Goal: Task Accomplishment & Management: Complete application form

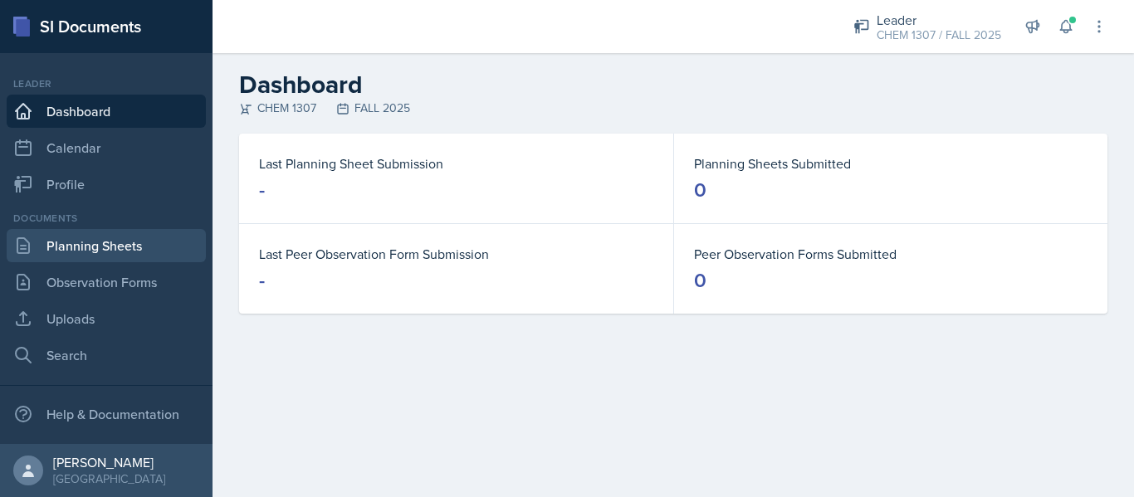
click at [53, 252] on link "Planning Sheets" at bounding box center [106, 245] width 199 height 33
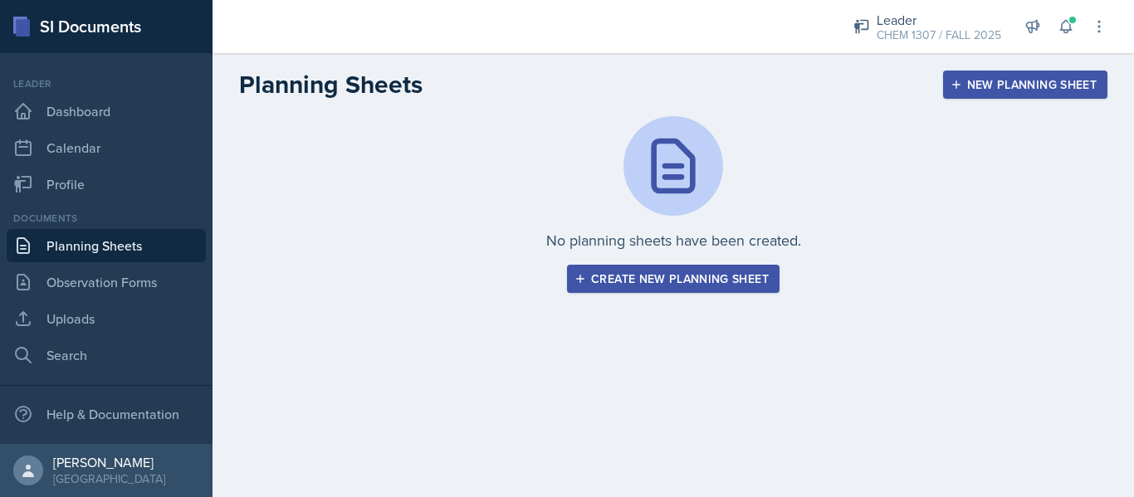
click at [649, 278] on div "Create new planning sheet" at bounding box center [673, 278] width 191 height 13
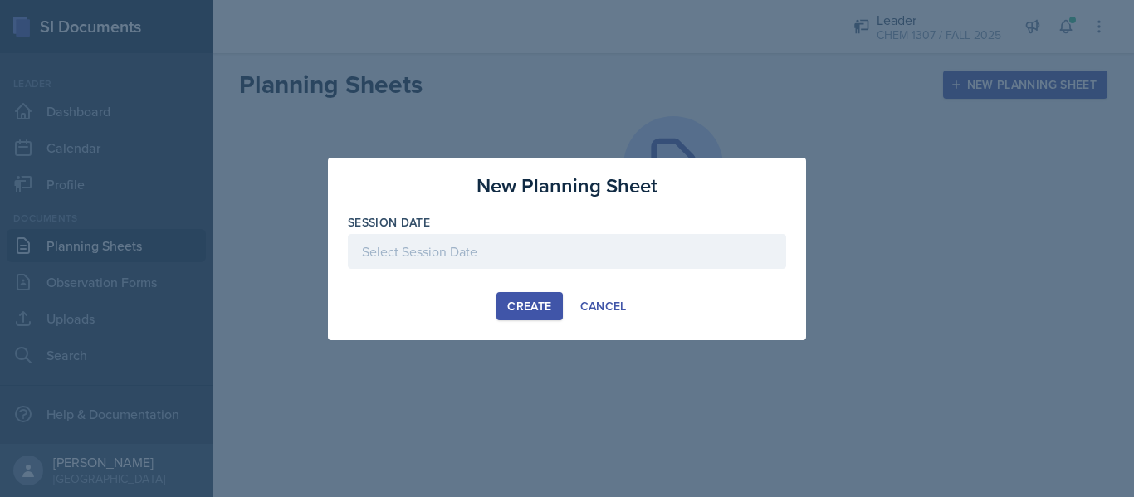
click at [398, 250] on div at bounding box center [567, 251] width 438 height 35
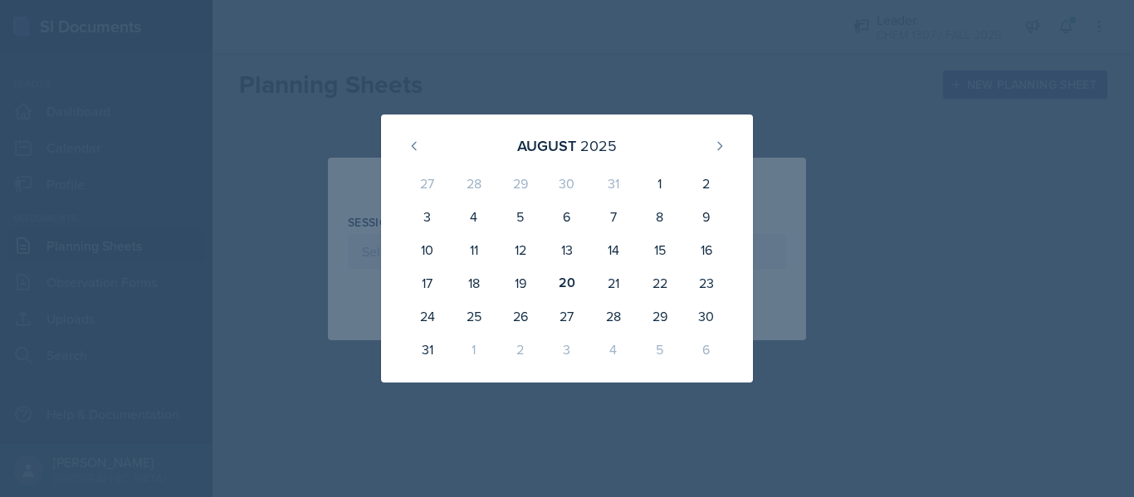
drag, startPoint x: 984, startPoint y: 252, endPoint x: 965, endPoint y: 252, distance: 19.1
click at [975, 252] on div at bounding box center [567, 248] width 1134 height 497
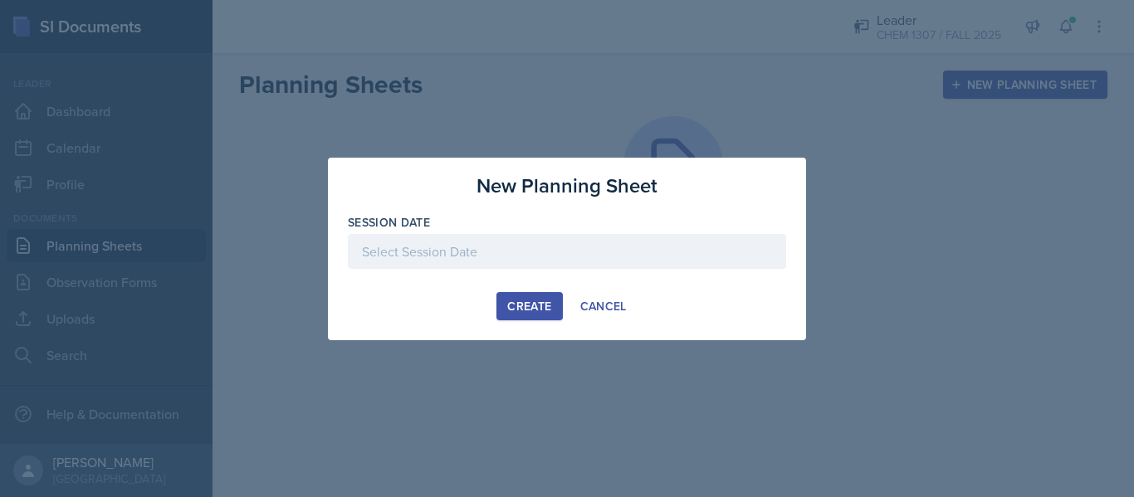
click at [385, 251] on div at bounding box center [567, 251] width 438 height 35
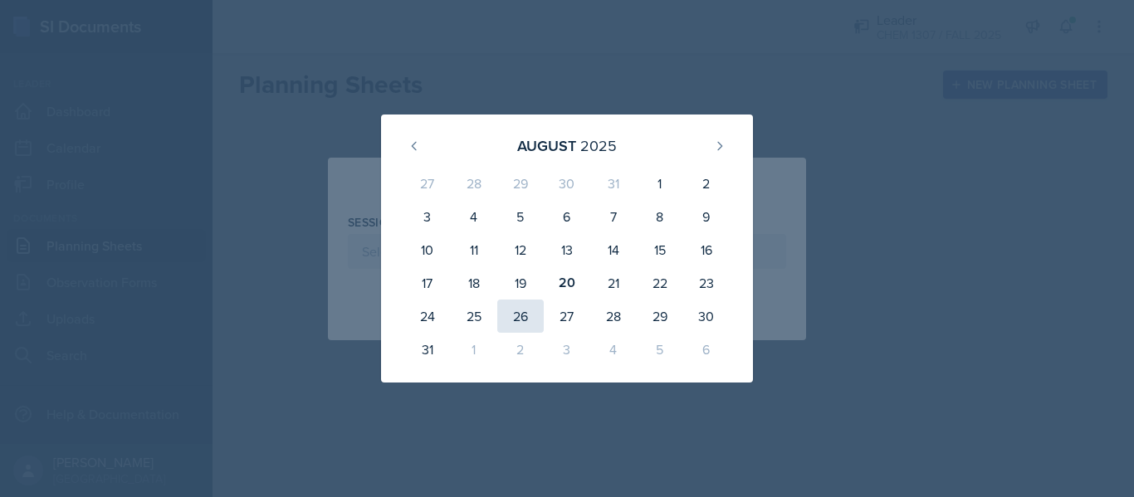
click at [523, 318] on div "26" at bounding box center [520, 316] width 46 height 33
type input "[DATE]"
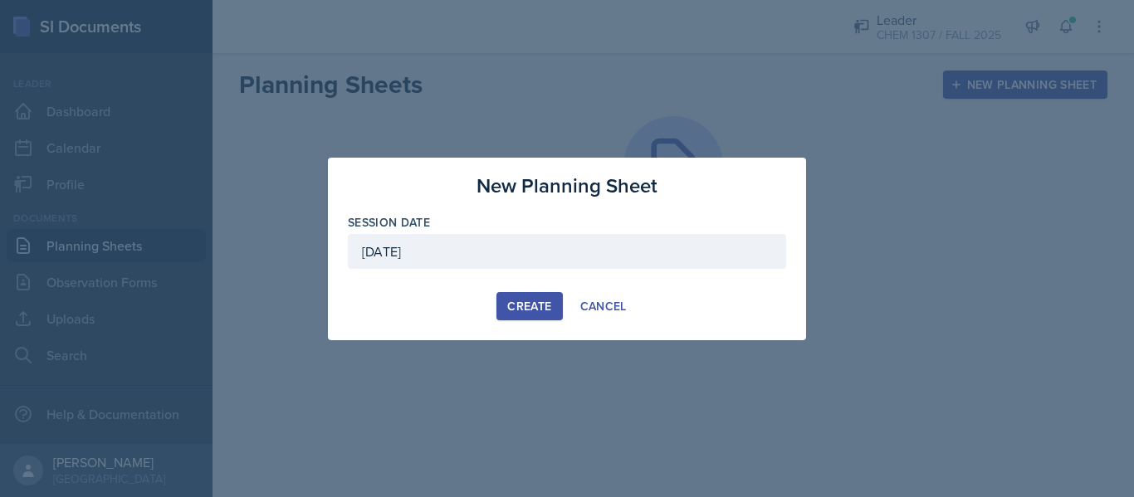
click at [539, 318] on button "Create" at bounding box center [529, 306] width 66 height 28
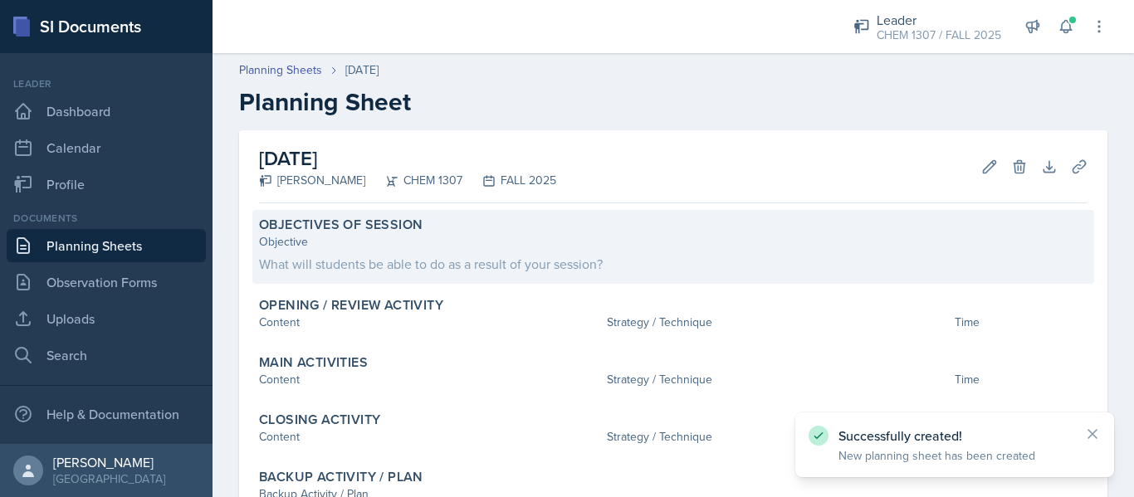
click at [415, 261] on div "What will students be able to do as a result of your session?" at bounding box center [673, 264] width 828 height 20
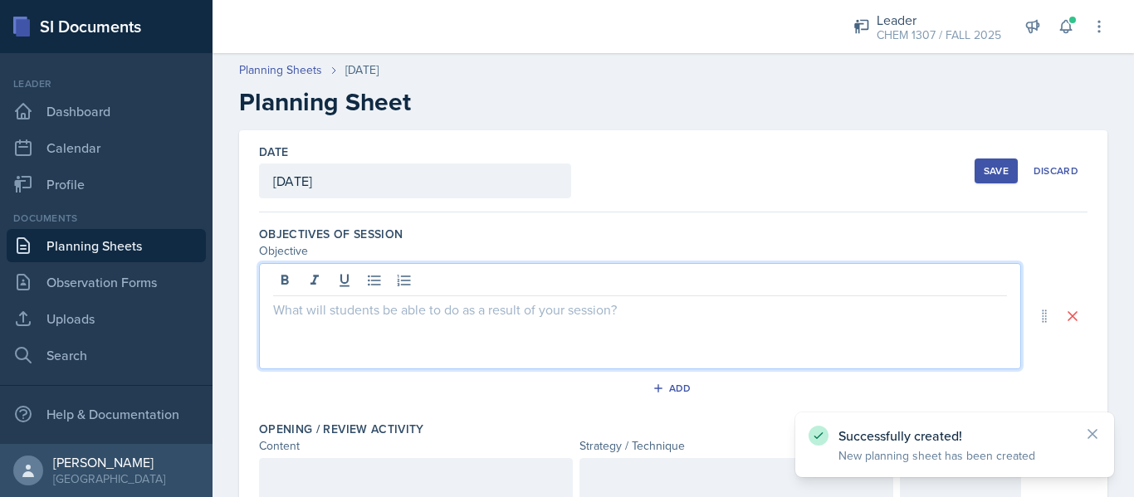
click at [407, 282] on div at bounding box center [640, 316] width 762 height 106
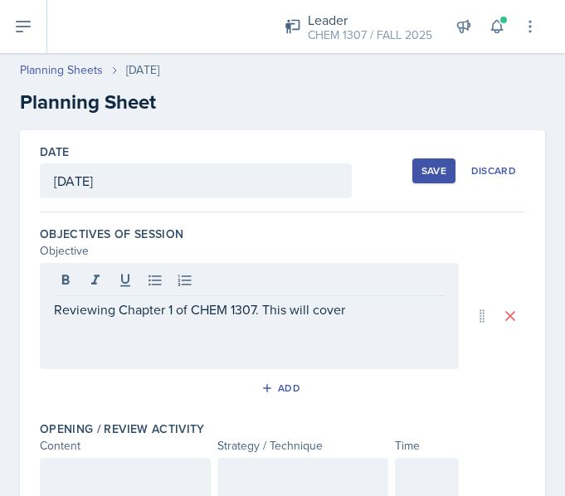
click at [400, 315] on p "Reviewing Chapter 1 of CHEM 1307. This will cover" at bounding box center [249, 310] width 391 height 20
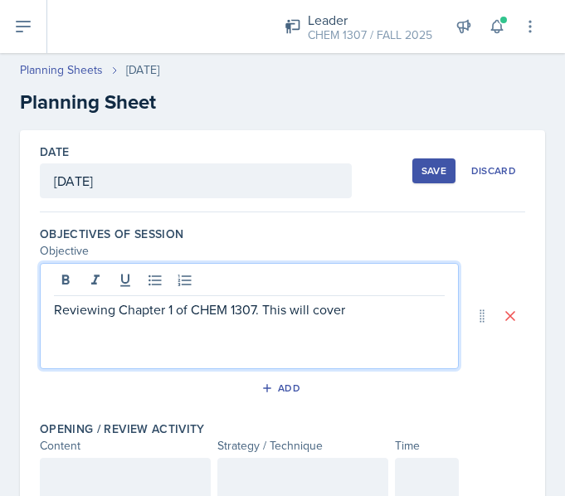
click at [371, 328] on div "Reviewing Chapter 1 of CHEM 1307. This will cover" at bounding box center [249, 316] width 419 height 106
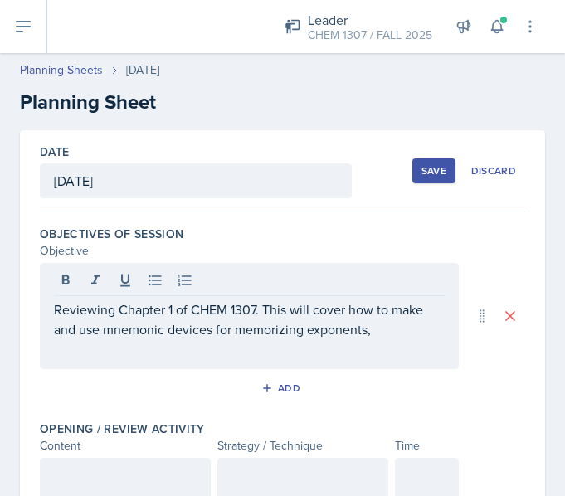
click at [408, 349] on div "Reviewing Chapter 1 of CHEM 1307. This will cover how to make and use mnemonic …" at bounding box center [249, 316] width 419 height 106
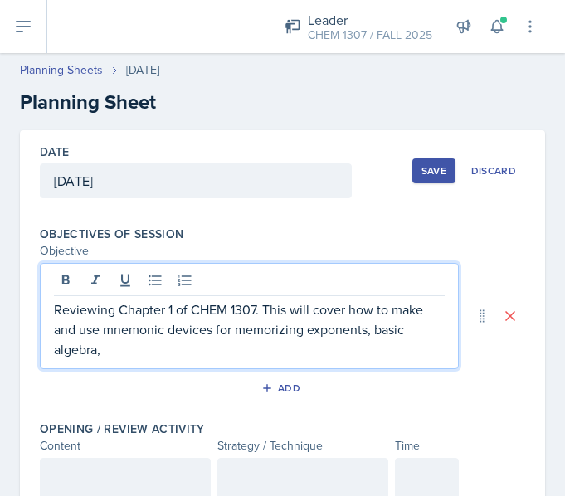
click at [353, 355] on p "Reviewing Chapter 1 of CHEM 1307. This will cover how to make and use mnemonic …" at bounding box center [249, 330] width 391 height 60
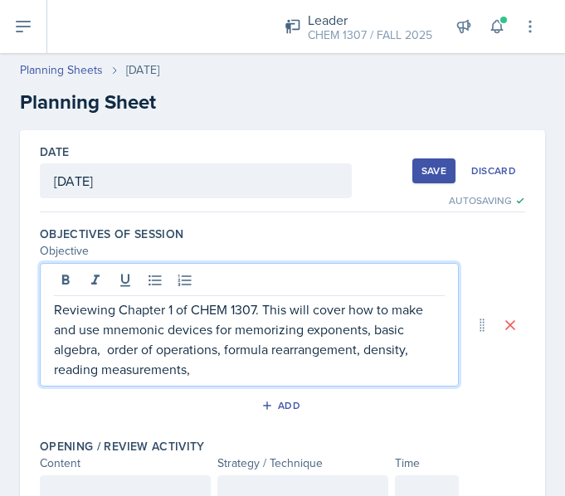
click at [212, 361] on p "Reviewing Chapter 1 of CHEM 1307. This will cover how to make and use mnemonic …" at bounding box center [249, 340] width 391 height 80
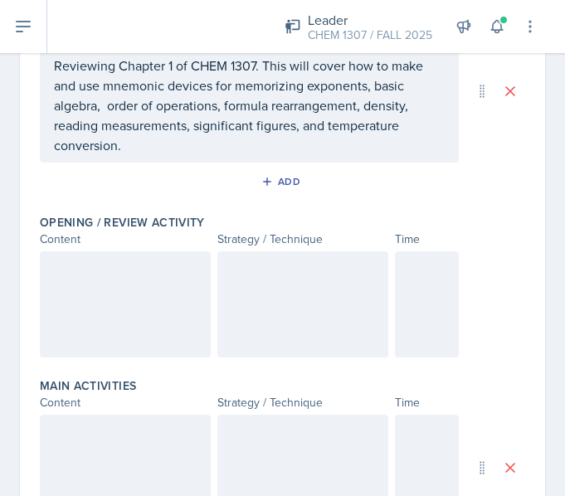
scroll to position [349, 0]
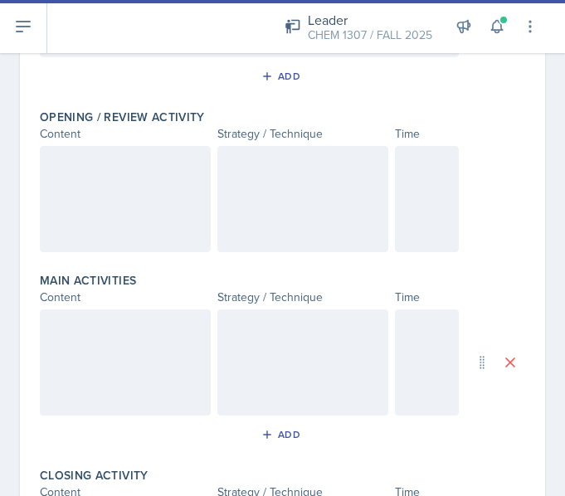
click at [101, 230] on div at bounding box center [125, 199] width 171 height 106
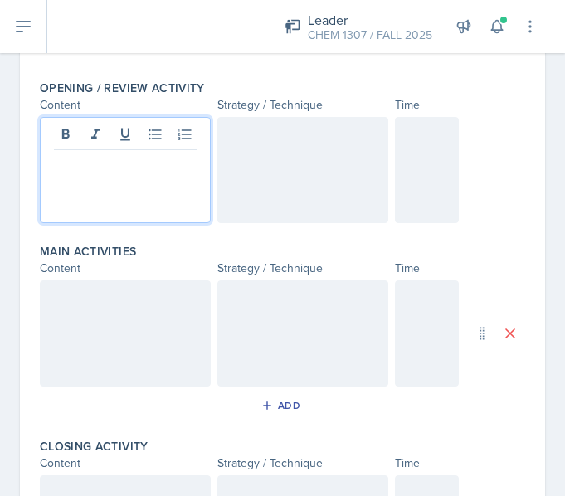
scroll to position [378, 0]
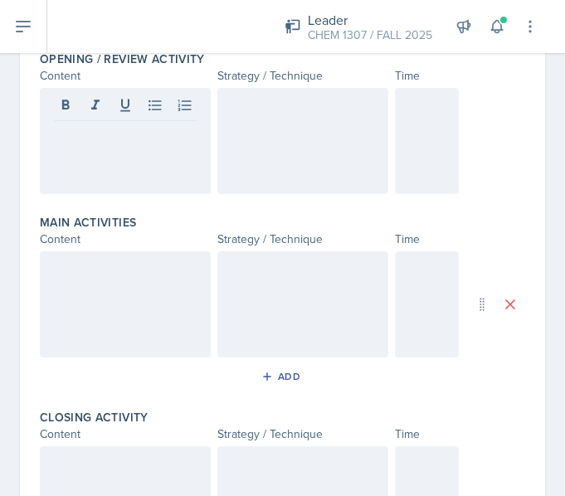
click at [105, 198] on div "Opening / Review Activity Content Strategy / Technique Time" at bounding box center [283, 126] width 486 height 164
click at [90, 186] on div at bounding box center [125, 141] width 171 height 106
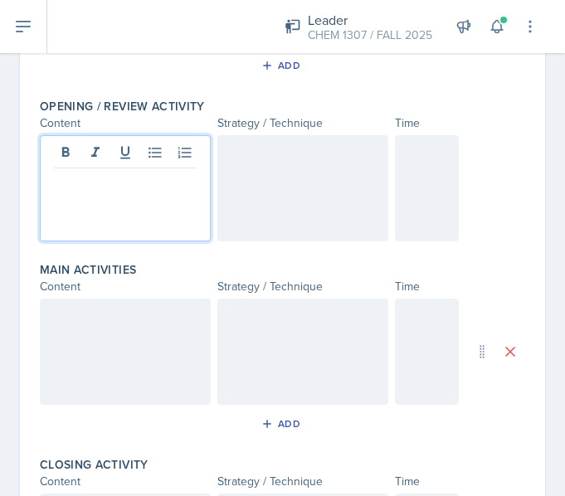
scroll to position [322, 0]
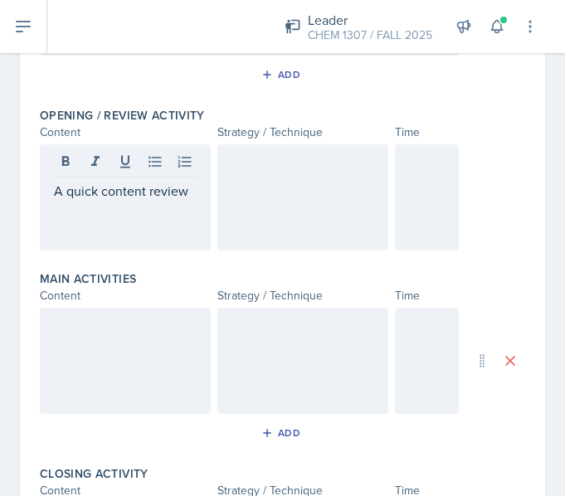
click at [170, 242] on div "A quick content review" at bounding box center [125, 197] width 171 height 106
drag, startPoint x: 191, startPoint y: 203, endPoint x: 65, endPoint y: 203, distance: 126.2
click at [65, 203] on div "A quick content review" at bounding box center [125, 197] width 171 height 106
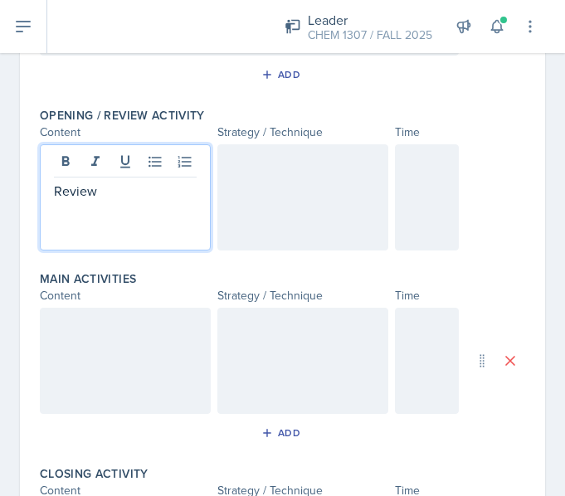
click at [220, 203] on div at bounding box center [302, 197] width 171 height 106
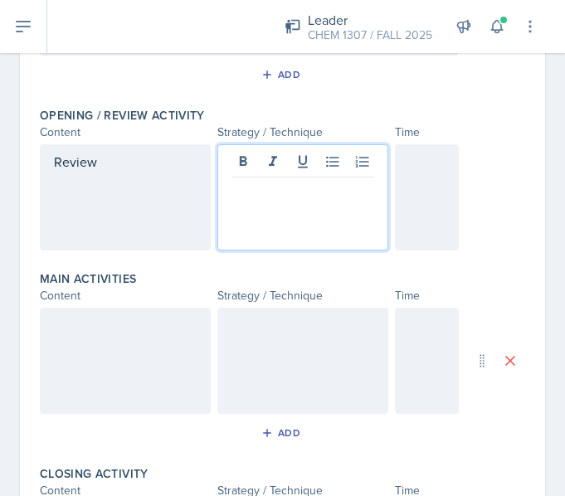
scroll to position [351, 0]
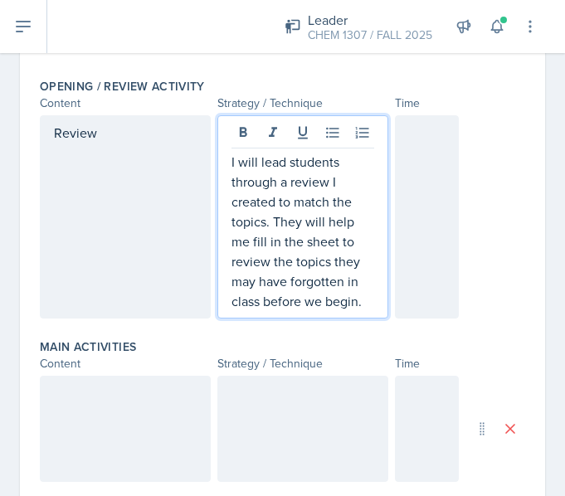
click at [417, 183] on div at bounding box center [427, 216] width 65 height 203
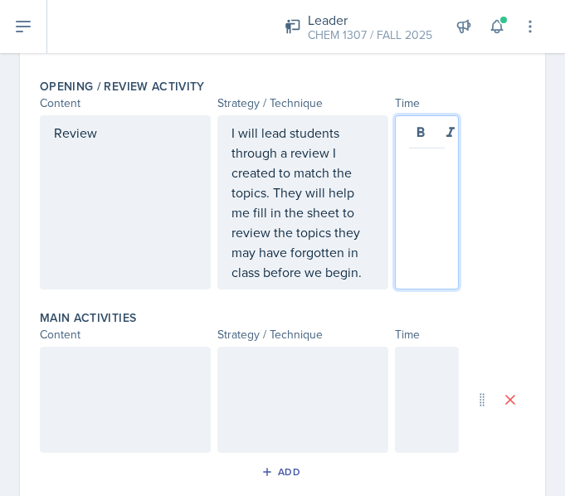
scroll to position [380, 0]
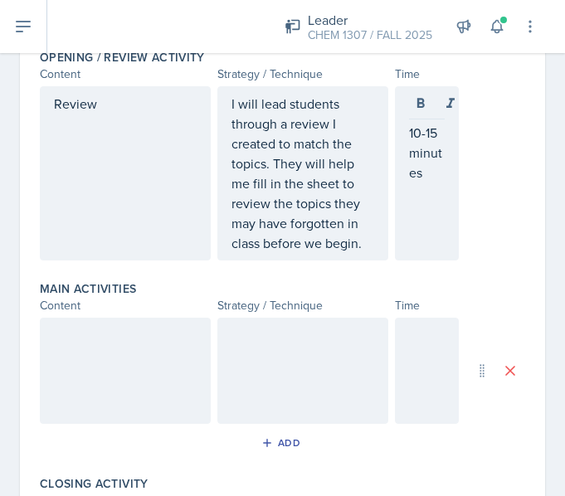
click at [437, 183] on div "10-15 minutes" at bounding box center [427, 173] width 65 height 174
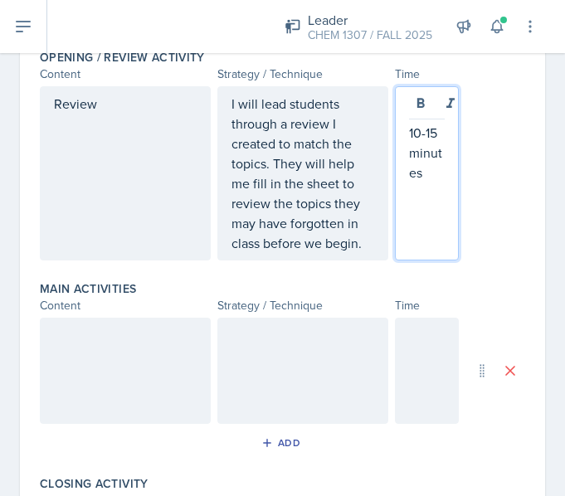
click at [505, 193] on div "Review I will lead students through a review I created to match the topics. The…" at bounding box center [283, 173] width 486 height 174
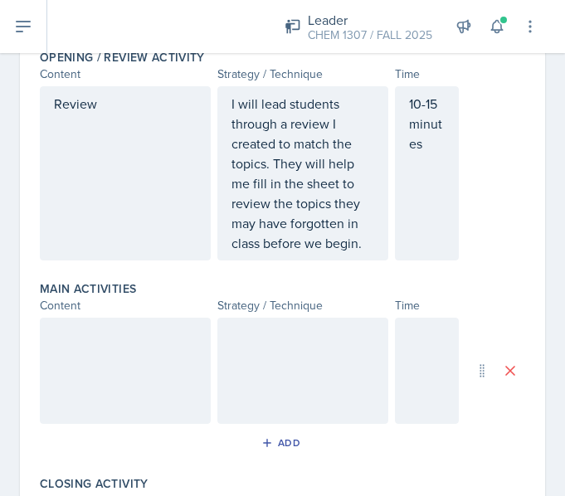
click at [71, 400] on div at bounding box center [125, 371] width 171 height 106
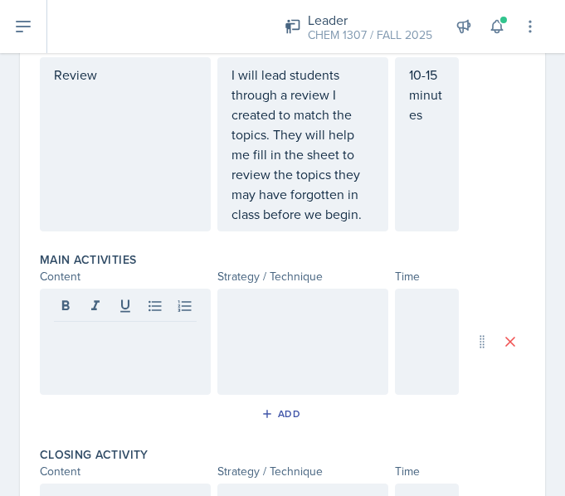
click at [71, 400] on div "Main Activities Content Strategy / Technique Time Add" at bounding box center [283, 342] width 486 height 195
click at [99, 371] on div at bounding box center [125, 342] width 171 height 106
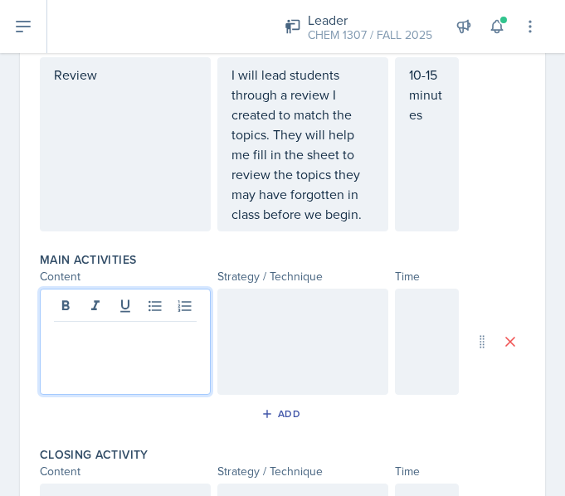
scroll to position [438, 0]
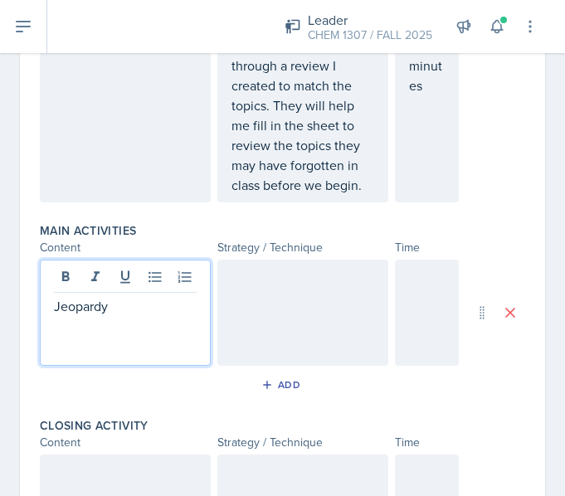
click at [277, 310] on div at bounding box center [302, 313] width 171 height 106
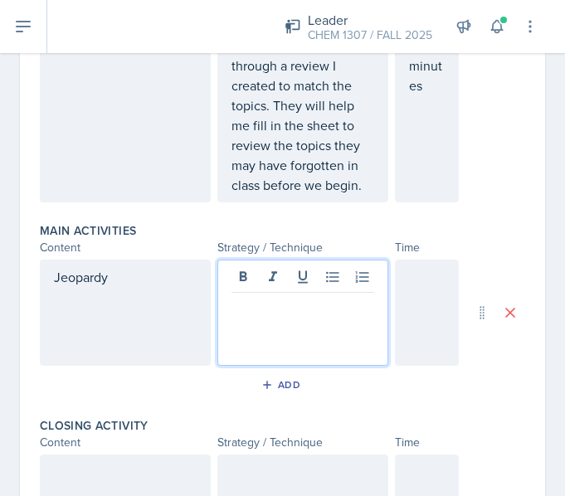
scroll to position [467, 0]
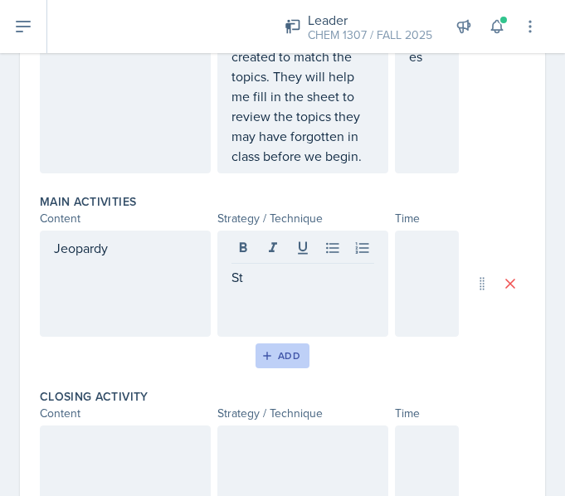
click at [282, 361] on div "Add" at bounding box center [283, 355] width 36 height 13
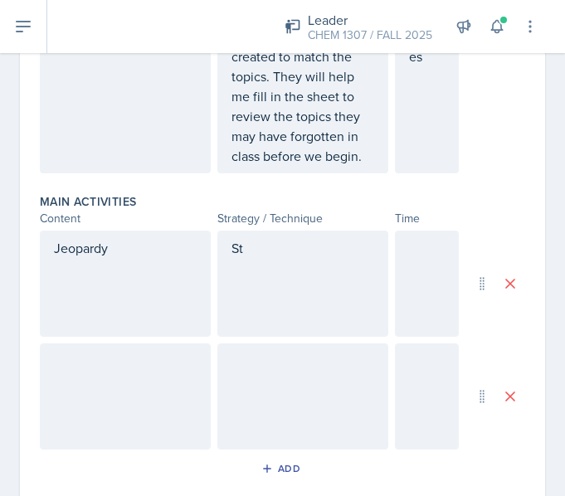
click at [265, 280] on div "St" at bounding box center [302, 284] width 171 height 106
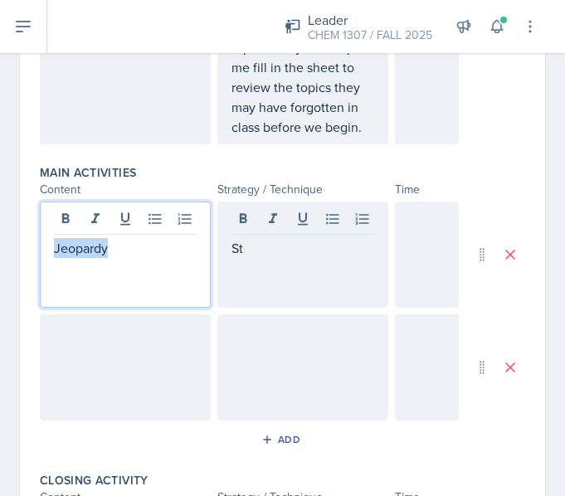
drag, startPoint x: 122, startPoint y: 221, endPoint x: -13, endPoint y: 285, distance: 149.6
click at [0, 285] on html "SI Documents Leader Dashboard Calendar Profile Documents Planning Sheets Observ…" at bounding box center [282, 248] width 565 height 496
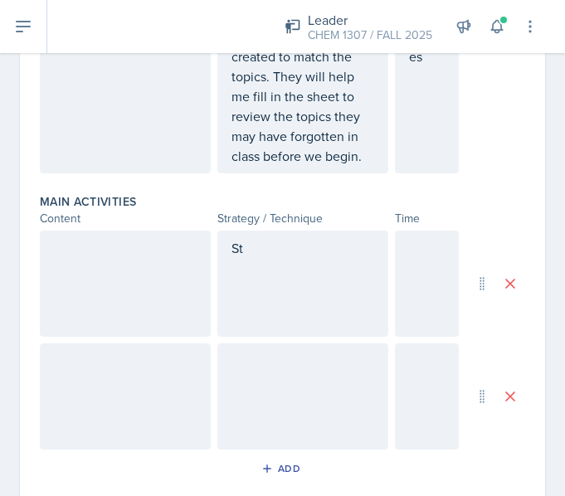
click at [178, 344] on div at bounding box center [125, 397] width 171 height 106
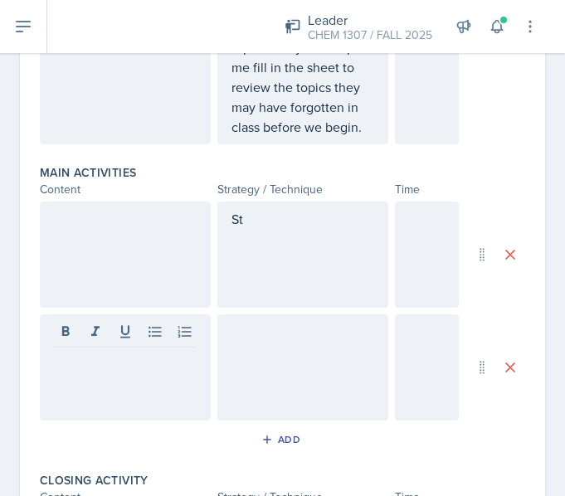
click at [134, 281] on div at bounding box center [125, 255] width 171 height 106
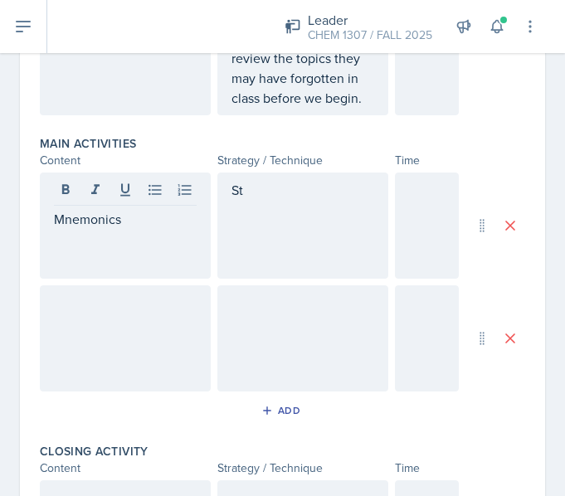
click at [324, 263] on div "St" at bounding box center [302, 226] width 171 height 106
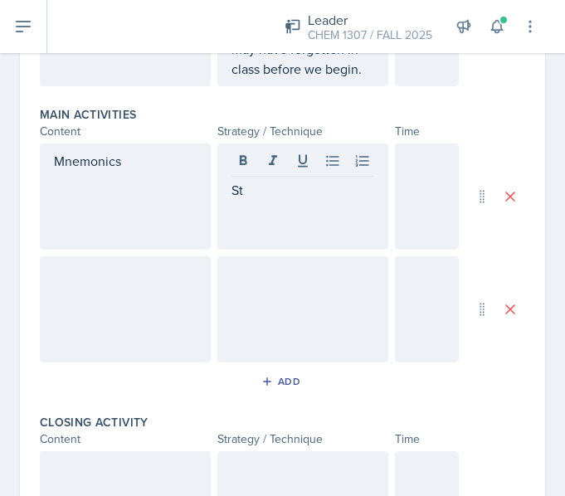
click at [310, 202] on div "St" at bounding box center [302, 197] width 171 height 106
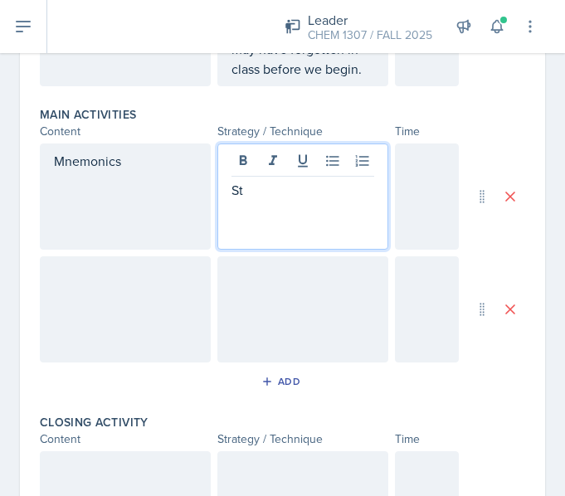
click at [310, 202] on div "St" at bounding box center [302, 197] width 171 height 106
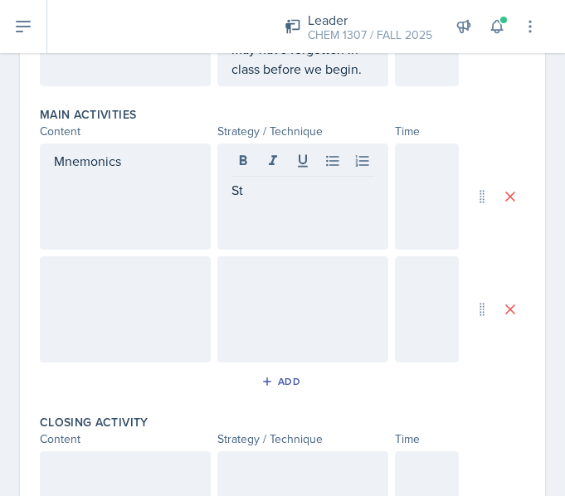
click at [310, 202] on div "St" at bounding box center [302, 197] width 171 height 106
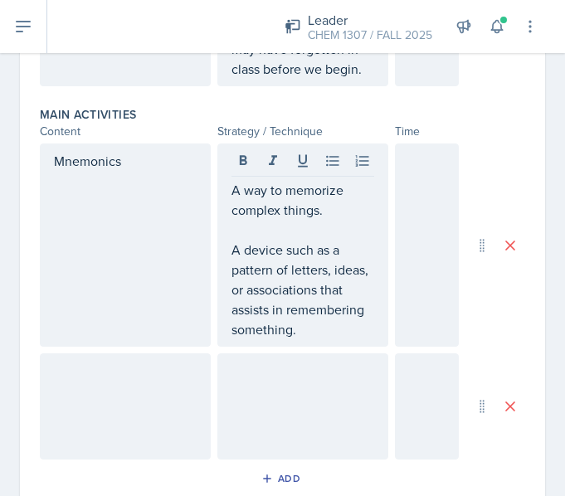
click at [222, 258] on div "A way to memorize complex things. A device such as a pattern of letters, ideas,…" at bounding box center [302, 245] width 171 height 203
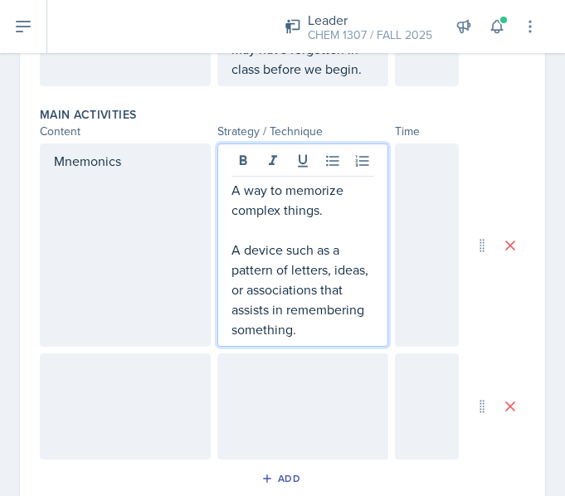
click at [232, 256] on p "A device such as a pattern of letters, ideas, or associations that assists in r…" at bounding box center [303, 290] width 143 height 100
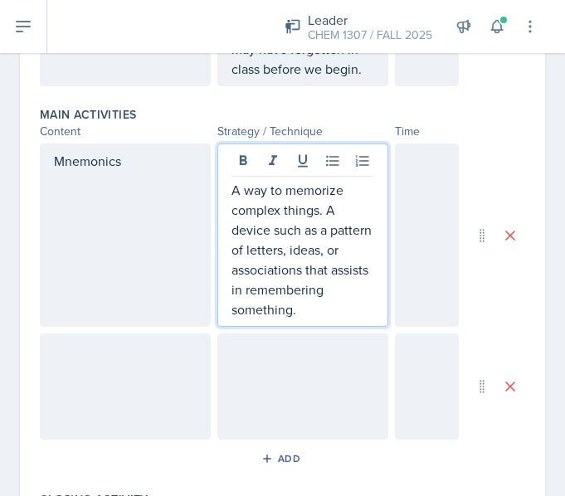
click at [235, 194] on p "A way to memorize complex things. A device such as a pattern of letters, ideas,…" at bounding box center [303, 249] width 143 height 139
click at [300, 309] on p "A way to memorize complex things. A device such as a pattern of letters, ideas,…" at bounding box center [303, 249] width 143 height 139
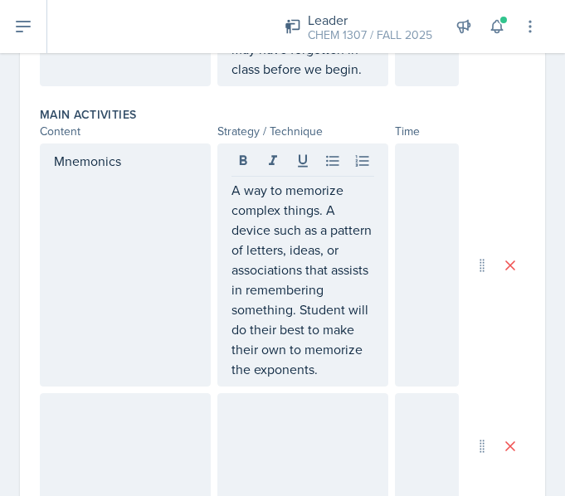
click at [427, 312] on div at bounding box center [427, 265] width 65 height 243
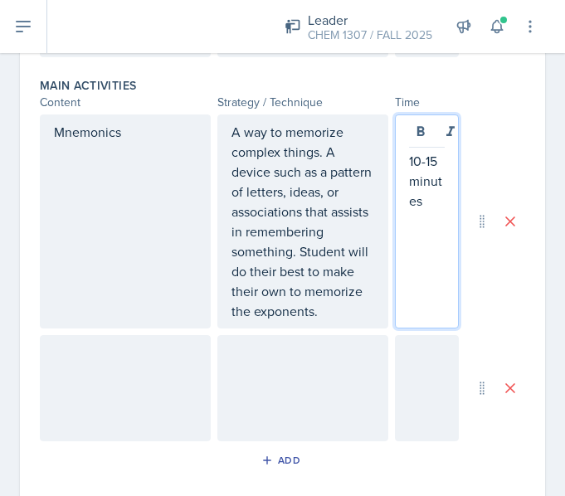
click at [519, 271] on div "Date August 26th, 2025 August 2025 27 28 29 30 31 1 2 3 4 5 6 7 8 9 10 11 12 13…" at bounding box center [282, 187] width 525 height 1280
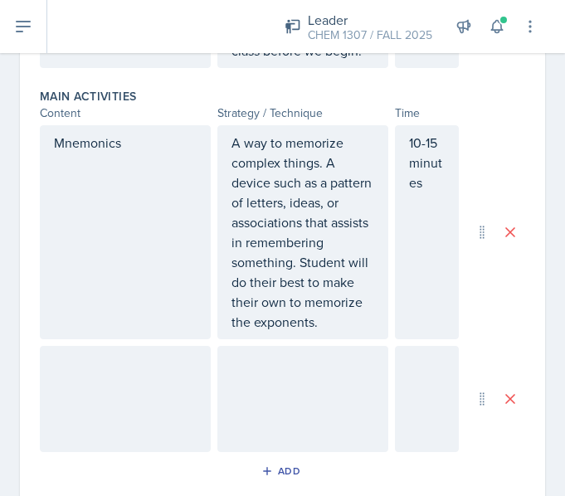
scroll to position [569, 0]
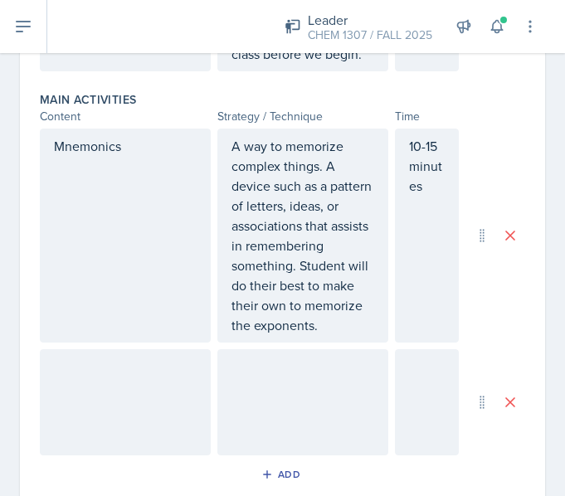
click at [20, 276] on div "Date August 26th, 2025 August 2025 27 28 29 30 31 1 2 3 4 5 6 7 8 9 10 11 12 13…" at bounding box center [282, 201] width 525 height 1280
click at [95, 398] on div at bounding box center [125, 402] width 171 height 106
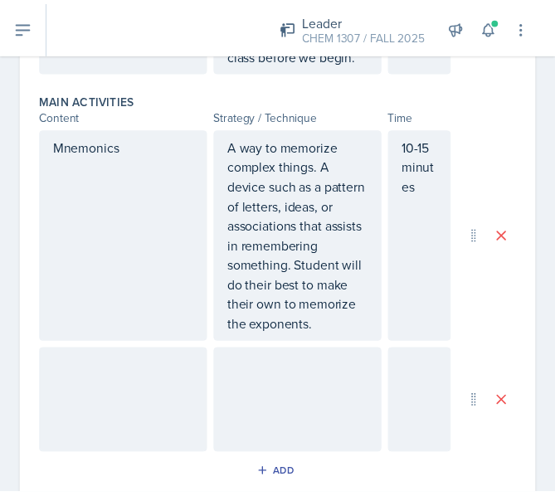
scroll to position [598, 0]
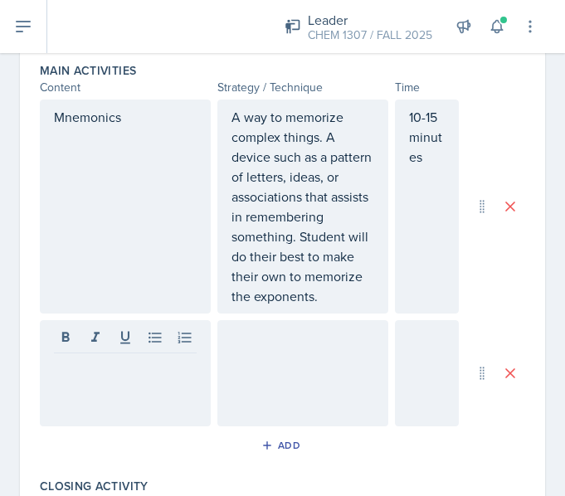
click at [103, 385] on div at bounding box center [125, 373] width 171 height 106
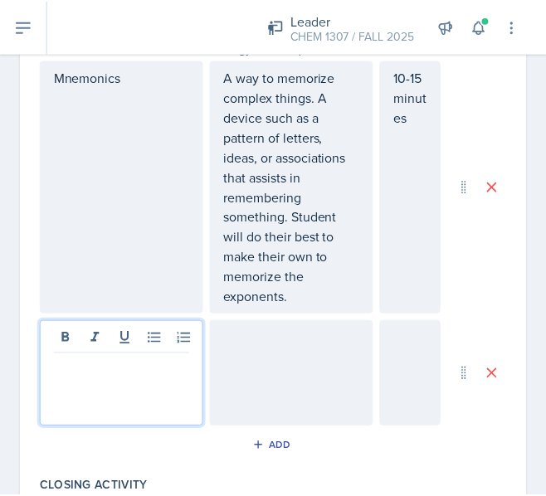
scroll to position [658, 0]
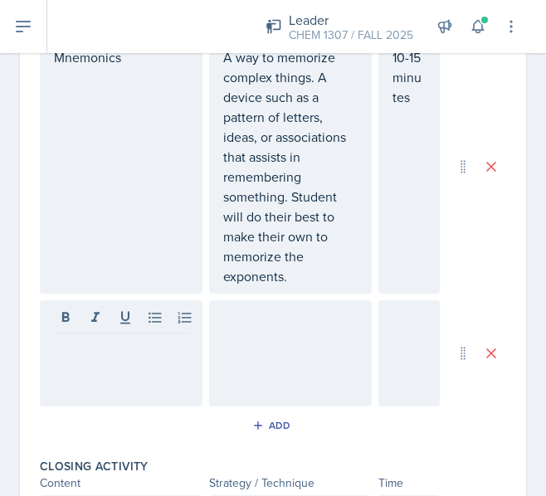
click at [86, 394] on div at bounding box center [121, 353] width 163 height 106
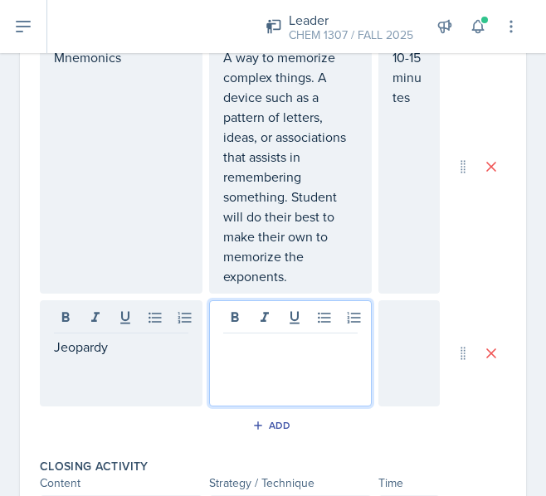
click at [293, 335] on div at bounding box center [290, 353] width 163 height 106
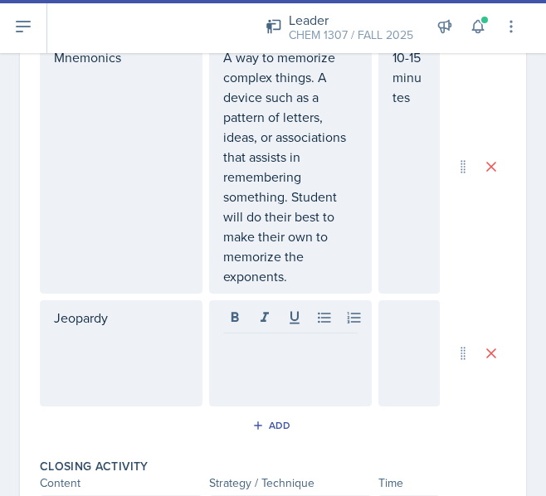
click at [252, 398] on div at bounding box center [290, 353] width 163 height 106
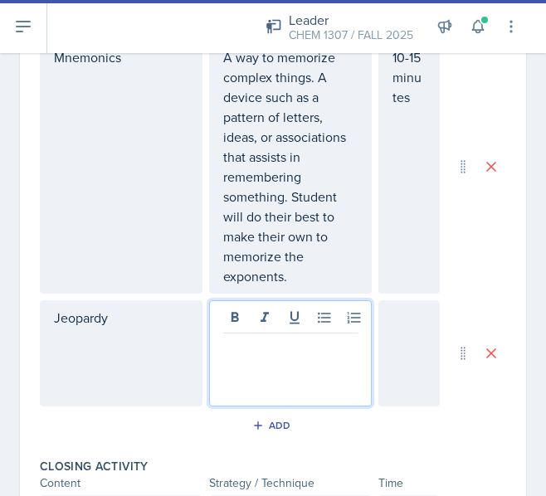
scroll to position [801, 0]
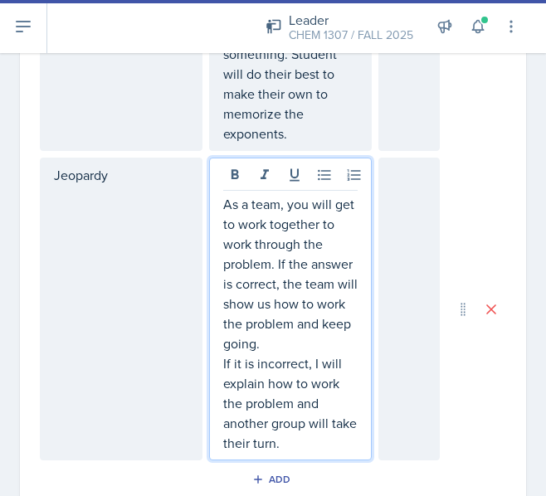
click at [223, 403] on p "If it is incorrect, I will explain how to work the problem and another group wi…" at bounding box center [290, 404] width 134 height 100
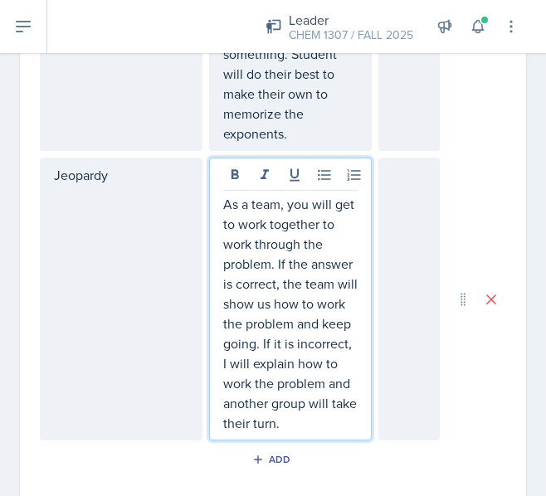
click at [296, 217] on p "As a team, you will get to work together to work through the problem. If the an…" at bounding box center [290, 313] width 134 height 239
click at [330, 433] on p "As a team, they will get to work together to work through the problem. If the a…" at bounding box center [290, 313] width 134 height 239
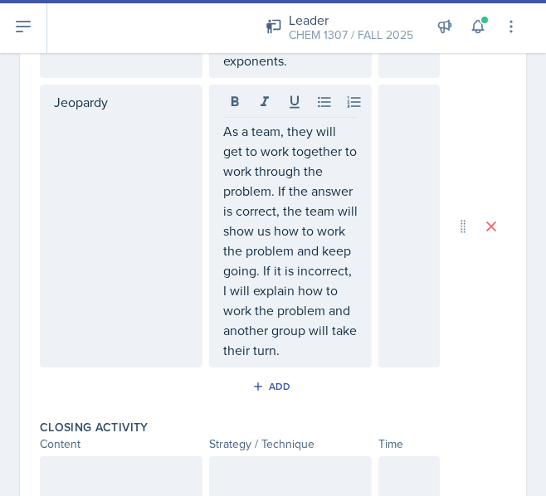
scroll to position [885, 0]
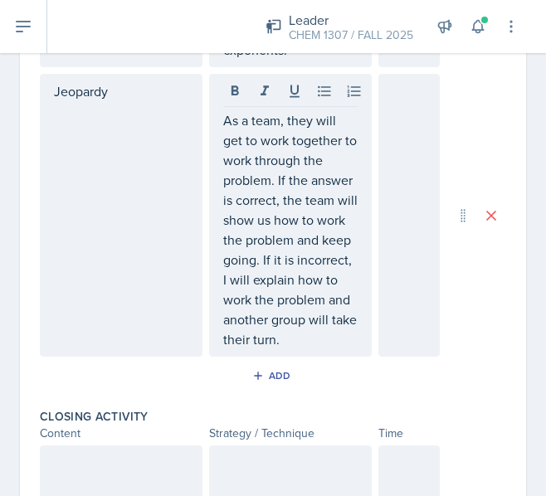
click at [412, 249] on div at bounding box center [408, 215] width 61 height 283
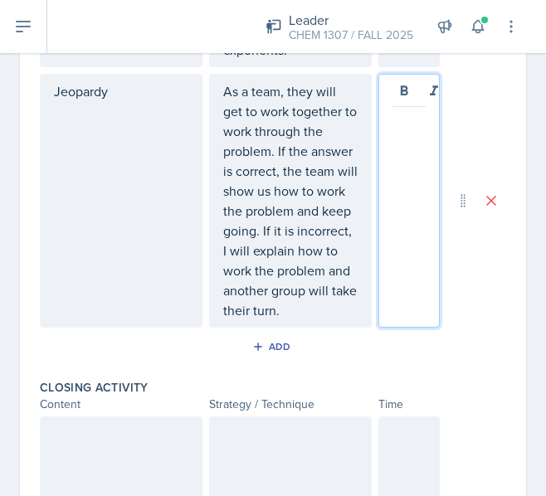
scroll to position [914, 0]
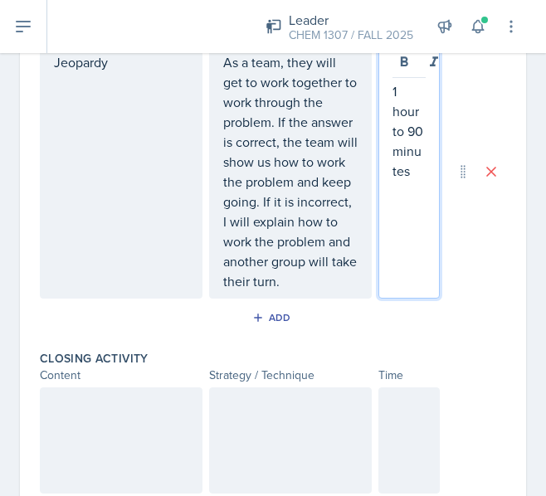
click at [467, 337] on div "Add" at bounding box center [273, 321] width 466 height 32
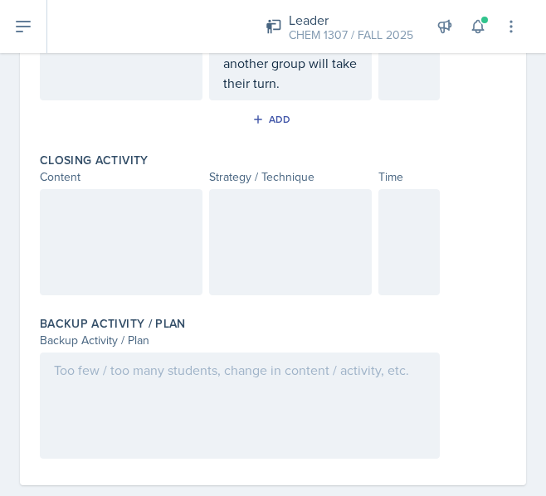
scroll to position [1119, 0]
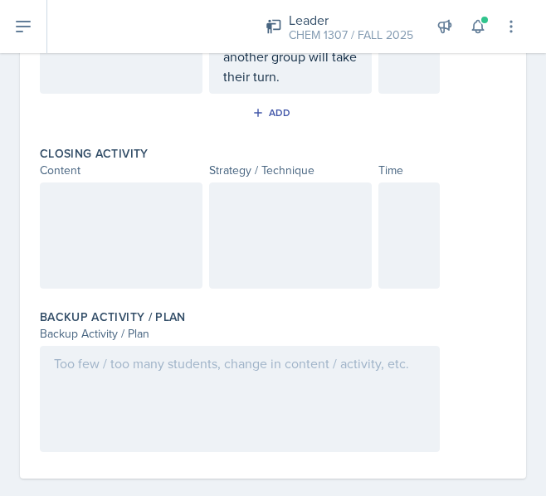
click at [81, 283] on div at bounding box center [121, 236] width 163 height 106
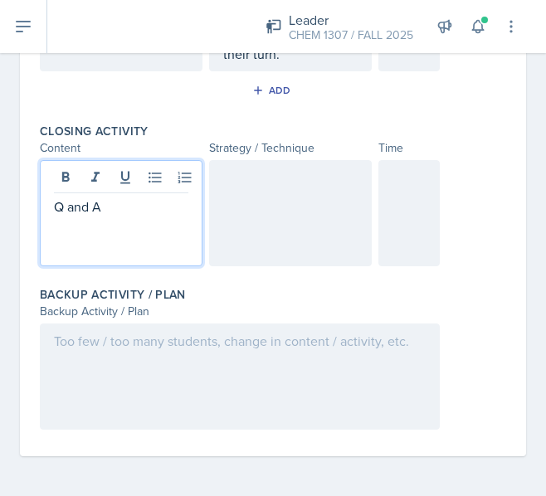
click at [238, 254] on div at bounding box center [290, 213] width 163 height 106
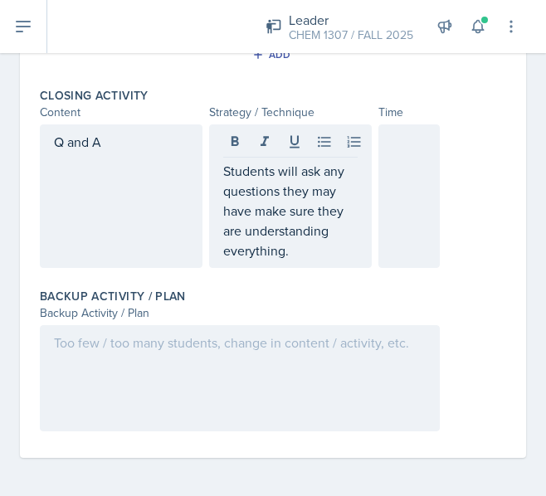
click at [378, 222] on div at bounding box center [408, 197] width 61 height 144
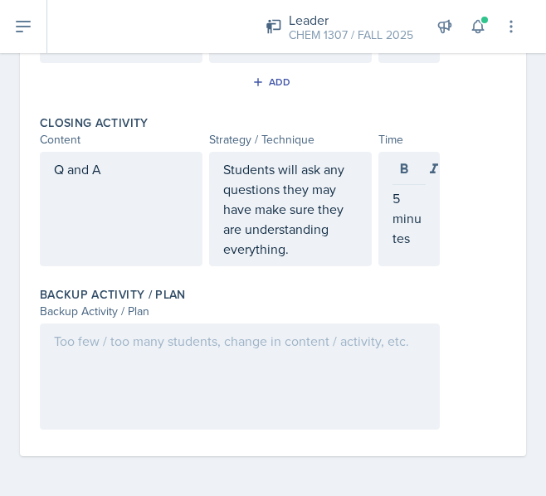
click at [350, 324] on div at bounding box center [240, 377] width 400 height 106
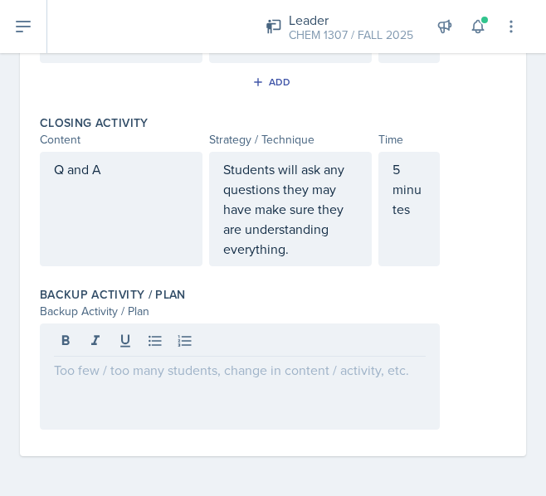
click at [164, 276] on div "Closing Activity Content Strategy / Technique Time Q and A Students will ask an…" at bounding box center [273, 194] width 466 height 172
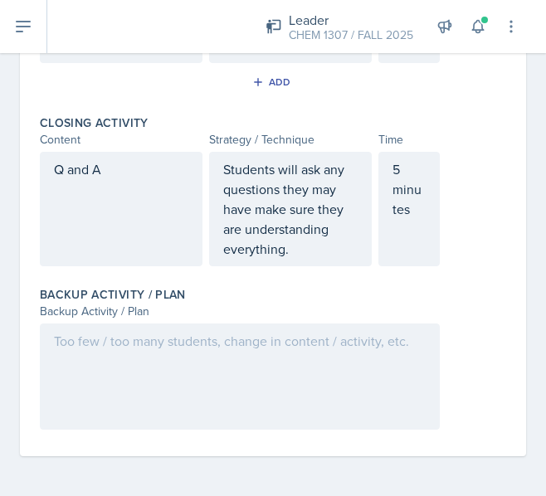
click at [128, 205] on div "Q and A" at bounding box center [121, 209] width 163 height 115
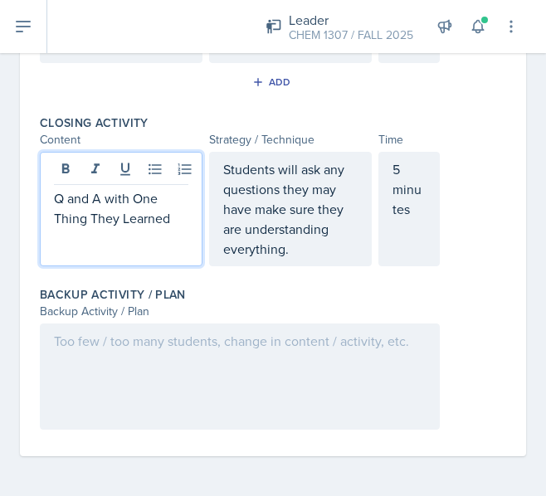
click at [286, 249] on p "Students will ask any questions they may have make sure they are understanding …" at bounding box center [290, 209] width 134 height 100
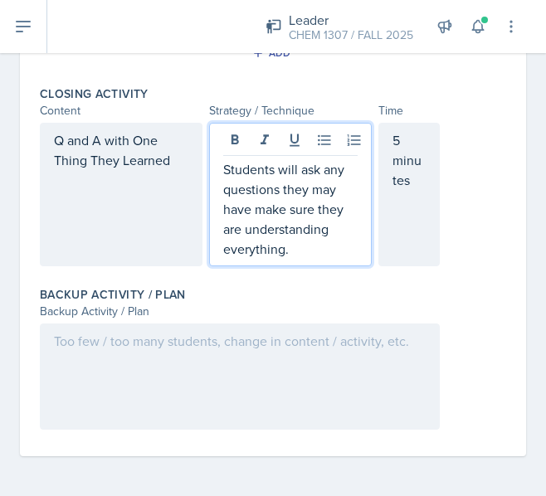
click at [400, 259] on div "5 minutes" at bounding box center [408, 195] width 61 height 144
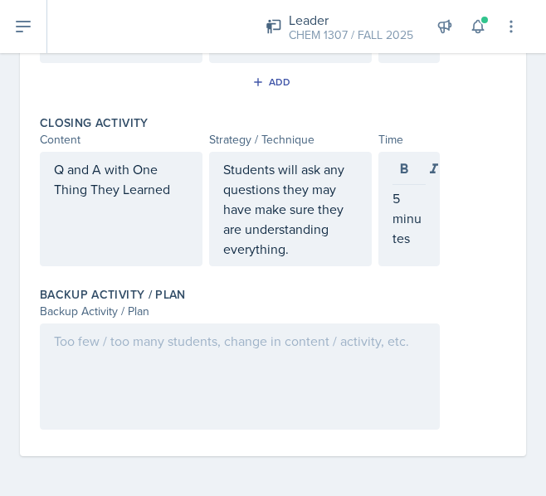
click at [469, 273] on div "Closing Activity Content Strategy / Technique Time Q and A with One Thing They …" at bounding box center [273, 194] width 466 height 172
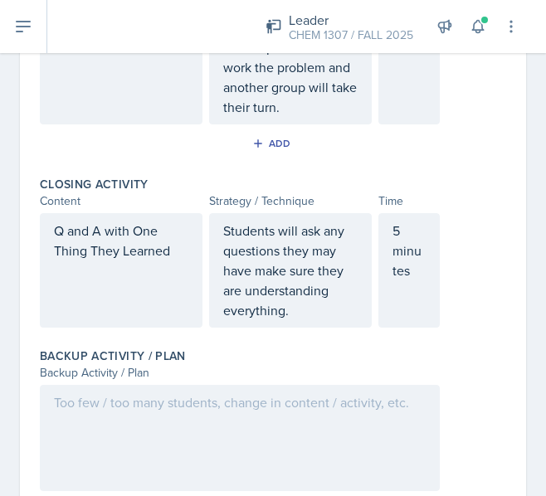
scroll to position [1075, 0]
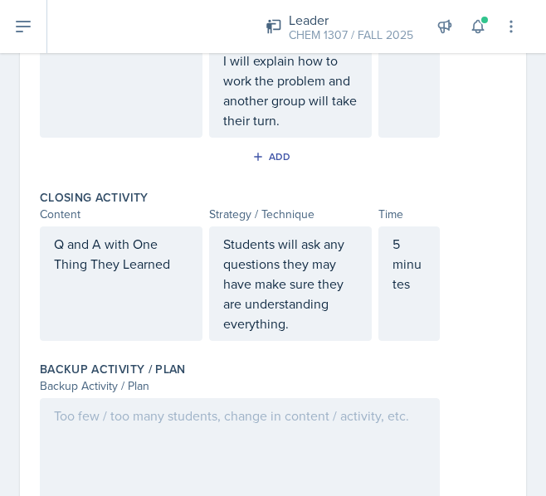
click at [257, 378] on div "Backup Activity / Plan" at bounding box center [273, 369] width 466 height 17
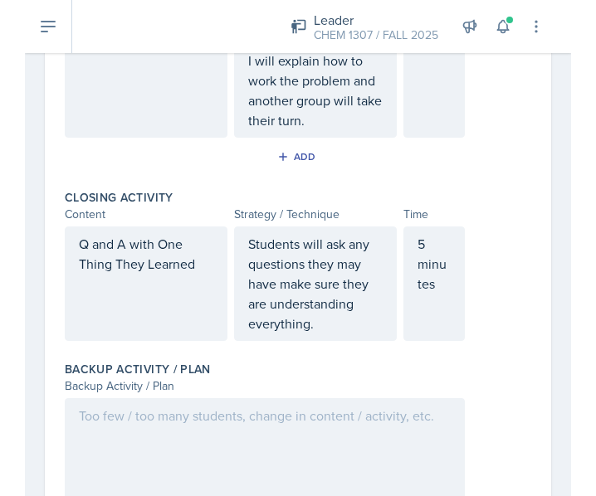
scroll to position [1189, 0]
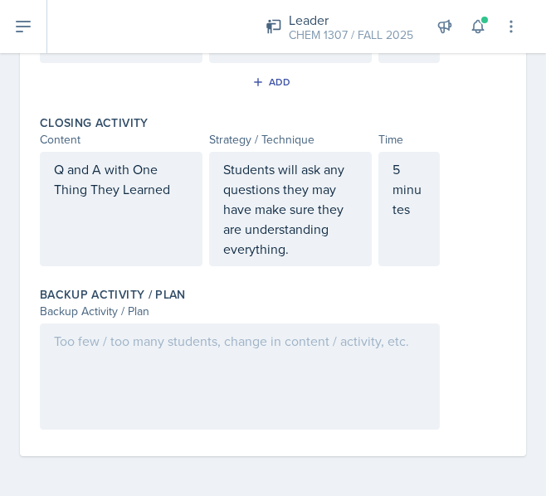
click at [265, 372] on div at bounding box center [240, 377] width 400 height 106
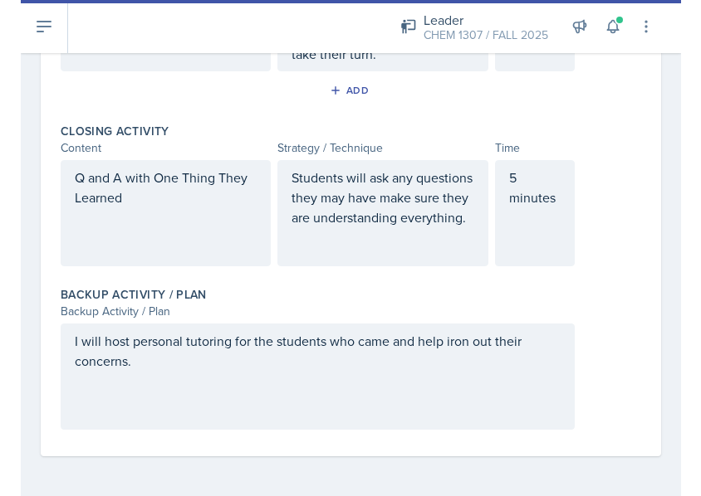
scroll to position [954, 0]
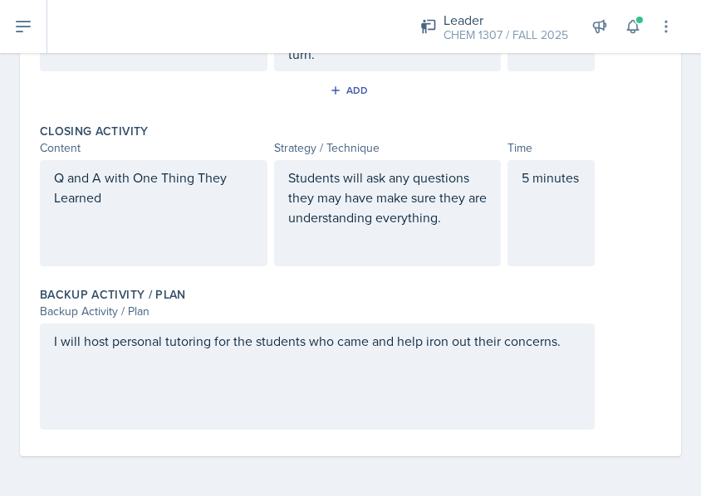
click at [588, 317] on div "Backup Activity / Plan" at bounding box center [350, 311] width 621 height 17
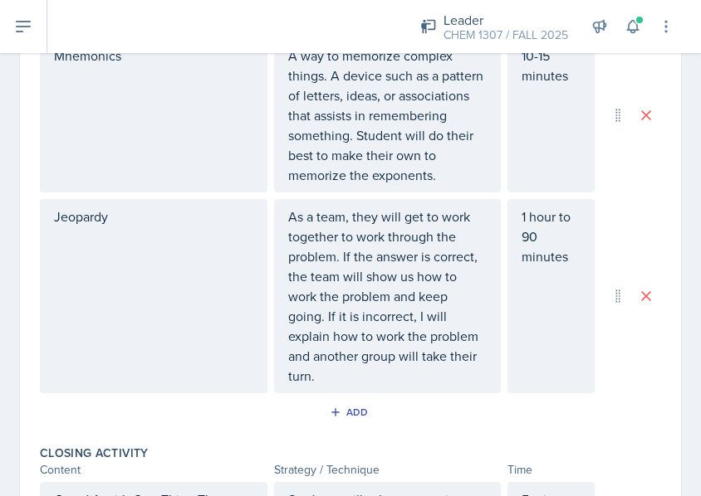
scroll to position [634, 0]
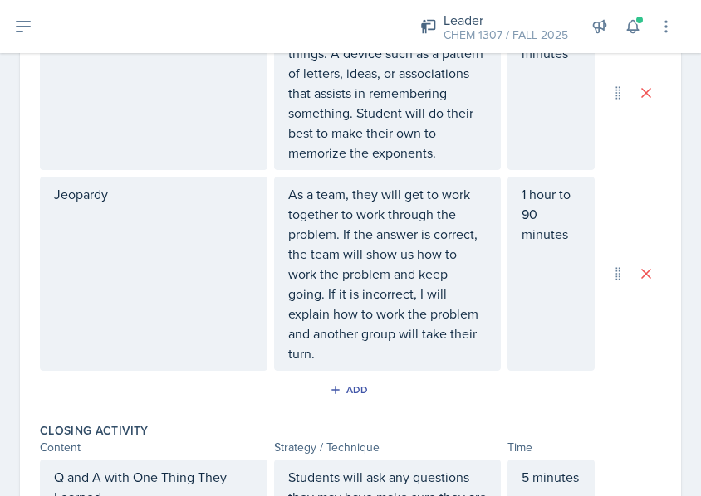
click at [571, 221] on div "1 hour to 90 minutes" at bounding box center [550, 274] width 87 height 194
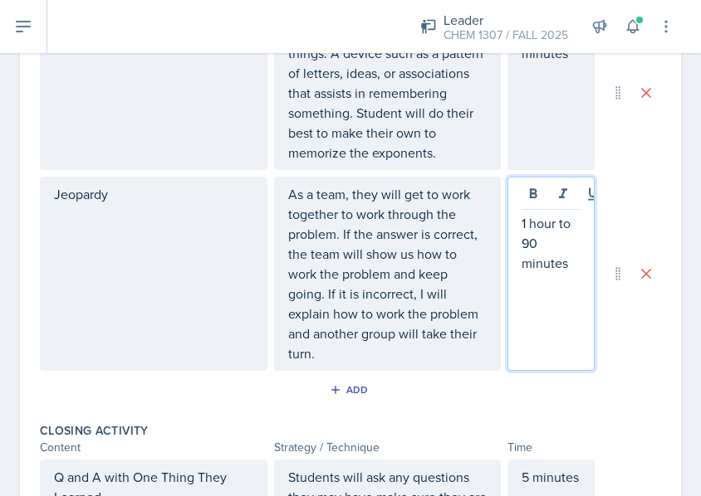
scroll to position [663, 0]
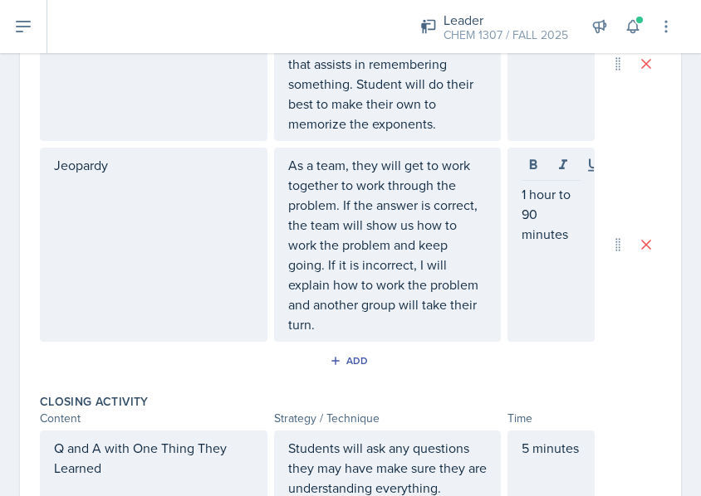
click at [570, 219] on div "1 hour to 90 minutes" at bounding box center [550, 245] width 87 height 194
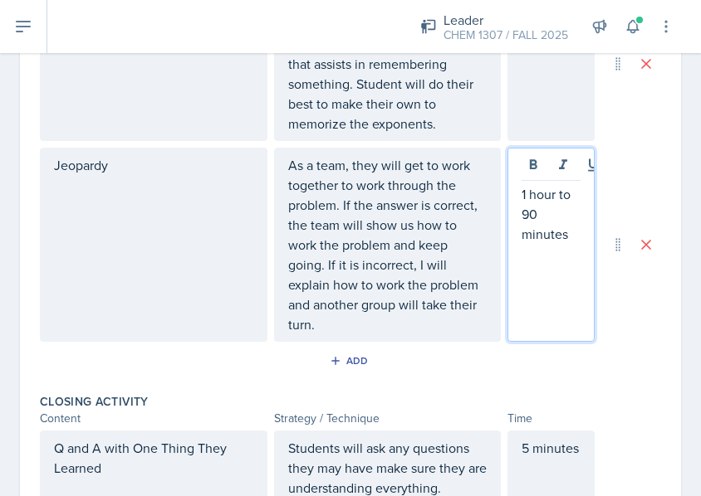
click at [559, 208] on p "1 hour to 90 minutes" at bounding box center [550, 214] width 59 height 60
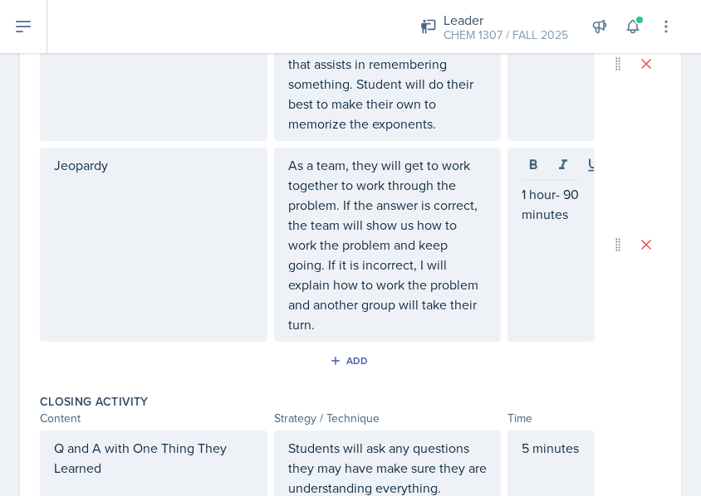
click at [647, 320] on div "Jeopardy As a team, they will get to work together to work through the problem.…" at bounding box center [350, 245] width 621 height 194
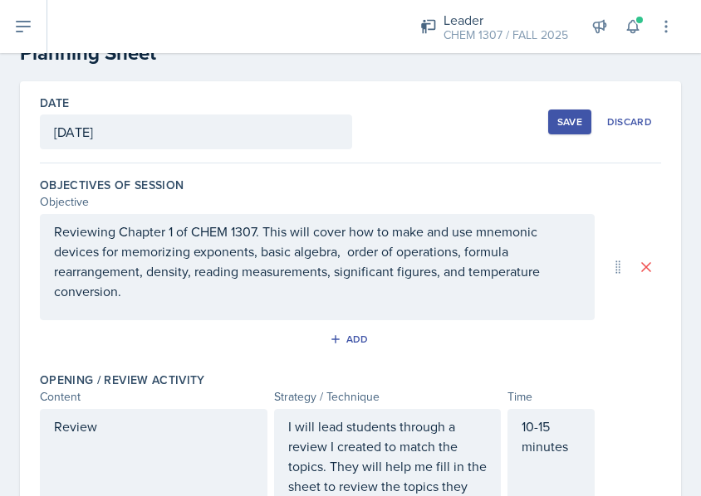
scroll to position [0, 0]
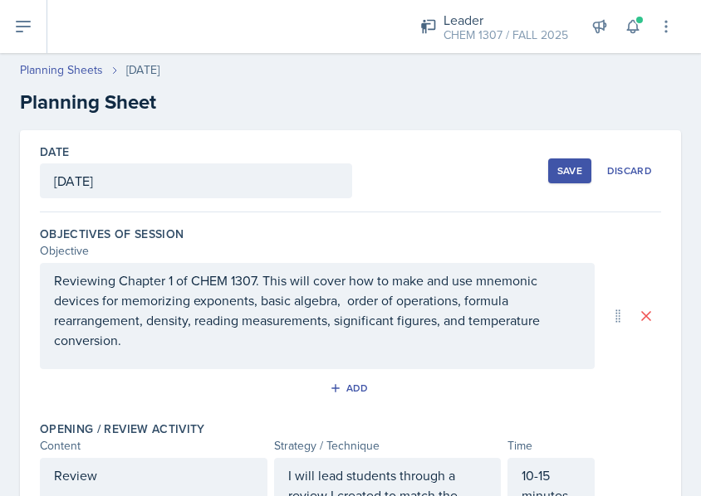
click at [676, 75] on div "Planning Sheets Aug 26th, 2025 Planning Sheet" at bounding box center [350, 89] width 701 height 56
click at [548, 169] on button "Save" at bounding box center [569, 171] width 43 height 25
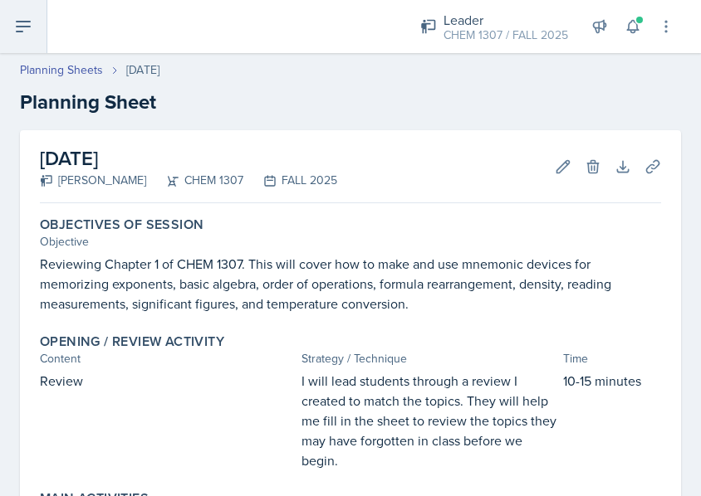
click at [19, 35] on icon at bounding box center [23, 27] width 20 height 20
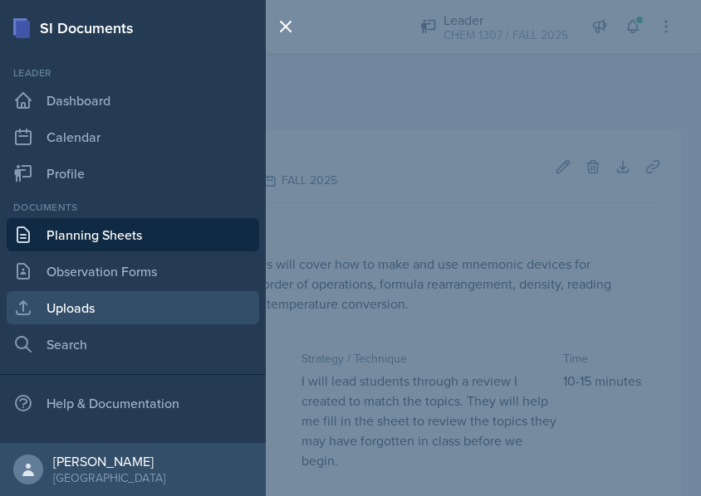
click at [72, 316] on link "Uploads" at bounding box center [133, 307] width 252 height 33
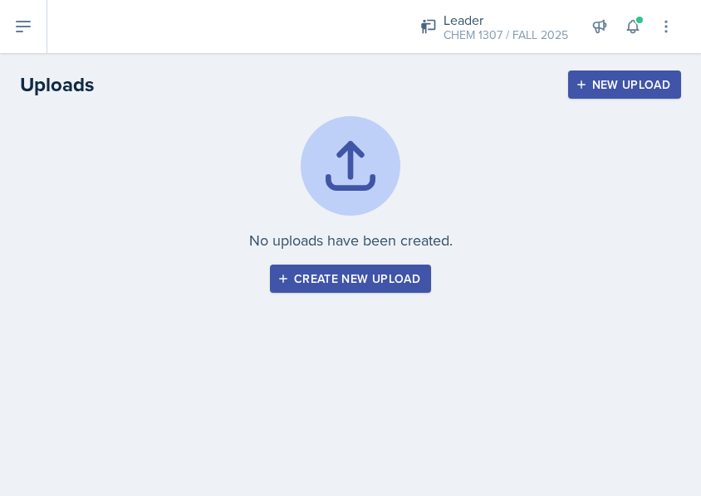
click at [613, 84] on div "New Upload" at bounding box center [625, 84] width 92 height 13
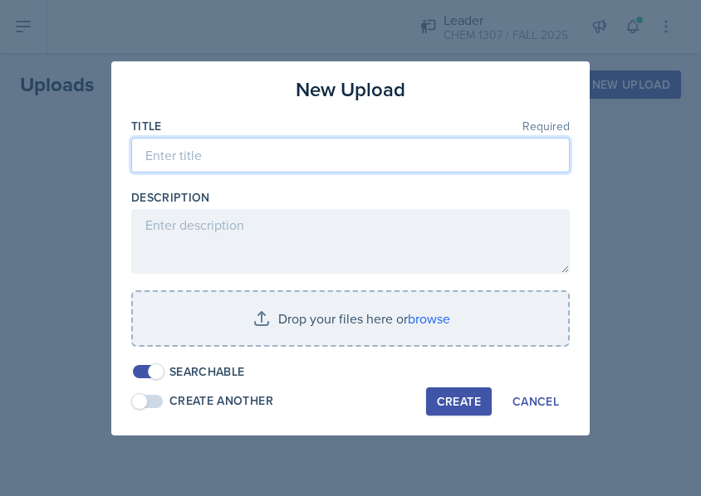
click at [412, 151] on input at bounding box center [350, 155] width 438 height 35
type input "Chapter 1, Part 1 Slides"
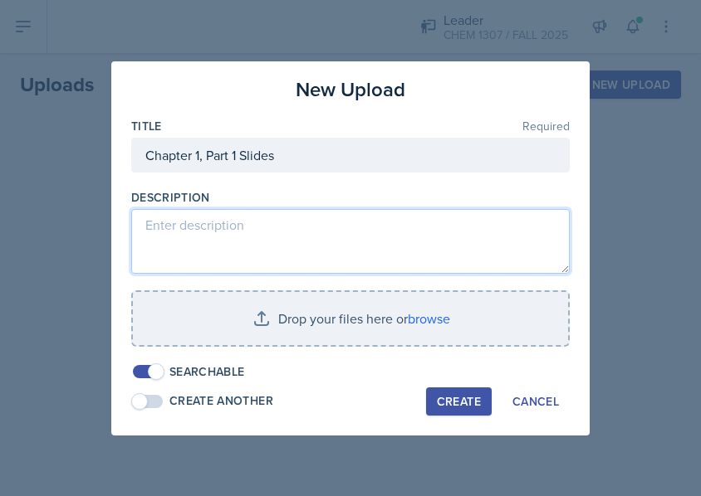
click at [188, 216] on textarea at bounding box center [350, 241] width 438 height 65
click at [190, 265] on textarea at bounding box center [350, 241] width 438 height 65
paste textarea "Algebra, Sig figs, Measurements, and Temperature"
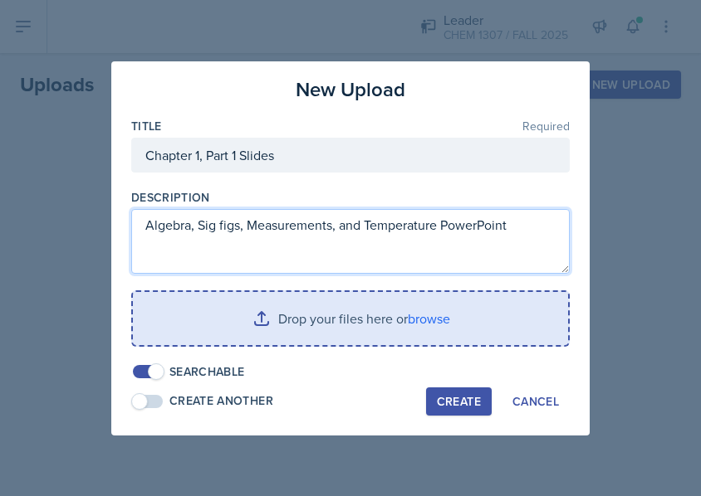
type textarea "Algebra, Sig figs, Measurements, and Temperature PowerPoint"
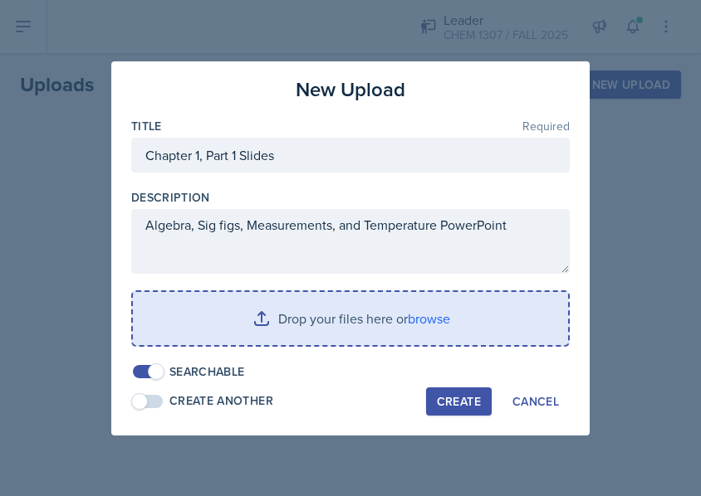
click at [294, 336] on input "file" at bounding box center [350, 318] width 435 height 53
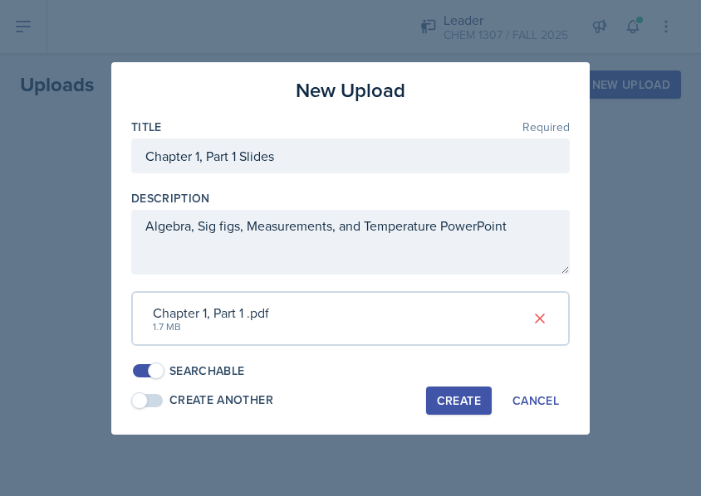
click at [462, 403] on div "Create" at bounding box center [459, 400] width 44 height 13
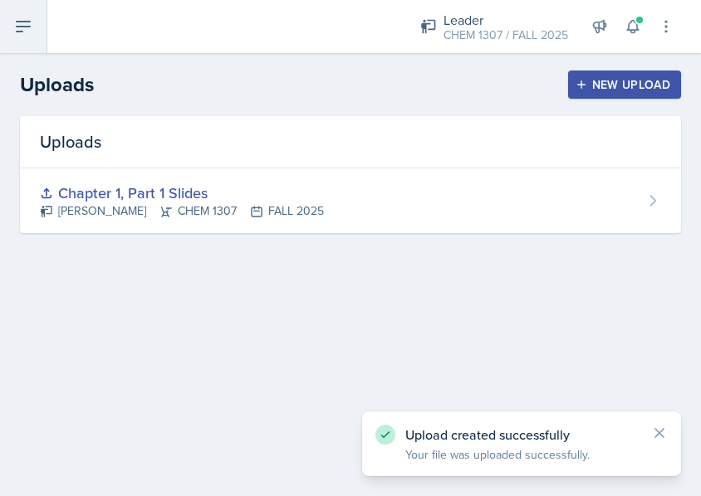
click at [21, 33] on icon at bounding box center [23, 27] width 20 height 20
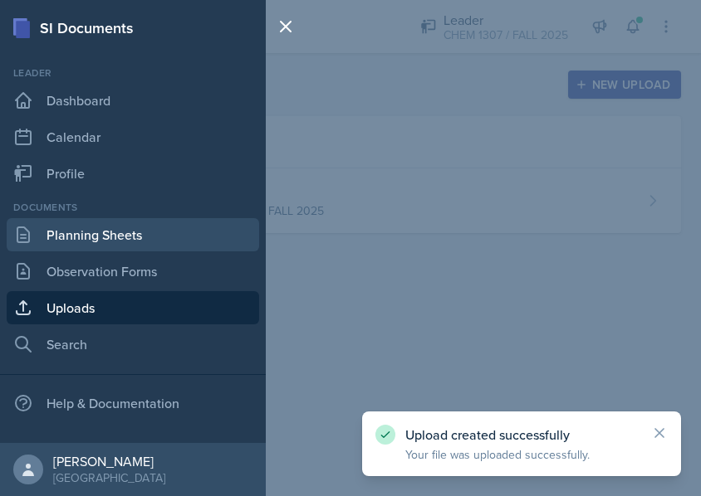
click at [117, 228] on link "Planning Sheets" at bounding box center [133, 234] width 252 height 33
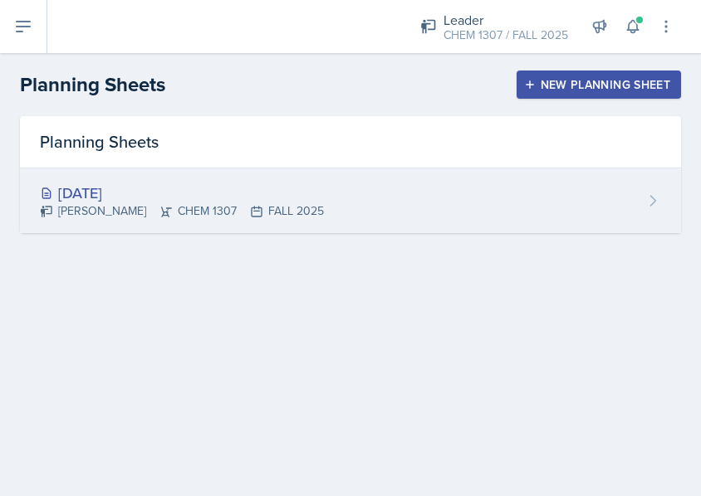
click at [101, 193] on div "[DATE]" at bounding box center [182, 193] width 284 height 22
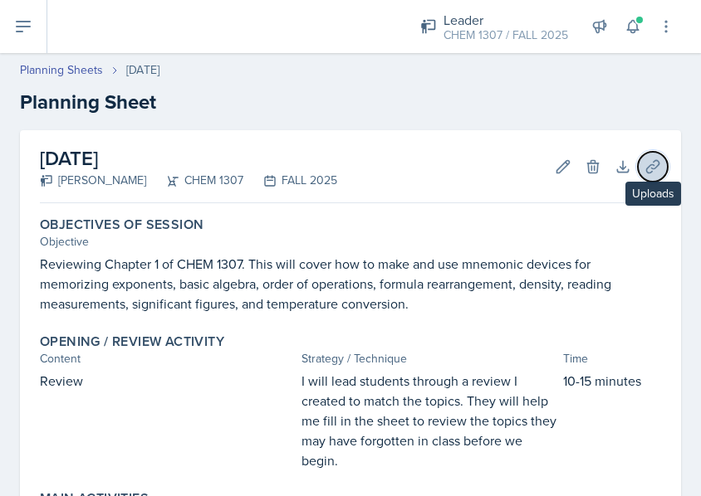
click at [647, 176] on button "Uploads" at bounding box center [652, 167] width 30 height 30
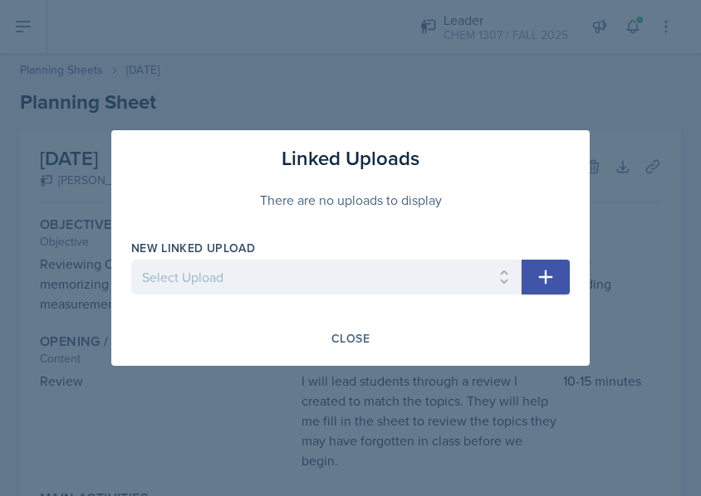
click at [553, 280] on icon "button" at bounding box center [545, 277] width 20 height 20
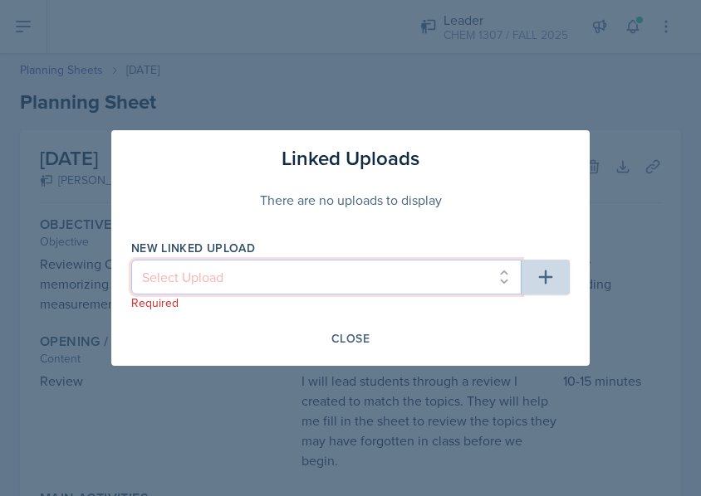
click at [290, 288] on select "Select Upload Chapter 1, Part 1 Slides" at bounding box center [326, 277] width 390 height 35
select select "35248217-ffff-417a-8968-72afe6686157"
click at [131, 260] on select "Select Upload Chapter 1, Part 1 Slides" at bounding box center [326, 277] width 390 height 35
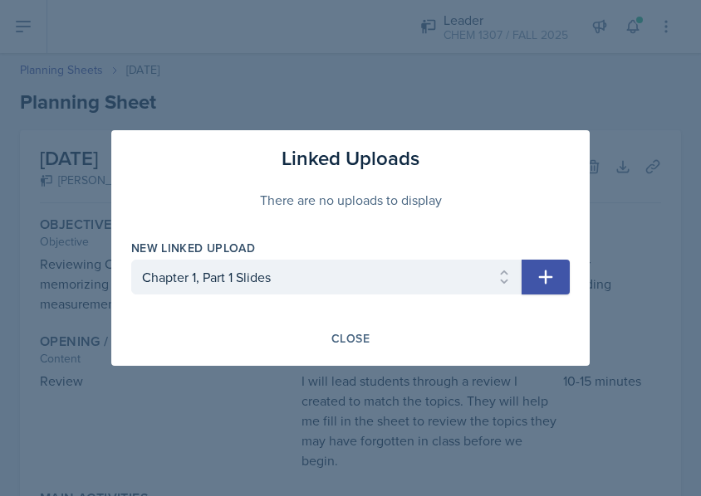
click at [544, 273] on icon "button" at bounding box center [545, 277] width 20 height 20
select select
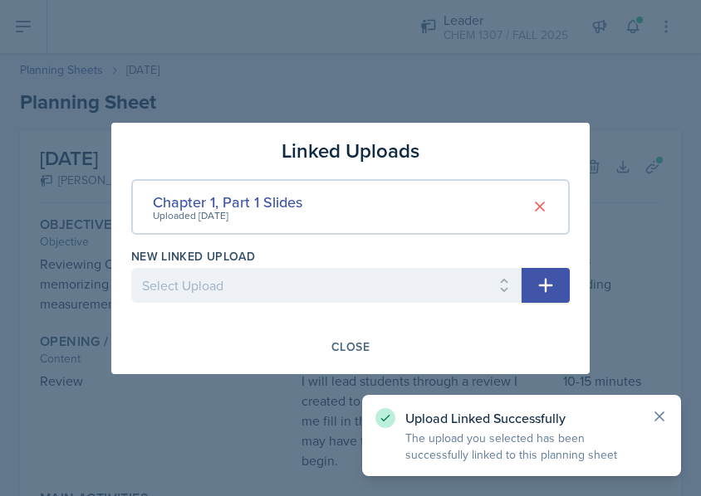
click at [665, 415] on icon at bounding box center [659, 416] width 17 height 17
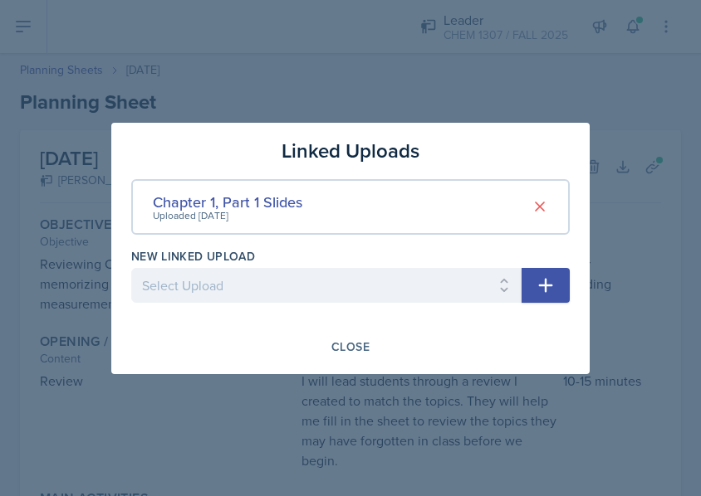
click at [343, 361] on div "Linked Uploads Chapter 1, Part 1 Slides Uploaded Aug 20th, 2025 New Linked Uplo…" at bounding box center [350, 249] width 478 height 252
click at [349, 352] on div "Close" at bounding box center [350, 346] width 38 height 13
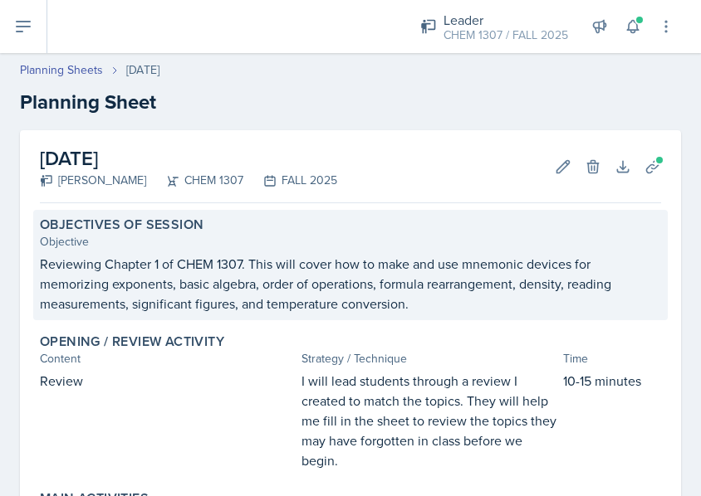
click at [614, 310] on p "Reviewing Chapter 1 of CHEM 1307. This will cover how to make and use mnemonic …" at bounding box center [350, 284] width 621 height 60
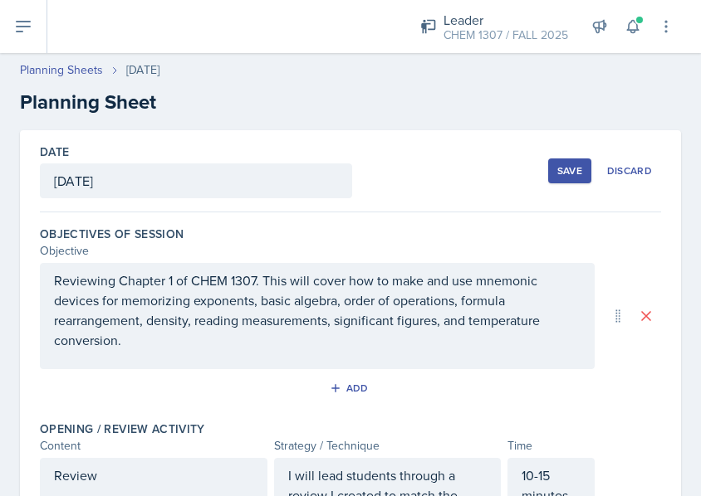
click at [565, 173] on div "Save" at bounding box center [569, 170] width 25 height 13
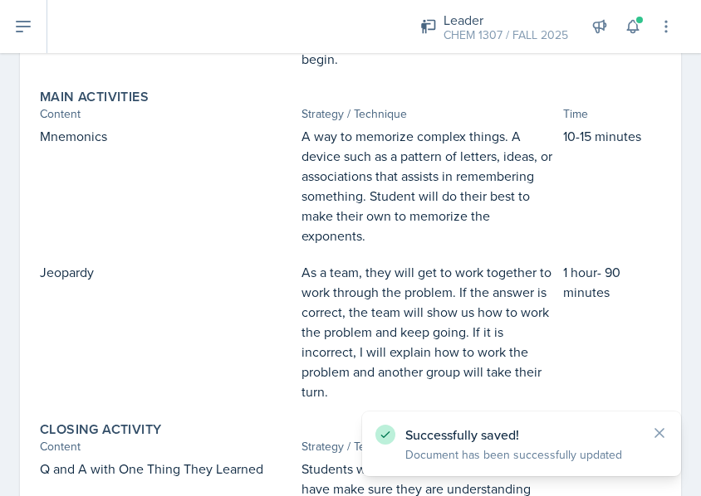
scroll to position [616, 0]
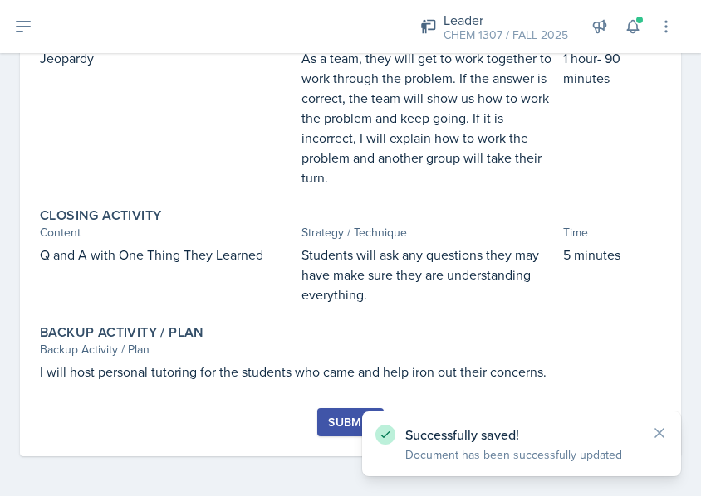
click at [328, 413] on button "Submit" at bounding box center [350, 422] width 66 height 28
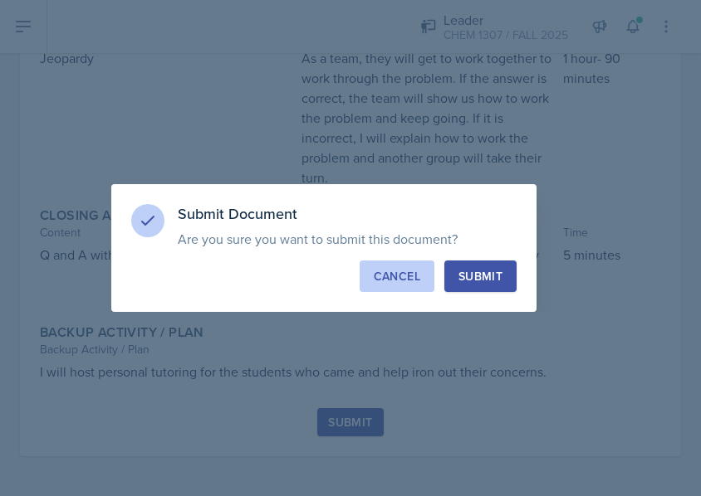
click at [395, 275] on div "Cancel" at bounding box center [397, 276] width 46 height 17
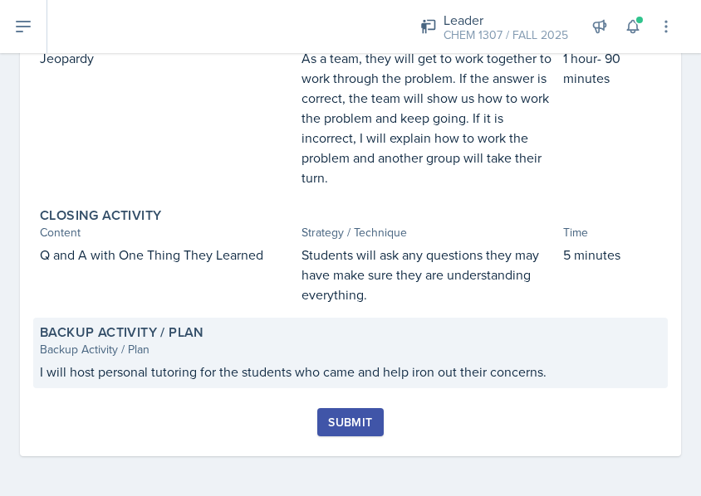
click at [609, 388] on div "Backup Activity / Plan Backup Activity / Plan I will host personal tutoring for…" at bounding box center [350, 353] width 634 height 71
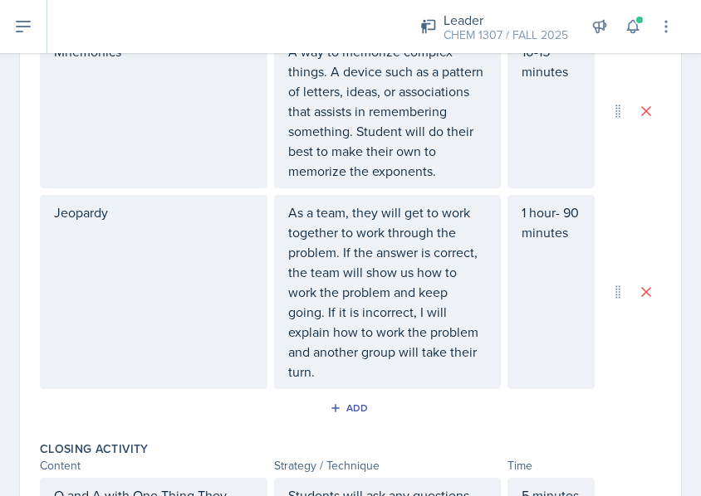
scroll to position [644, 0]
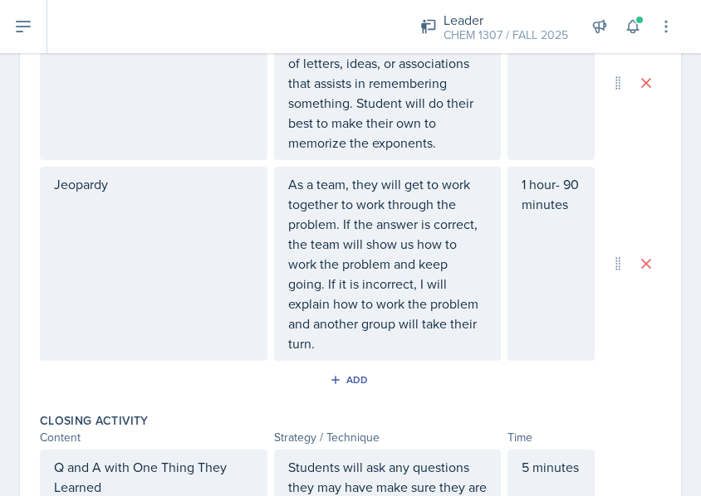
click at [680, 377] on div "Date August 26th, 2025 August 2025 27 28 29 30 31 1 2 3 4 5 6 7 8 9 10 11 12 13…" at bounding box center [350, 136] width 701 height 1300
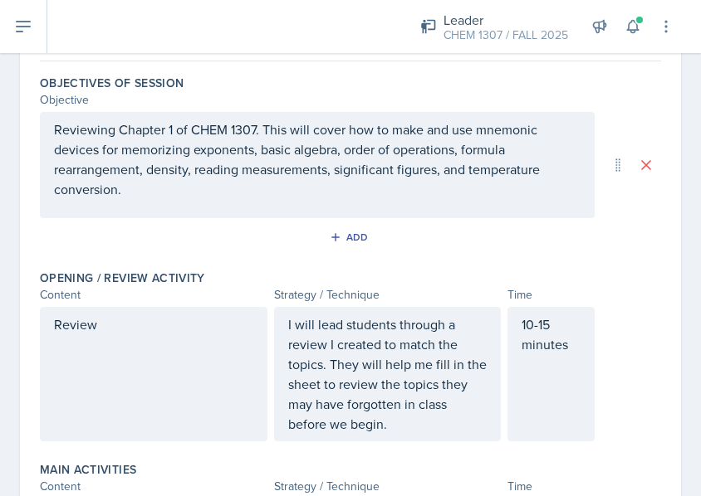
scroll to position [0, 0]
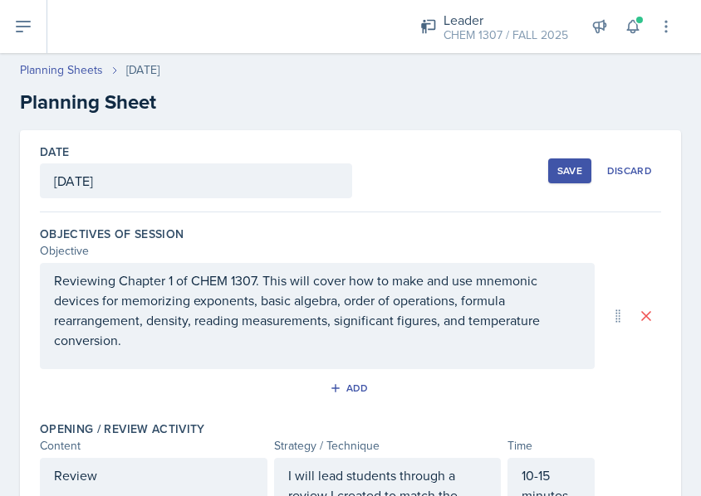
click at [551, 181] on button "Save" at bounding box center [569, 171] width 43 height 25
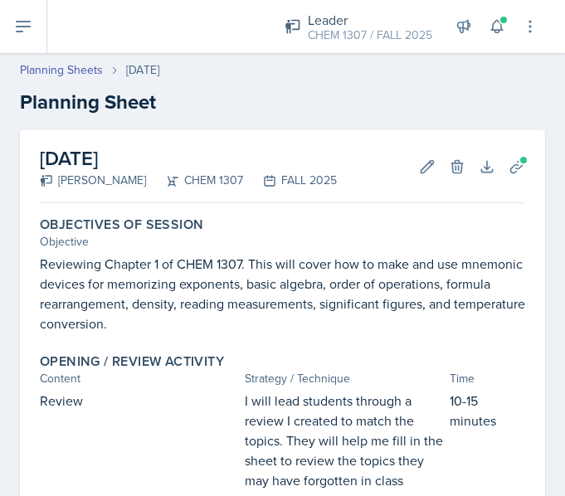
click at [497, 93] on h2 "Planning Sheet" at bounding box center [282, 102] width 525 height 30
click at [34, 37] on button at bounding box center [23, 26] width 47 height 53
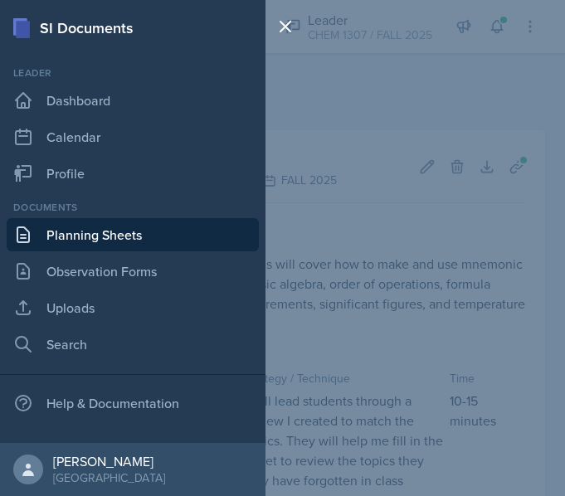
click at [70, 236] on link "Planning Sheets" at bounding box center [133, 234] width 252 height 33
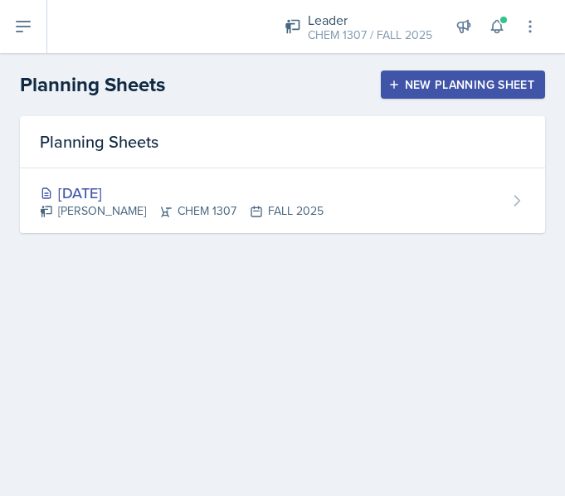
click at [440, 96] on button "New Planning Sheet" at bounding box center [463, 85] width 164 height 28
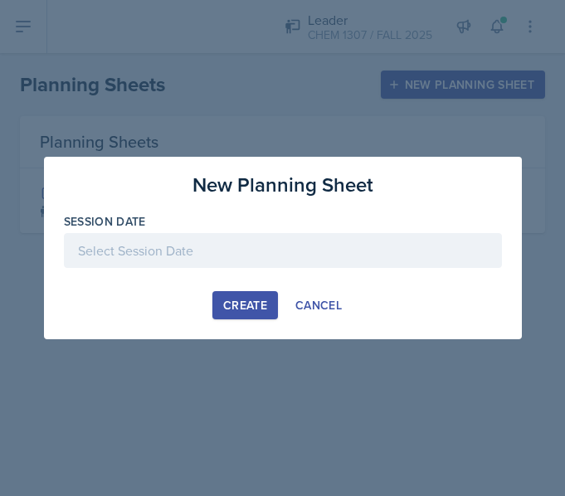
click at [120, 252] on div at bounding box center [283, 250] width 438 height 35
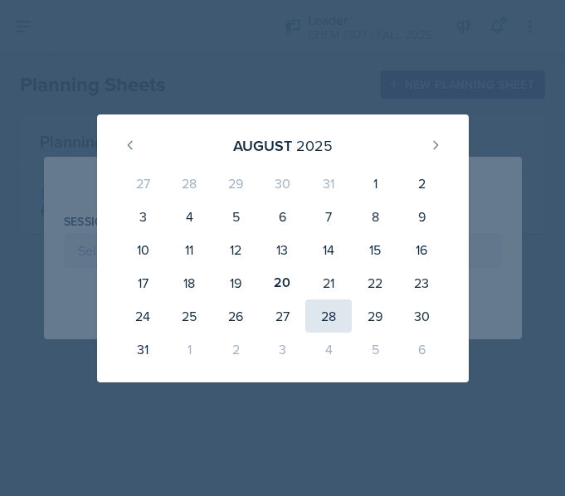
click at [330, 319] on div "28" at bounding box center [328, 316] width 46 height 33
type input "August 28th, 2025"
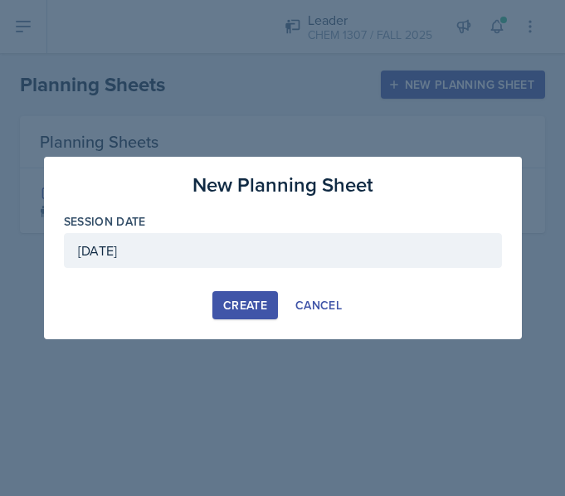
click at [251, 305] on div "Create" at bounding box center [245, 305] width 44 height 13
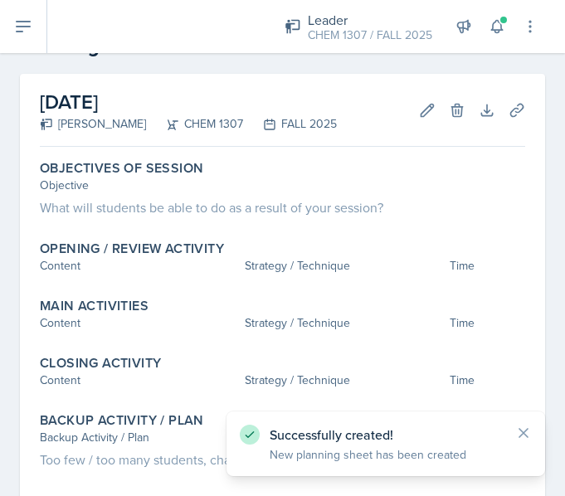
scroll to position [31, 0]
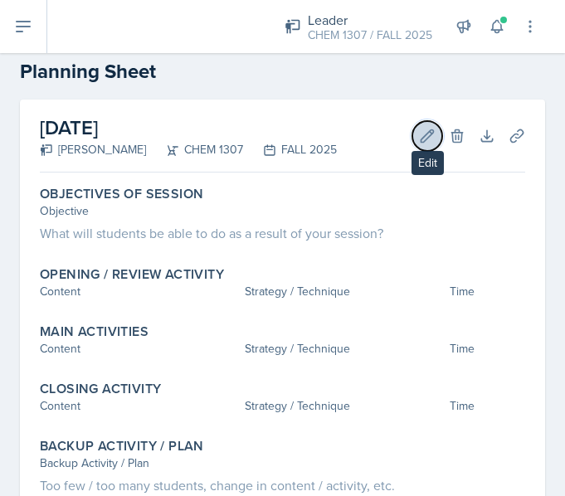
click at [419, 134] on icon at bounding box center [427, 136] width 17 height 17
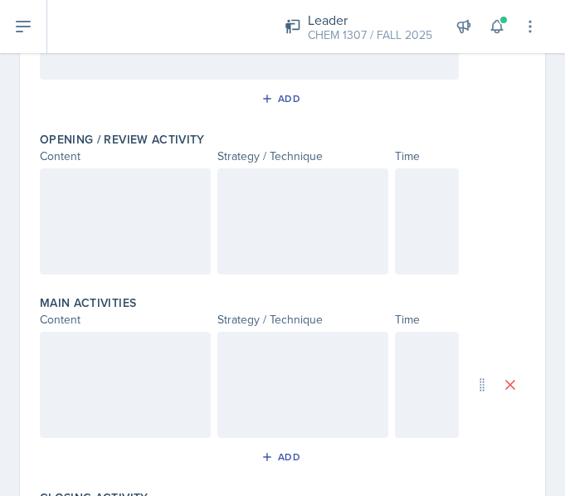
scroll to position [296, 0]
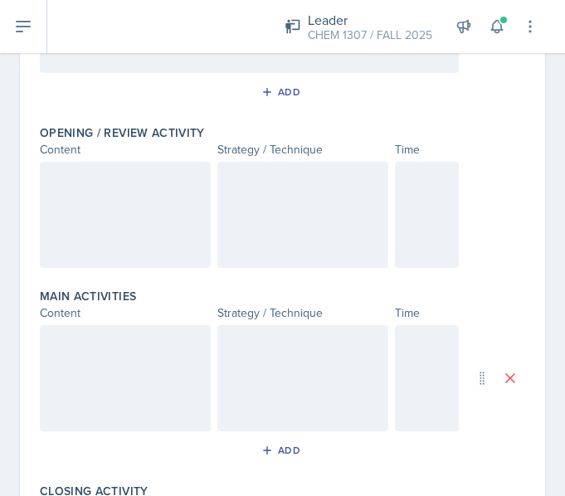
click at [129, 232] on div at bounding box center [125, 215] width 171 height 106
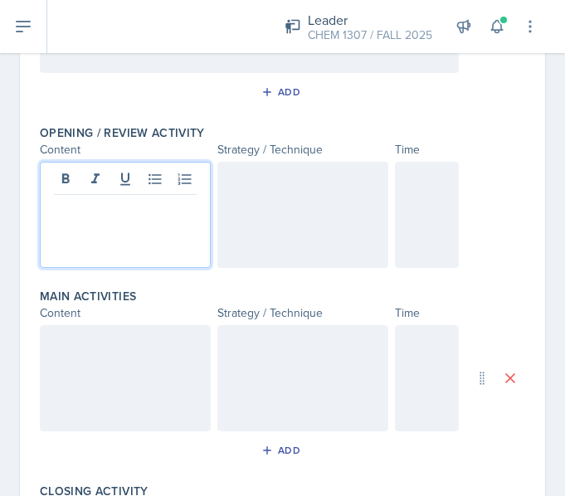
scroll to position [325, 0]
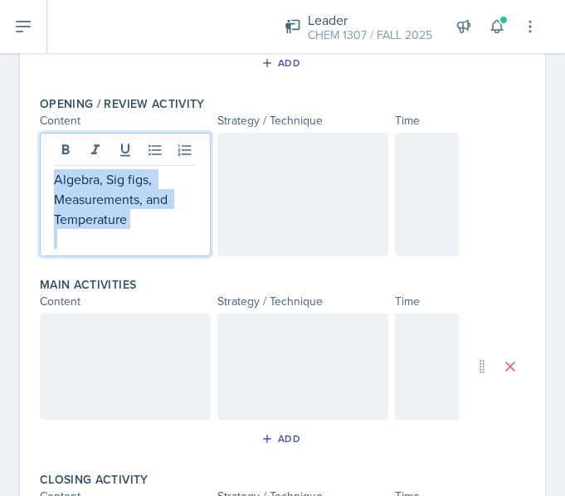
drag, startPoint x: 130, startPoint y: 232, endPoint x: 41, endPoint y: 173, distance: 107.3
click at [41, 173] on div "Algebra, Sig figs, Measurements, and Temperature" at bounding box center [125, 195] width 171 height 124
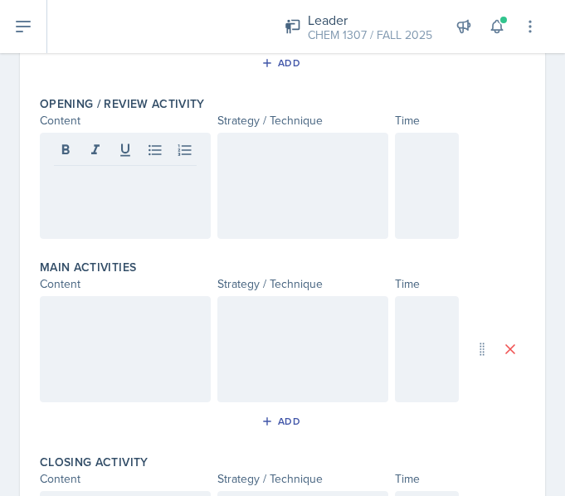
click at [93, 239] on div "Opening / Review Activity Content Strategy / Technique Time" at bounding box center [283, 171] width 486 height 164
click at [101, 225] on div at bounding box center [125, 186] width 171 height 106
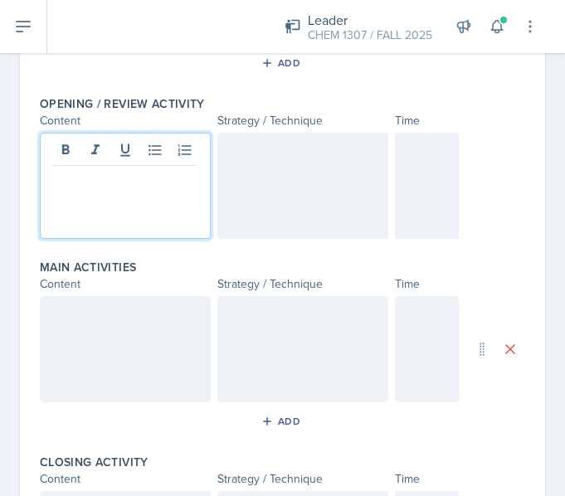
scroll to position [354, 0]
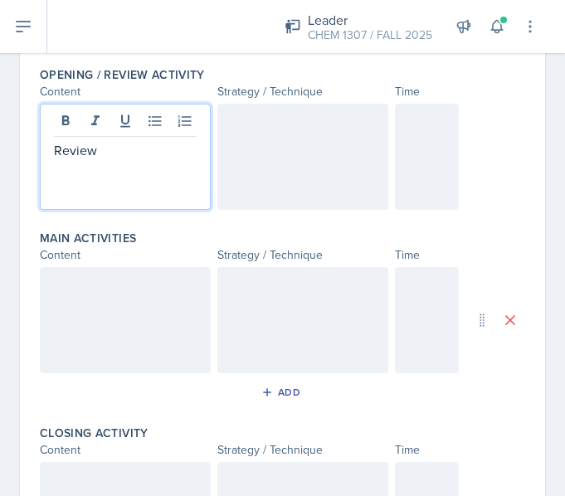
click at [292, 189] on div at bounding box center [302, 157] width 171 height 106
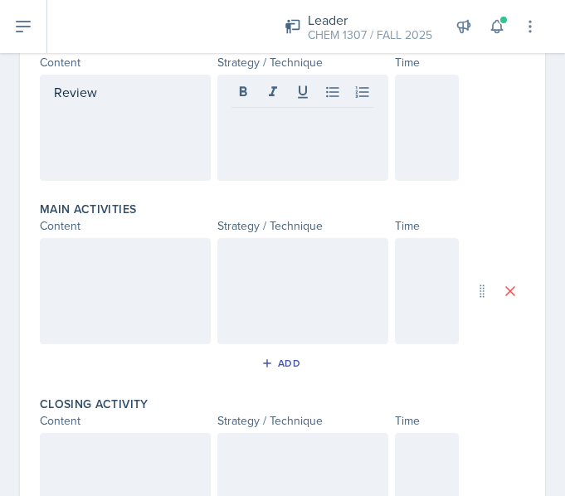
click at [261, 110] on div at bounding box center [302, 128] width 171 height 106
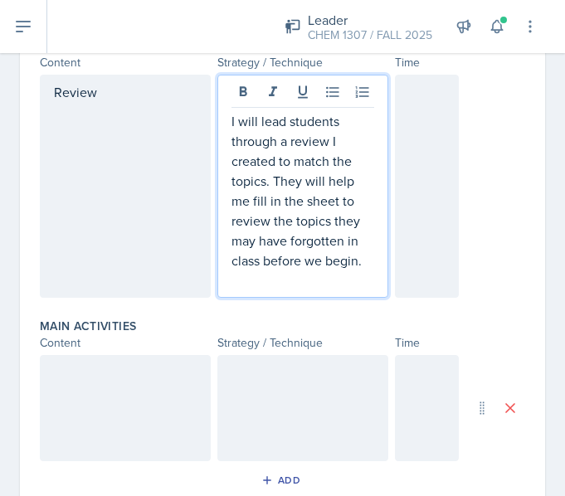
click at [419, 168] on div at bounding box center [427, 186] width 65 height 223
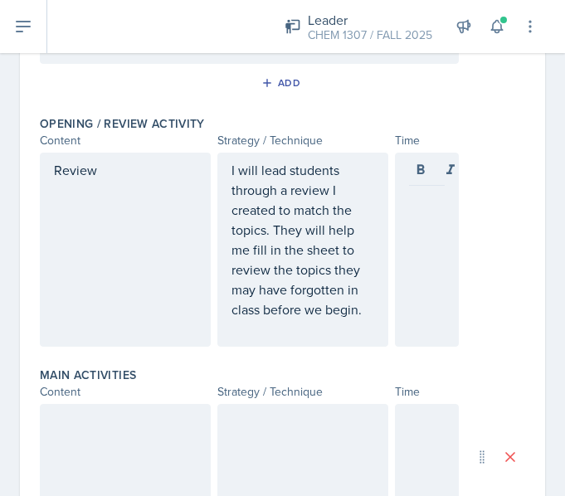
scroll to position [298, 0]
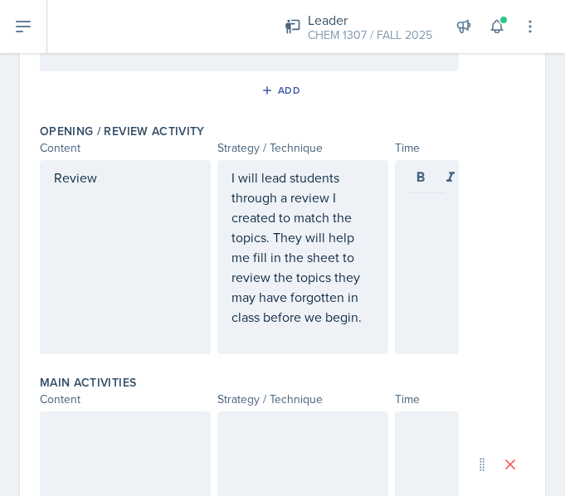
click at [395, 318] on div at bounding box center [427, 257] width 65 height 194
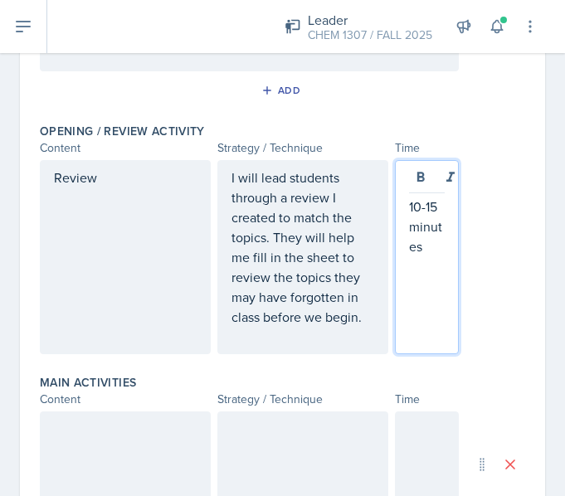
click at [506, 271] on div "Review I will lead students through a review I created to match the topics. The…" at bounding box center [283, 257] width 486 height 194
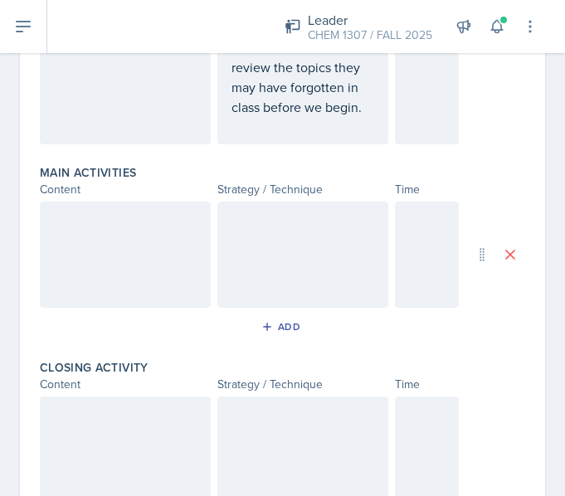
scroll to position [518, 0]
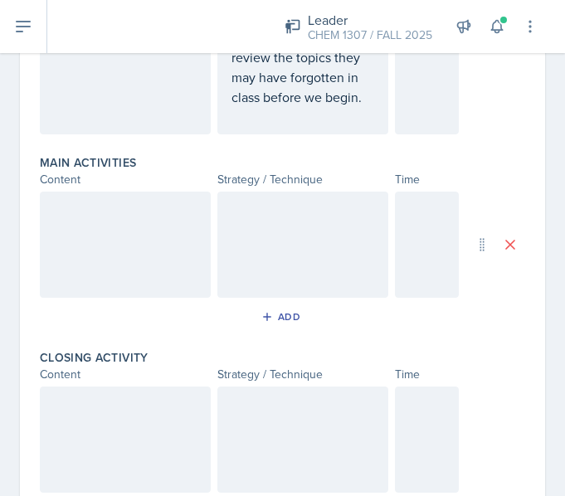
click at [117, 413] on div at bounding box center [125, 440] width 171 height 106
click at [96, 451] on div at bounding box center [125, 440] width 171 height 106
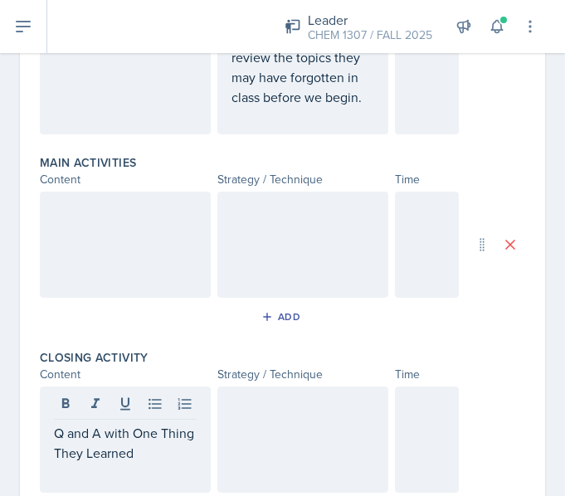
click at [259, 448] on div at bounding box center [302, 440] width 171 height 106
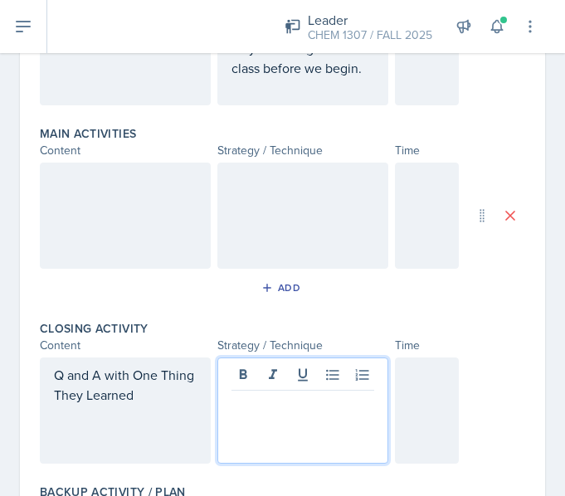
click at [242, 425] on div at bounding box center [302, 411] width 171 height 106
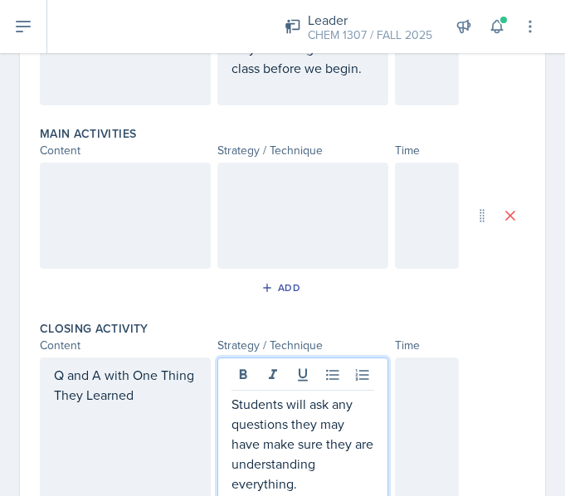
click at [424, 404] on div at bounding box center [427, 440] width 65 height 164
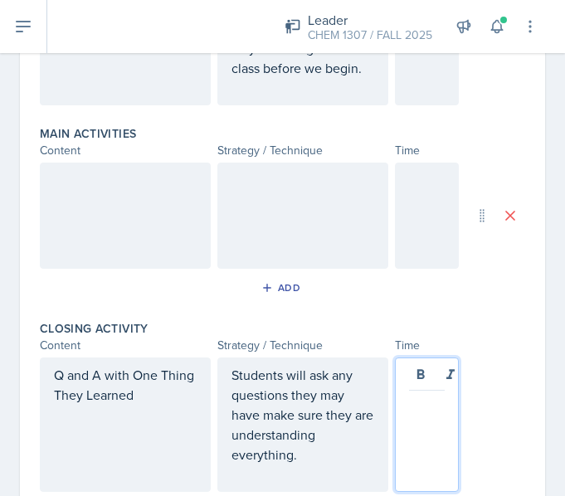
scroll to position [576, 0]
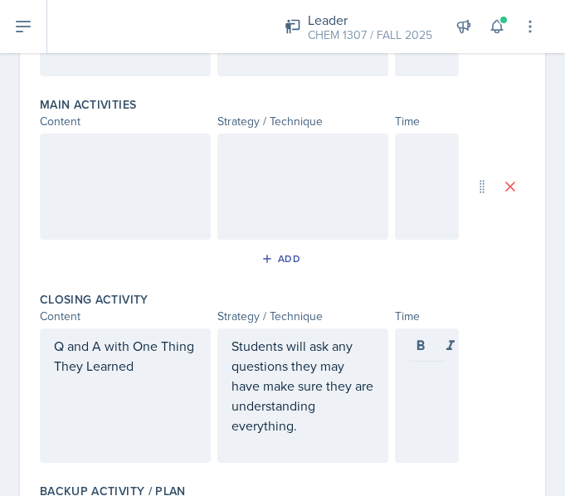
click at [395, 400] on div at bounding box center [427, 396] width 65 height 134
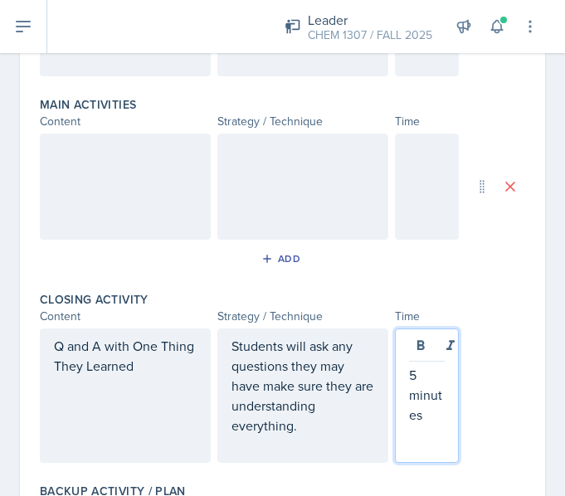
scroll to position [0, 0]
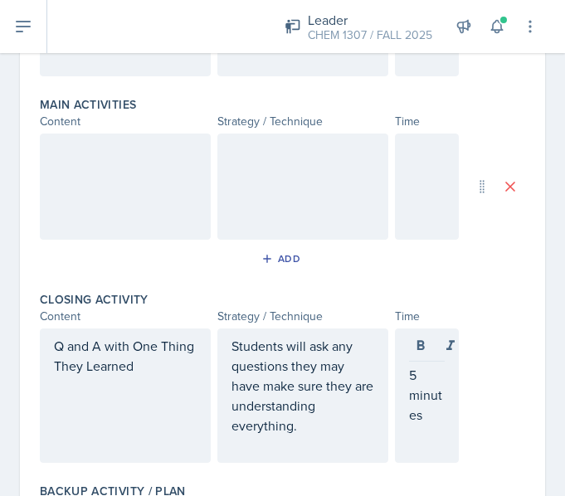
click at [532, 333] on div "Date August 28th, 2025 August 2025 27 28 29 30 31 1 2 3 4 5 6 7 8 9 10 11 12 13…" at bounding box center [282, 103] width 525 height 1099
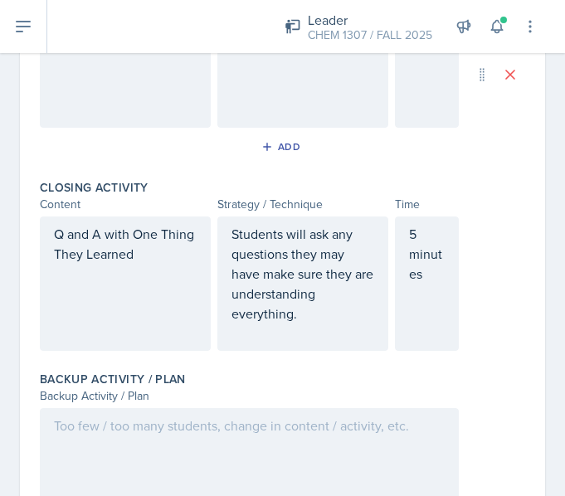
scroll to position [691, 0]
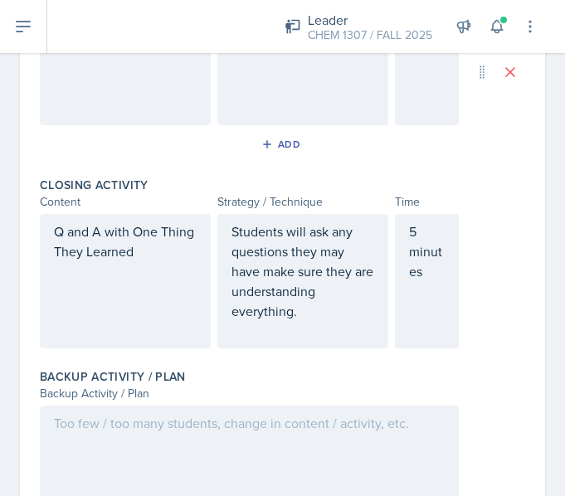
click at [272, 413] on div at bounding box center [249, 459] width 419 height 106
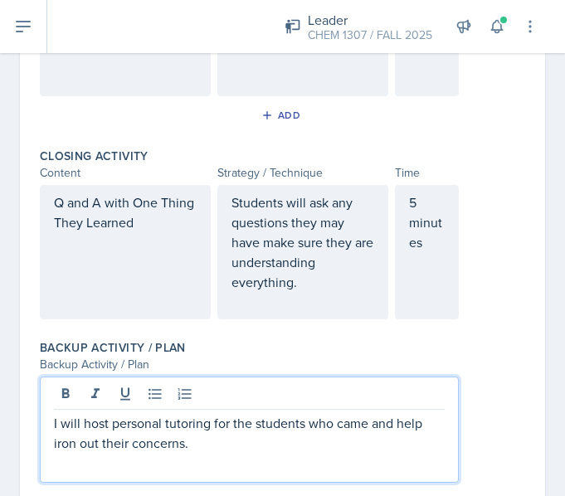
click at [511, 410] on div "I will host personal tutoring for the students who came and help iron out their…" at bounding box center [283, 430] width 486 height 106
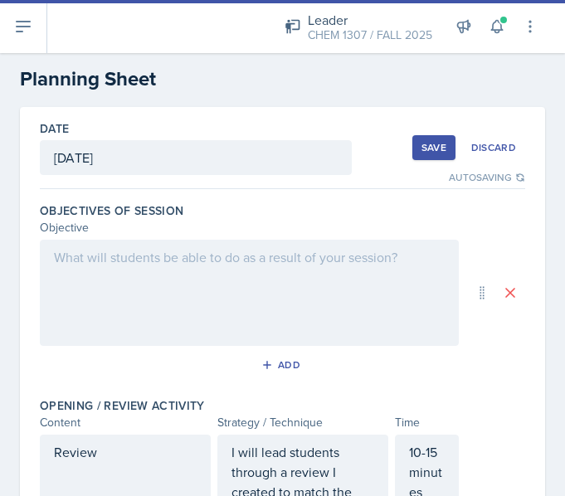
scroll to position [26, 0]
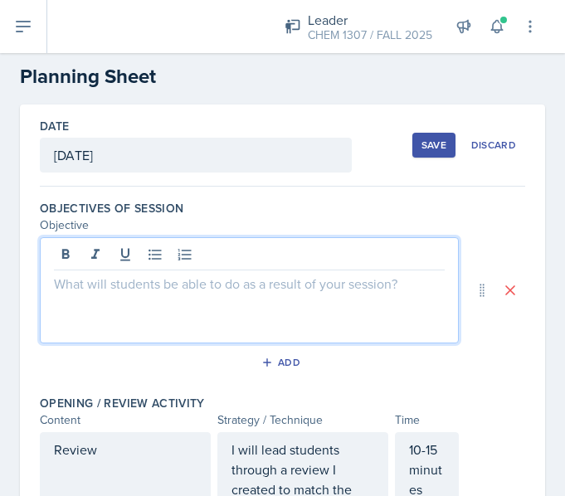
click at [169, 251] on div at bounding box center [249, 290] width 419 height 106
click at [146, 300] on div at bounding box center [249, 290] width 419 height 106
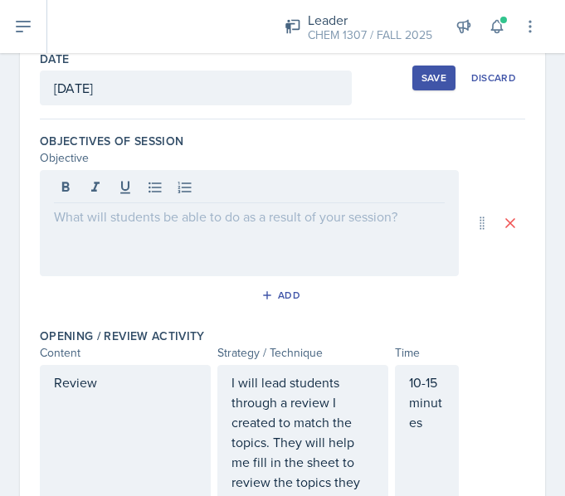
scroll to position [0, 0]
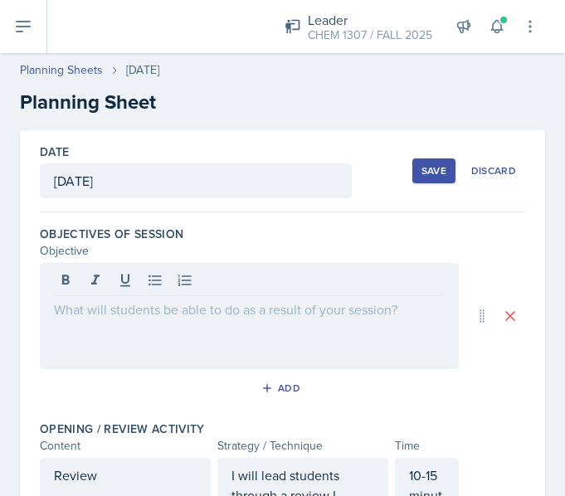
click at [205, 330] on div at bounding box center [249, 316] width 419 height 106
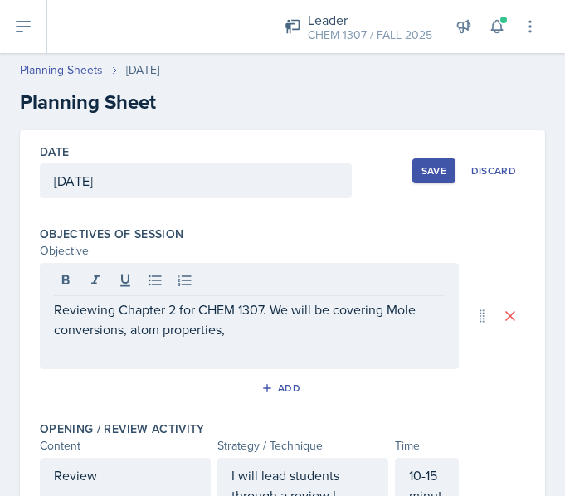
click at [271, 322] on p "Reviewing Chapter 2 for CHEM 1307. We will be covering Mole conversions, atom p…" at bounding box center [249, 320] width 391 height 40
click at [143, 359] on div "Reviewing Chapter 2 for CHEM 1307. We will be covering Mole conversions, atom p…" at bounding box center [249, 316] width 419 height 106
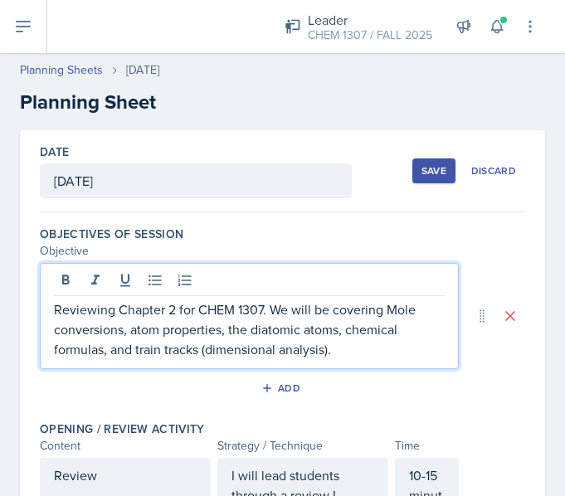
click at [392, 315] on p "Reviewing Chapter 2 for CHEM 1307. We will be covering Mole conversions, atom p…" at bounding box center [249, 330] width 391 height 60
click at [394, 361] on div "Reviewing Chapter 2 for CHEM 1307. We will be covering mole conversions, atom p…" at bounding box center [249, 316] width 419 height 106
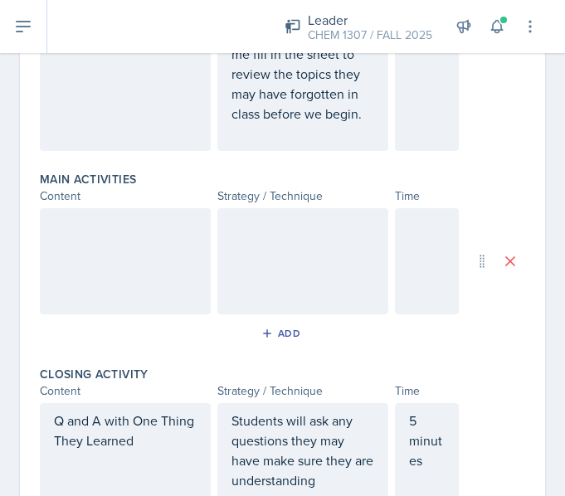
scroll to position [491, 0]
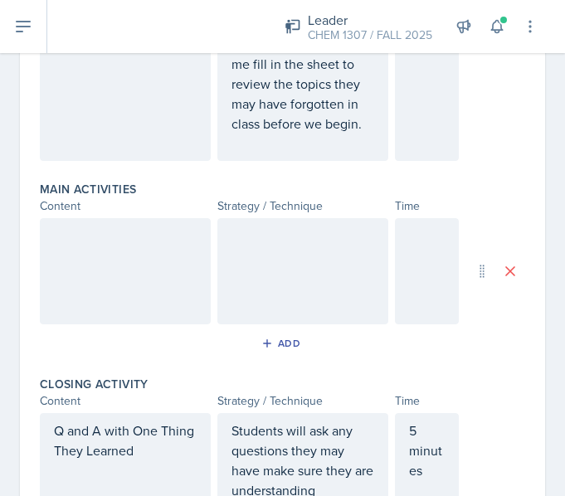
click at [158, 317] on div at bounding box center [125, 271] width 171 height 106
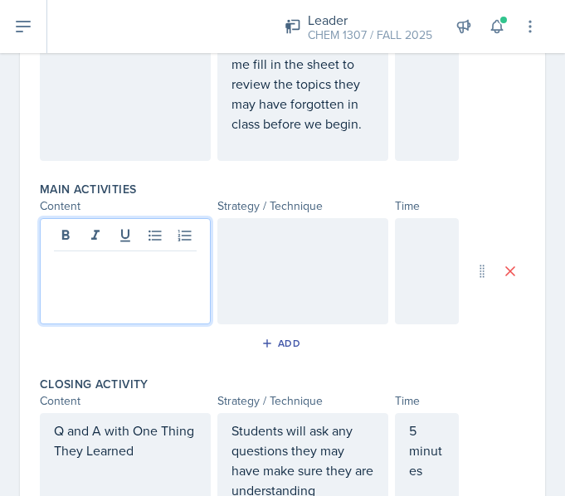
scroll to position [520, 0]
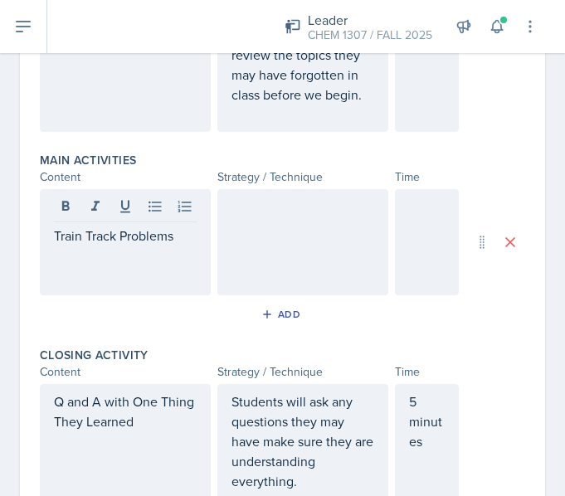
click at [276, 246] on div at bounding box center [302, 242] width 171 height 106
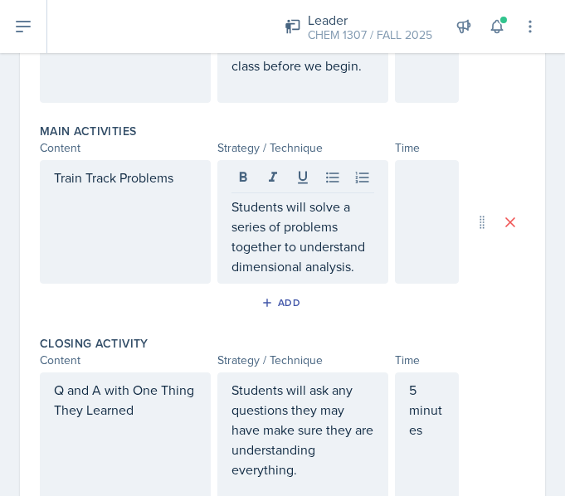
click at [432, 210] on div at bounding box center [427, 222] width 65 height 124
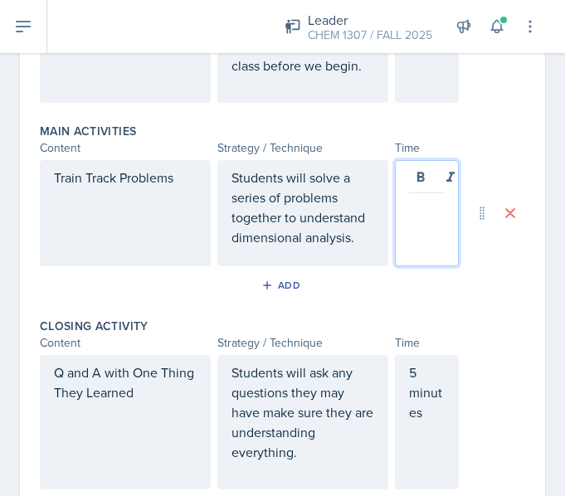
scroll to position [579, 0]
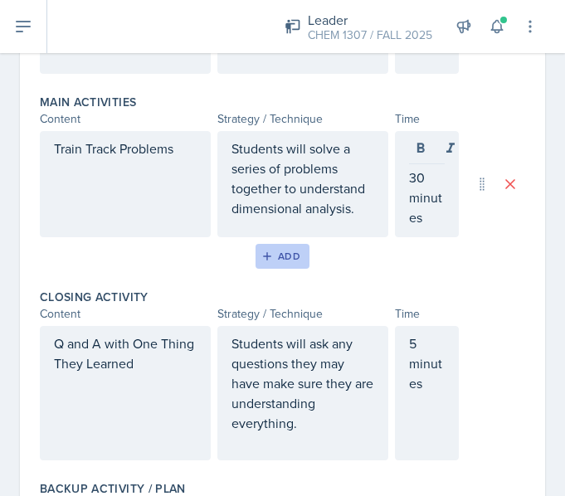
click at [289, 261] on div "Add" at bounding box center [283, 256] width 36 height 13
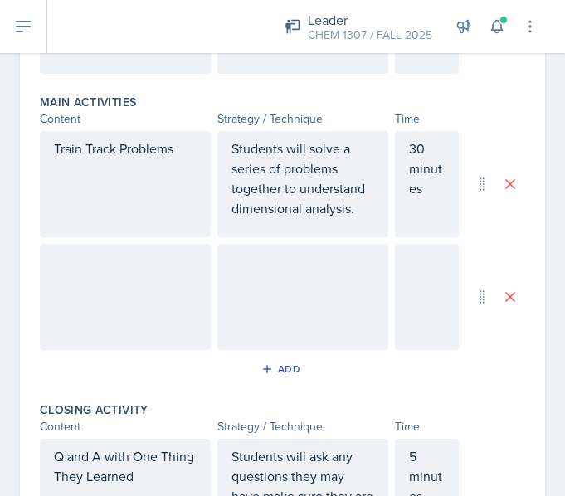
click at [144, 291] on div at bounding box center [125, 297] width 171 height 106
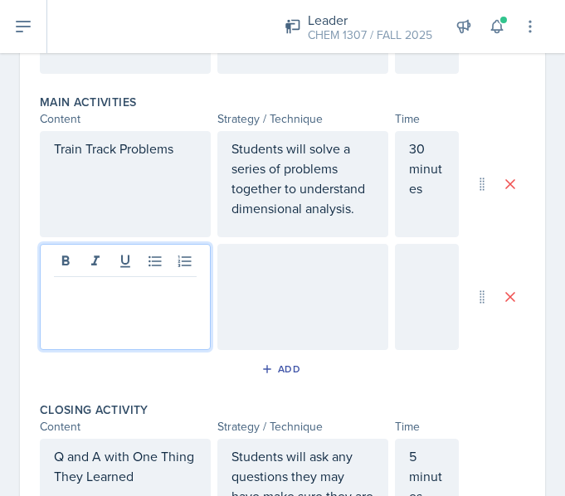
scroll to position [608, 0]
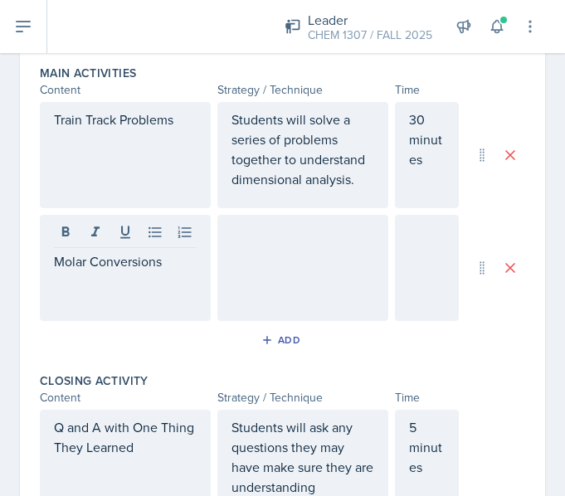
click at [276, 194] on div "Students will solve a series of problems together to understand dimensional ana…" at bounding box center [302, 155] width 171 height 106
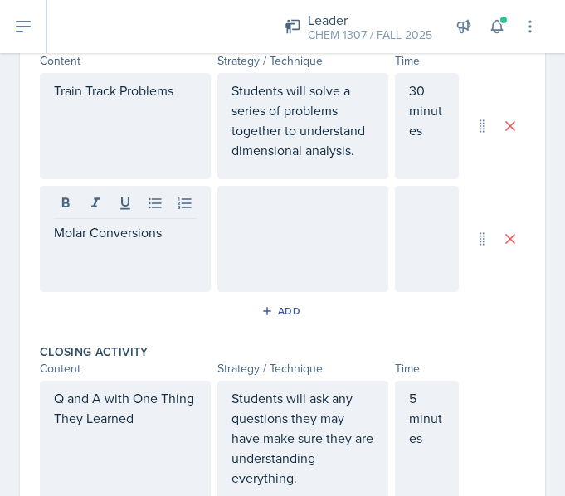
click at [276, 179] on div "Students will solve a series of problems together to understand dimensional ana…" at bounding box center [302, 126] width 171 height 106
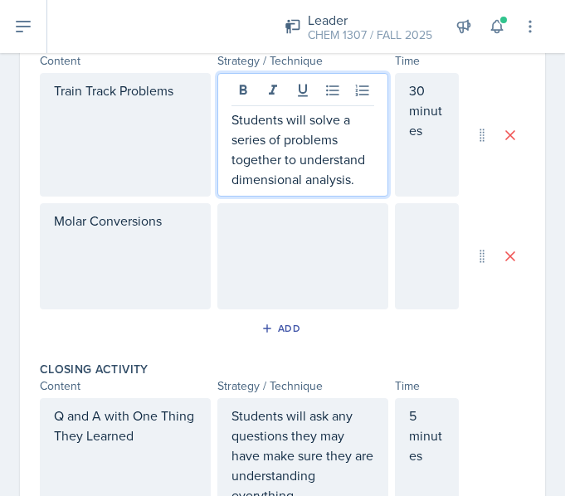
click at [276, 194] on div "Students will solve a series of problems together to understand dimensional ana…" at bounding box center [302, 135] width 171 height 124
drag, startPoint x: 359, startPoint y: 178, endPoint x: 225, endPoint y: 120, distance: 145.4
click at [225, 120] on div "Students will solve a series of problems together to understand dimensional ana…" at bounding box center [302, 135] width 171 height 124
copy p "Students will solve a series of problems together to understand dimensional ana…"
click at [261, 271] on div at bounding box center [302, 256] width 171 height 106
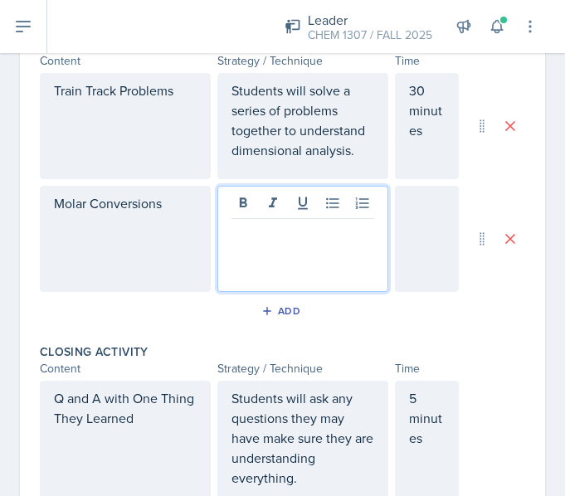
scroll to position [666, 0]
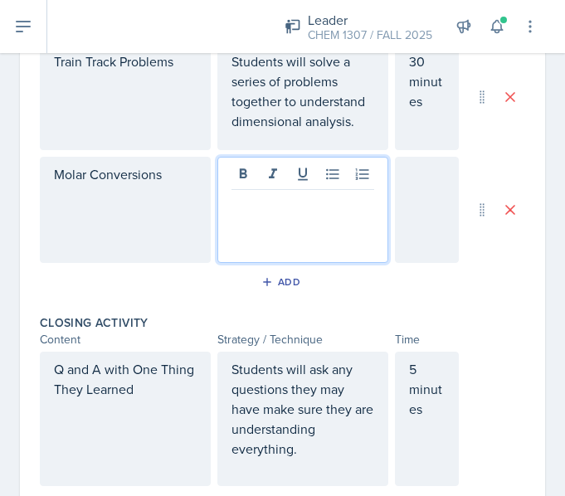
paste div
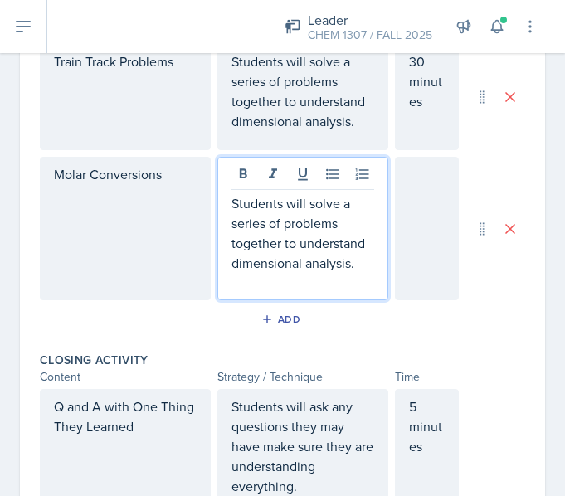
drag, startPoint x: 363, startPoint y: 269, endPoint x: 226, endPoint y: 271, distance: 137.0
click at [232, 271] on p "Students will solve a series of problems together to understand dimensional ana…" at bounding box center [303, 233] width 143 height 80
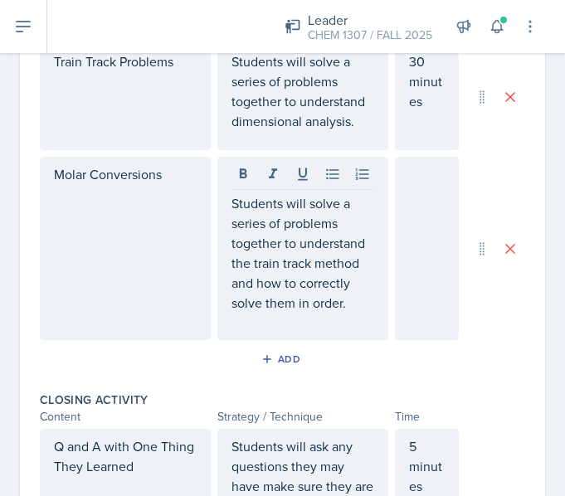
click at [395, 253] on div at bounding box center [427, 248] width 65 height 183
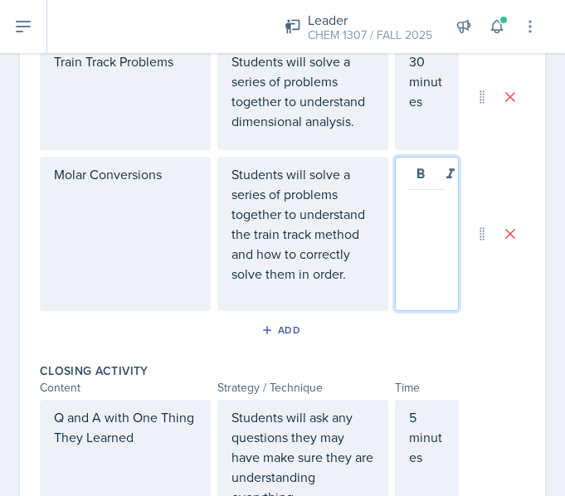
scroll to position [695, 0]
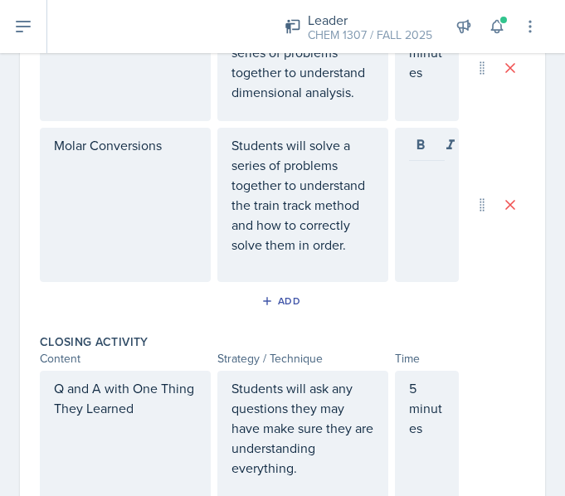
click at [408, 205] on div at bounding box center [427, 205] width 65 height 154
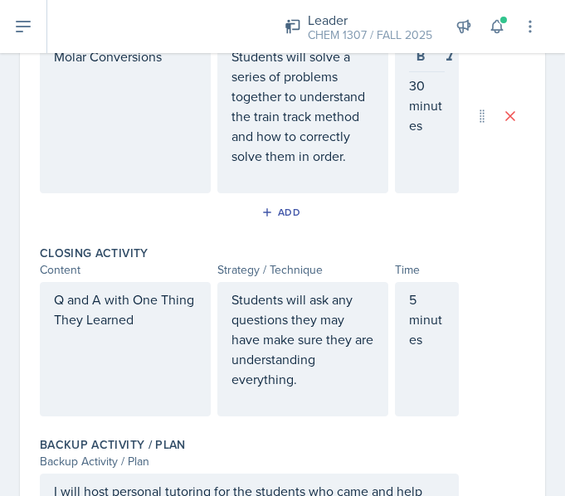
scroll to position [786, 0]
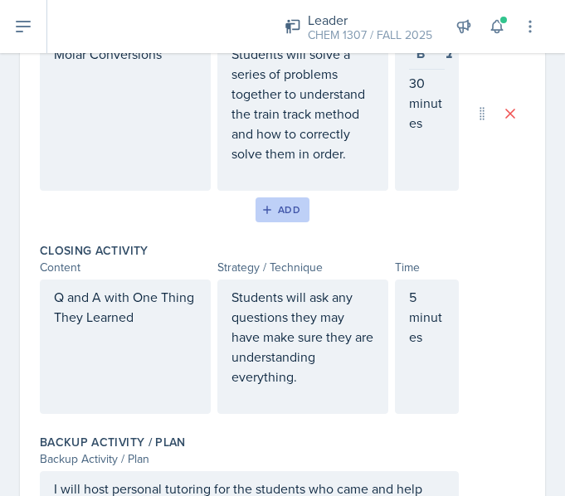
click at [263, 217] on button "Add" at bounding box center [283, 210] width 54 height 25
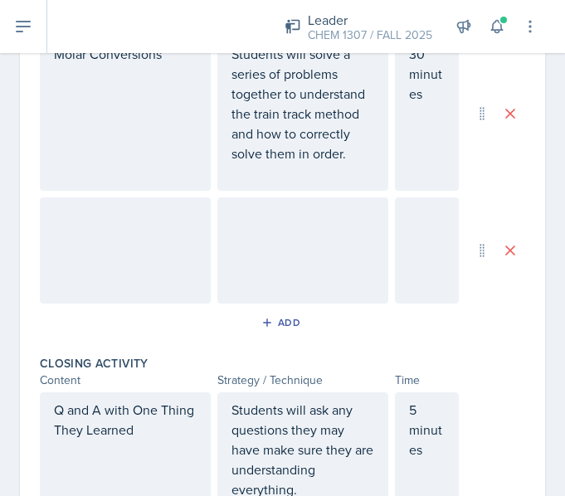
click at [141, 253] on div at bounding box center [125, 251] width 171 height 106
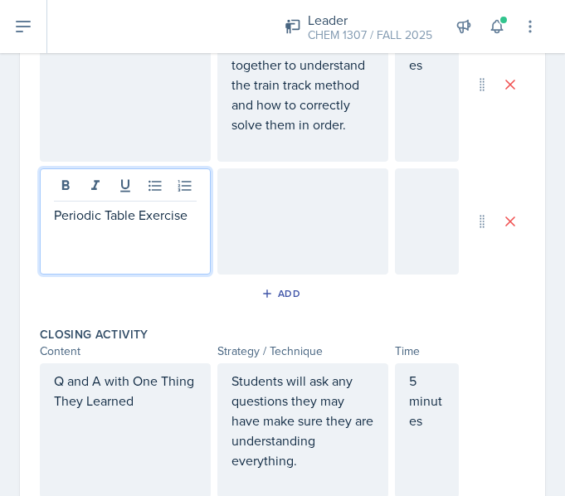
click at [271, 235] on div at bounding box center [302, 221] width 171 height 106
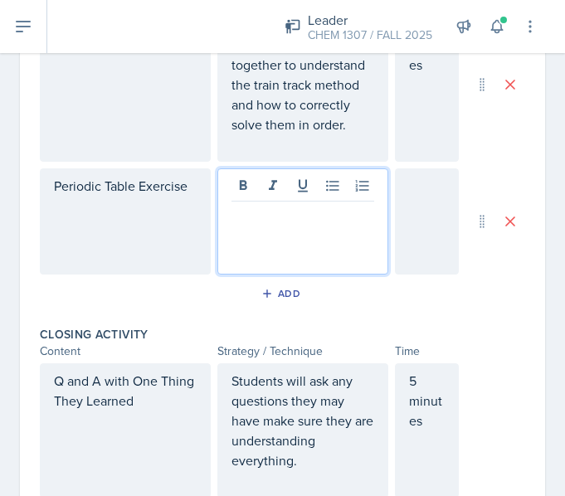
scroll to position [844, 0]
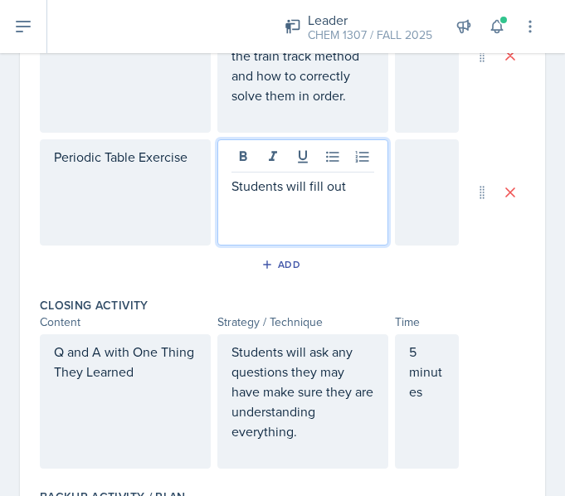
click at [271, 235] on div "Students will fill out" at bounding box center [302, 192] width 171 height 106
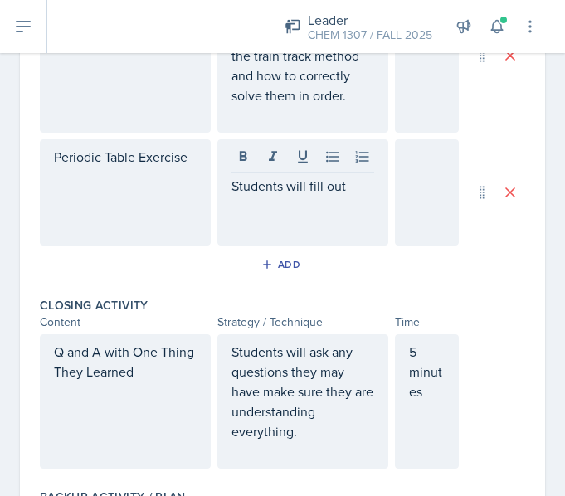
click at [271, 235] on div "Students will fill out" at bounding box center [302, 192] width 171 height 106
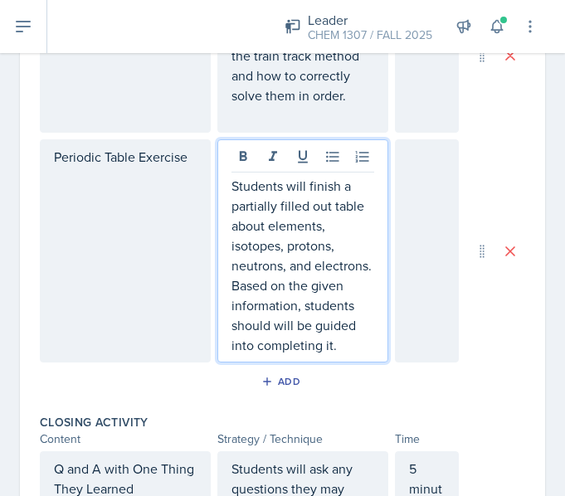
click at [426, 188] on div at bounding box center [427, 250] width 65 height 223
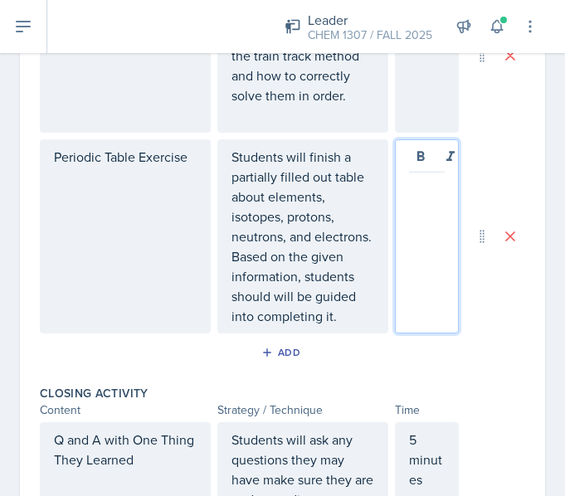
scroll to position [873, 0]
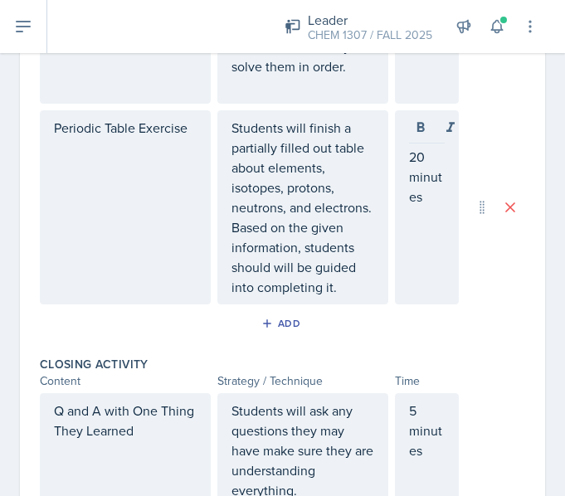
click at [533, 321] on div "Date August 28th, 2025 August 2025 27 28 29 30 31 1 2 3 4 5 6 7 8 9 10 11 12 13…" at bounding box center [282, 7] width 565 height 1501
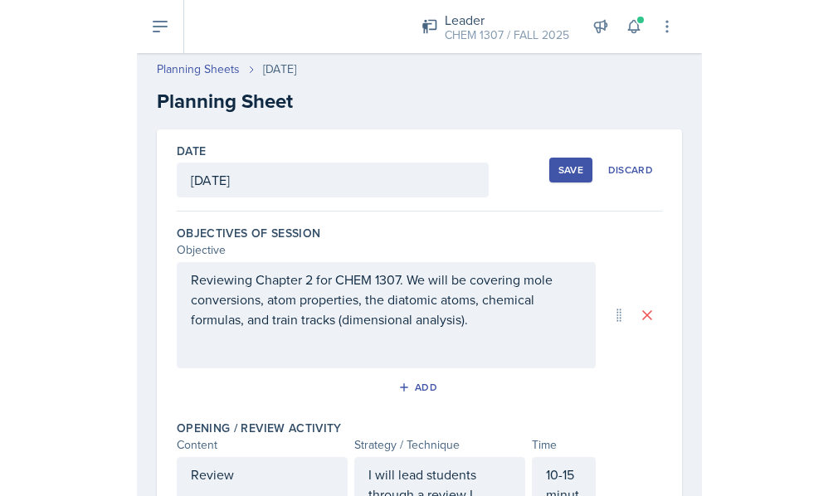
scroll to position [0, 0]
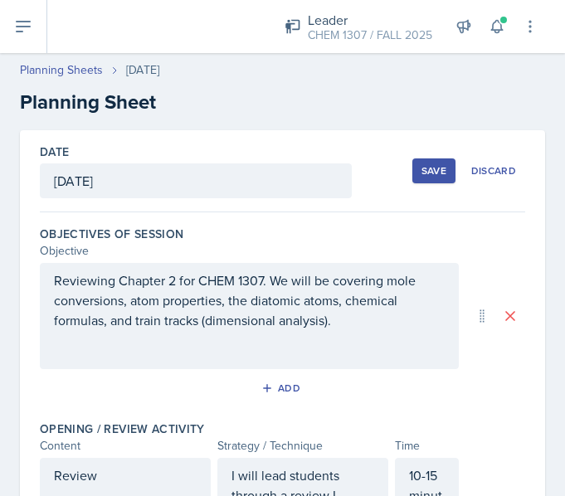
click at [422, 173] on div "Save" at bounding box center [434, 170] width 25 height 13
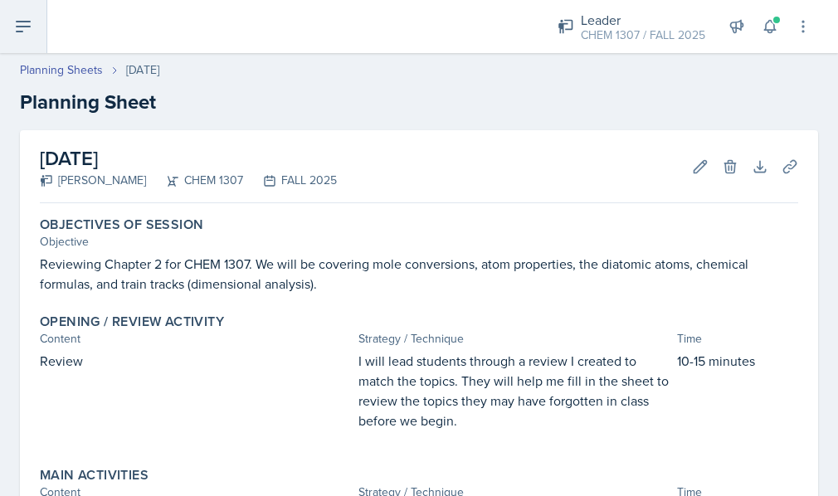
click at [35, 25] on button at bounding box center [23, 26] width 47 height 53
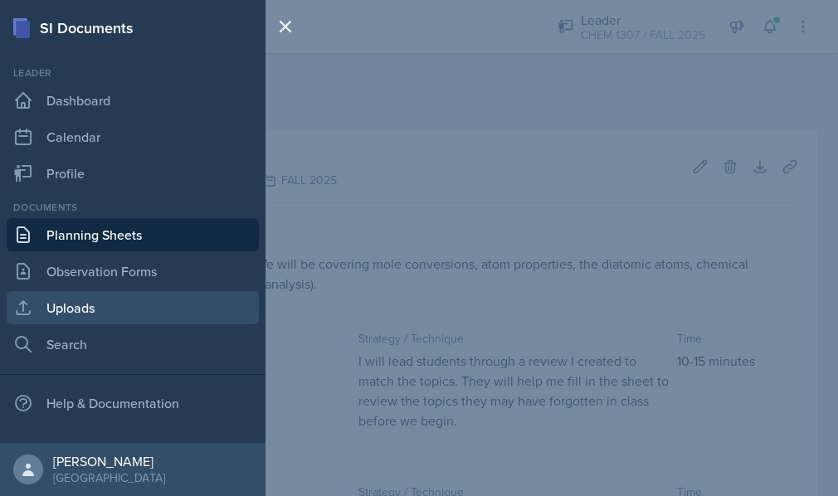
click at [75, 319] on link "Uploads" at bounding box center [133, 307] width 252 height 33
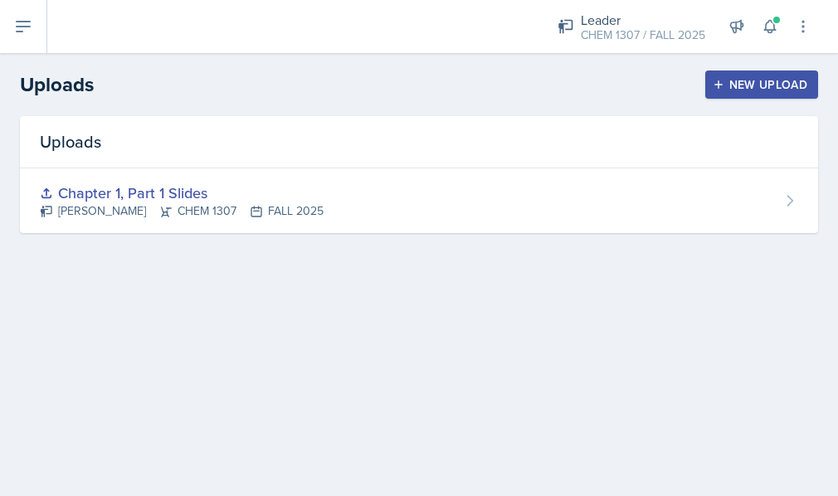
click at [774, 83] on div "New Upload" at bounding box center [762, 84] width 92 height 13
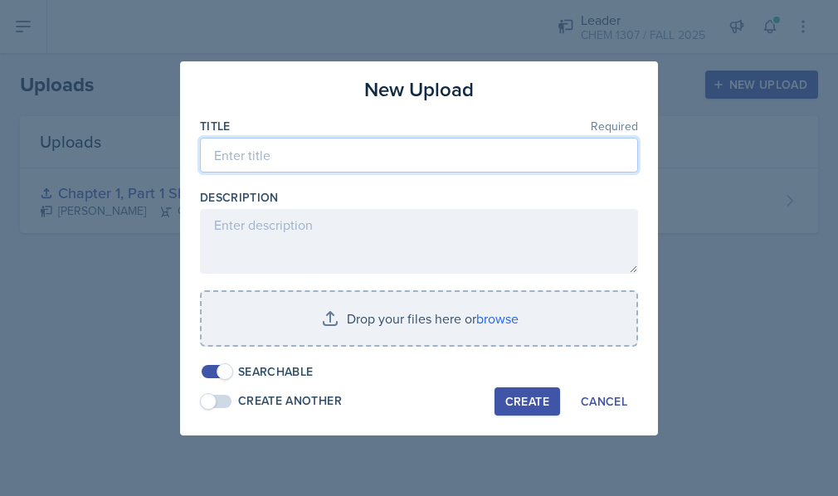
click at [317, 153] on input at bounding box center [419, 155] width 438 height 35
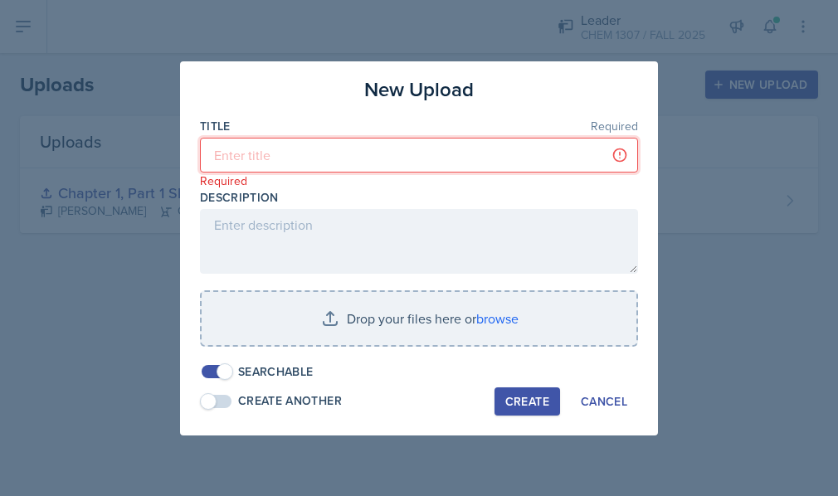
click at [346, 146] on input at bounding box center [419, 155] width 438 height 35
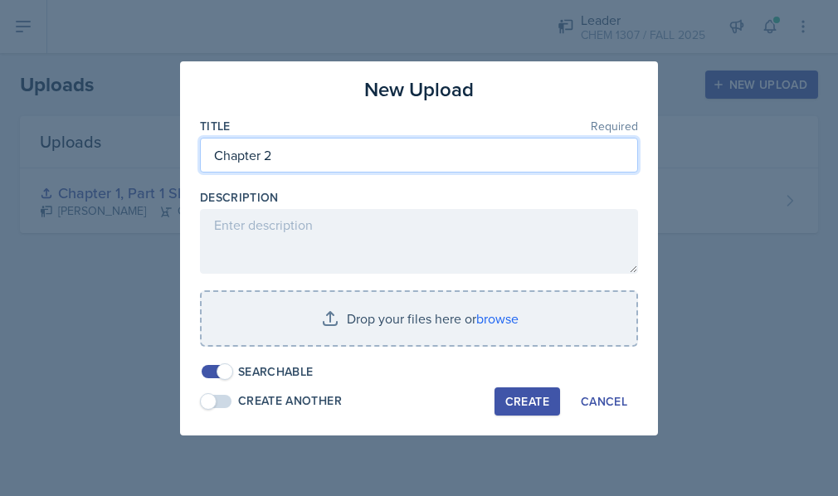
type input "Chapter 2"
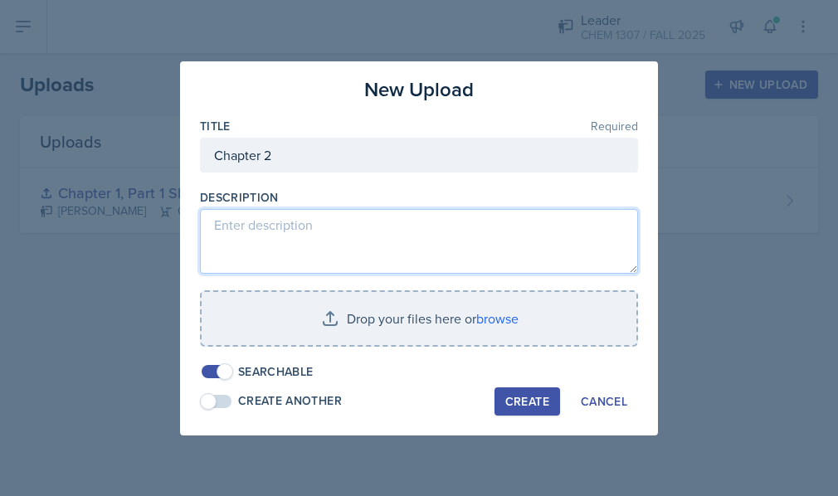
click at [283, 247] on textarea at bounding box center [419, 241] width 438 height 65
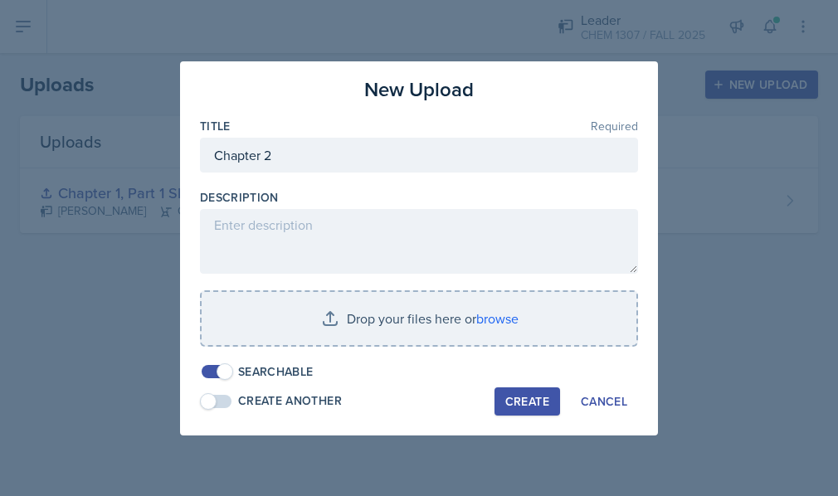
click at [489, 208] on div "Description" at bounding box center [419, 231] width 438 height 85
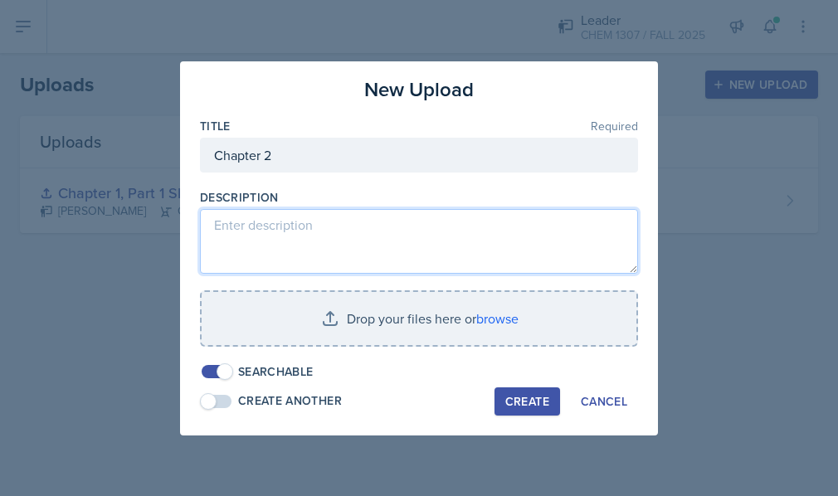
click at [434, 261] on textarea at bounding box center [419, 241] width 438 height 65
paste textarea "Dimensional Analysis, moles and some periodic table questions"
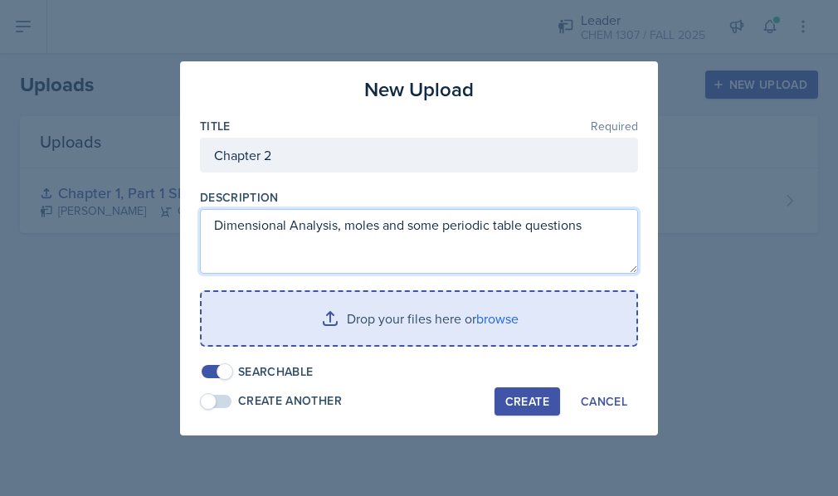
type textarea "Dimensional Analysis, moles and some periodic table questions"
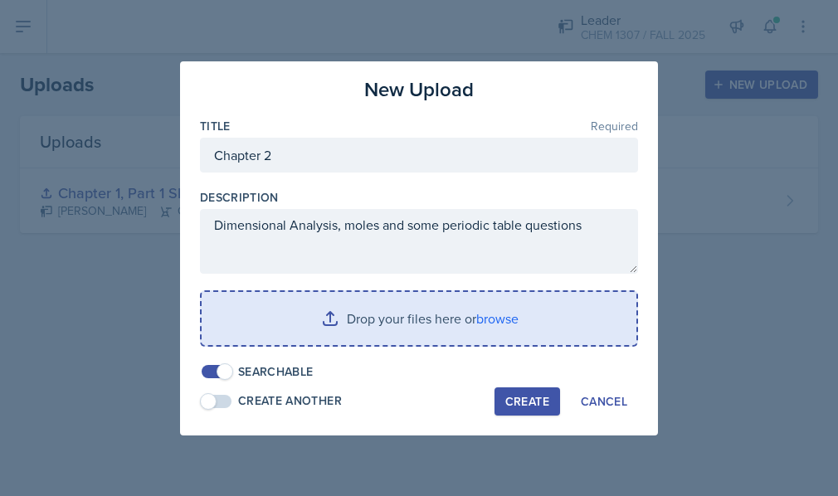
click at [364, 322] on input "file" at bounding box center [419, 318] width 435 height 53
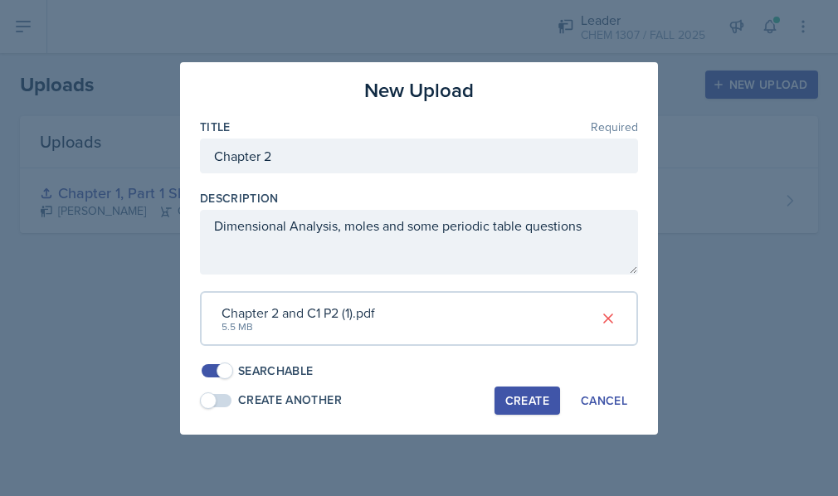
click at [537, 390] on button "Create" at bounding box center [528, 401] width 66 height 28
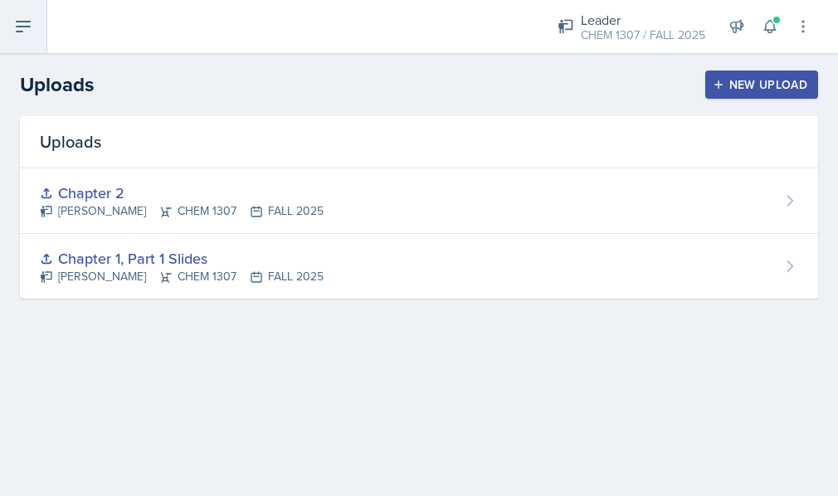
click at [27, 35] on icon at bounding box center [23, 27] width 20 height 20
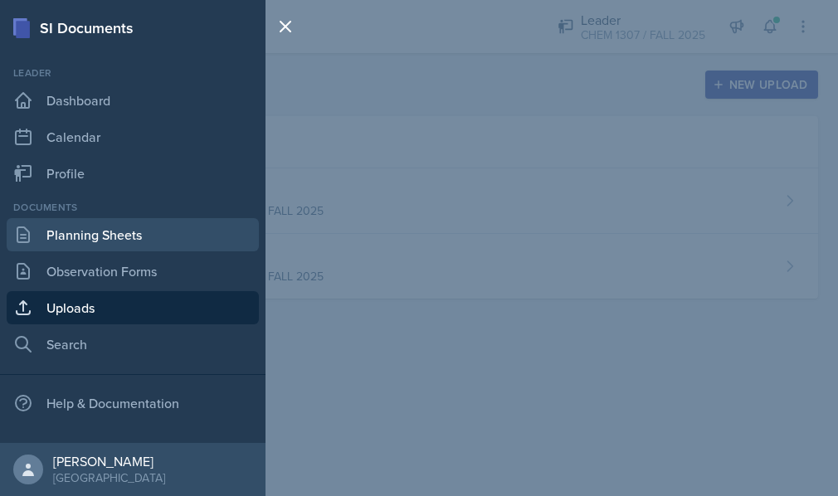
click at [80, 233] on link "Planning Sheets" at bounding box center [133, 234] width 252 height 33
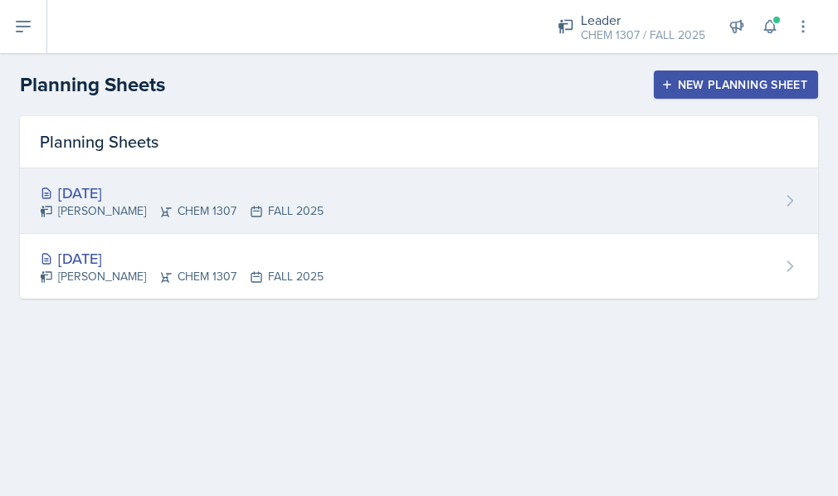
click at [112, 192] on div "Aug 28th, 2025" at bounding box center [182, 193] width 284 height 22
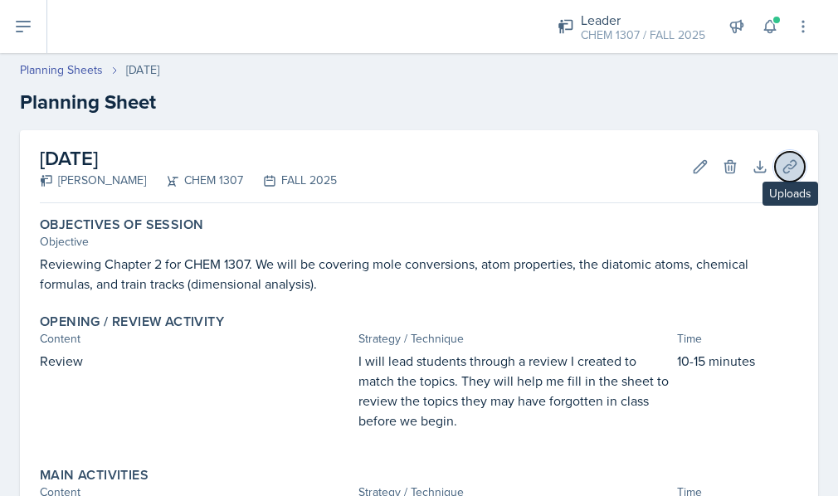
click at [782, 167] on icon at bounding box center [790, 167] width 17 height 17
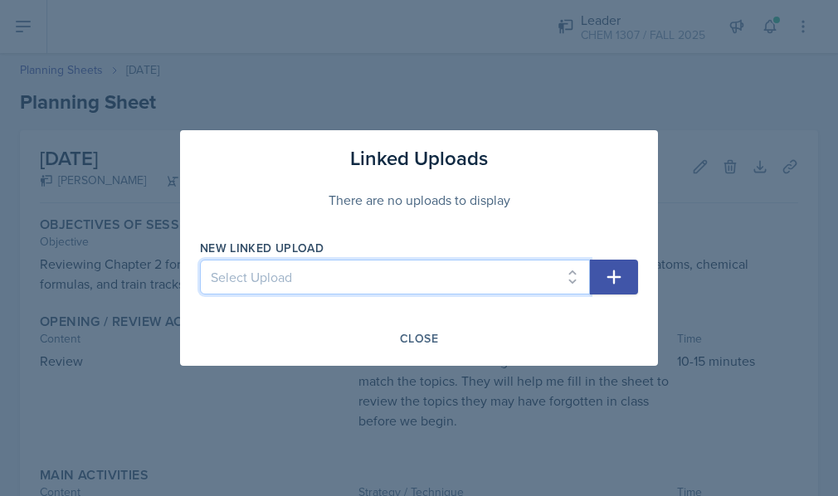
click at [403, 282] on select "Select Upload Chapter 1, Part 1 Slides Chapter 2" at bounding box center [395, 277] width 390 height 35
select select "df417373-85b6-4d3d-890d-e8add85cc601"
click at [200, 260] on select "Select Upload Chapter 1, Part 1 Slides Chapter 2" at bounding box center [395, 277] width 390 height 35
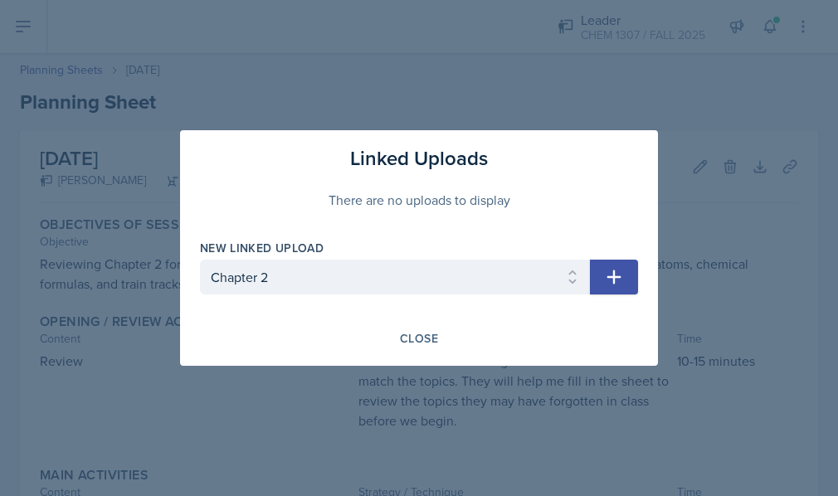
click at [615, 278] on icon "button" at bounding box center [615, 278] width 14 height 14
select select
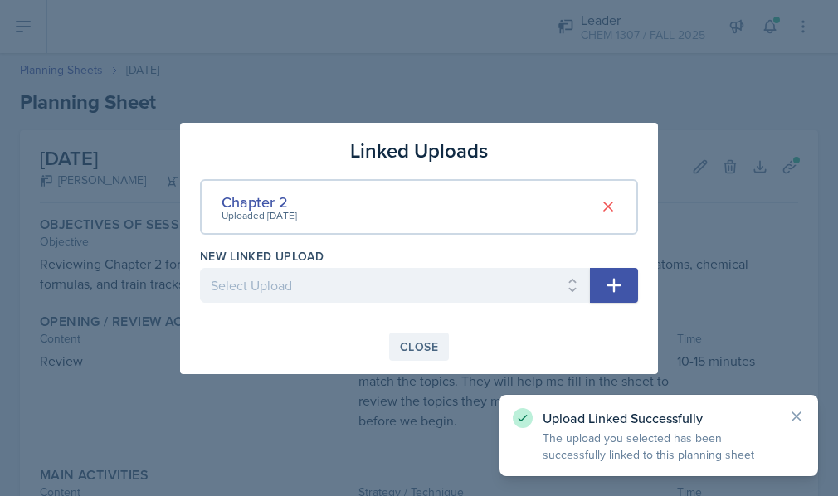
click at [408, 353] on div "Close" at bounding box center [419, 346] width 38 height 13
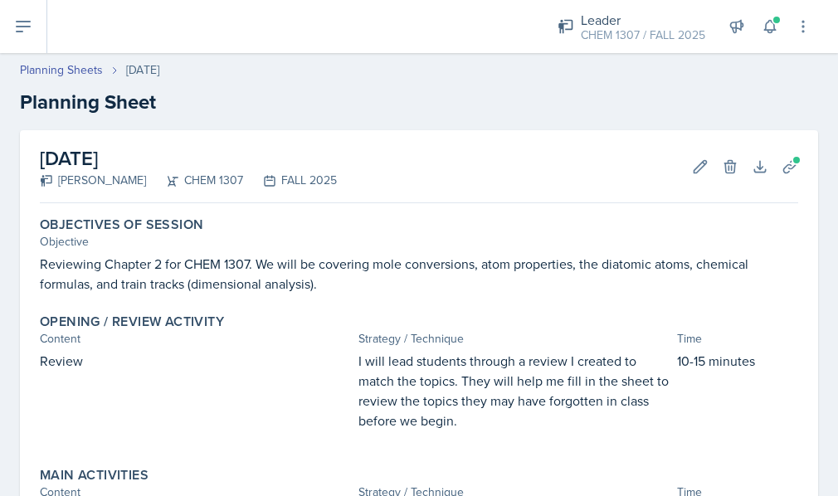
click at [637, 100] on h2 "Planning Sheet" at bounding box center [419, 102] width 798 height 30
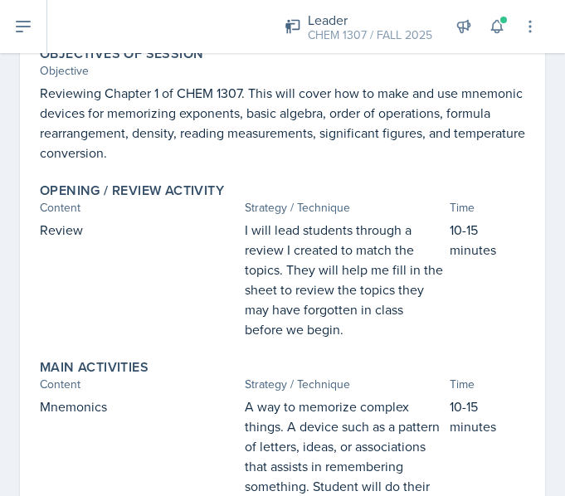
scroll to position [185, 0]
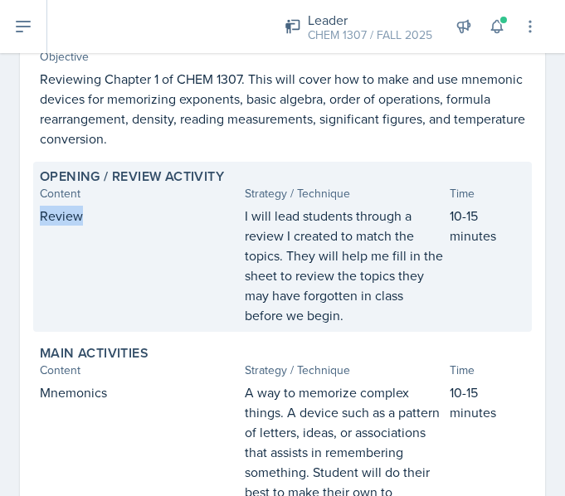
drag, startPoint x: 118, startPoint y: 244, endPoint x: 34, endPoint y: 227, distance: 85.5
click at [34, 227] on div "Opening / Review Activity Content Strategy / Technique Time Review I will lead …" at bounding box center [282, 247] width 499 height 170
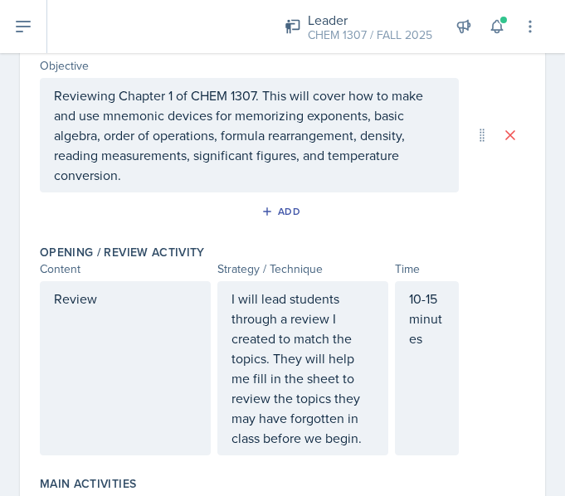
click at [97, 307] on div "Review" at bounding box center [125, 368] width 171 height 174
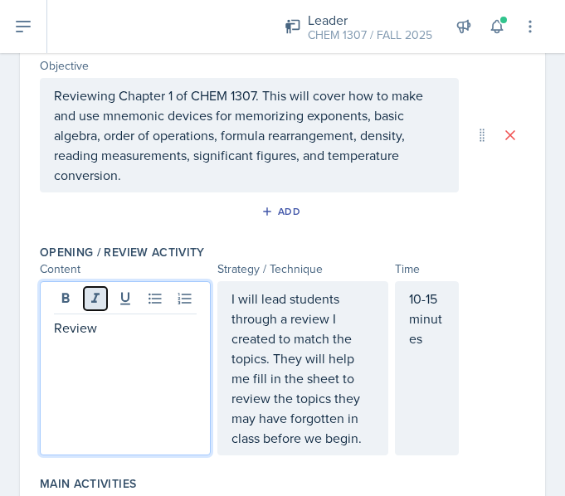
click at [97, 307] on button at bounding box center [95, 298] width 23 height 23
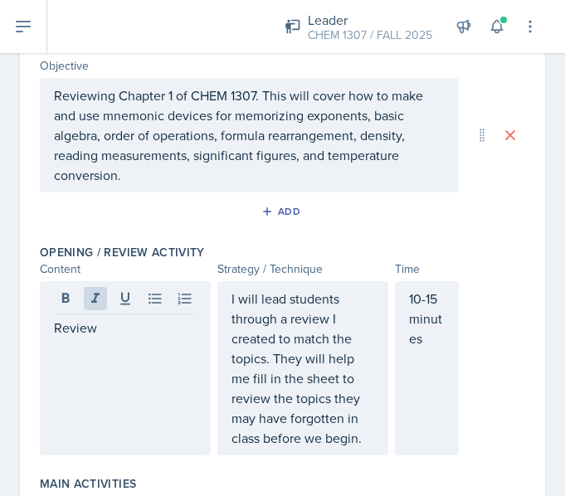
drag, startPoint x: 115, startPoint y: 342, endPoint x: 58, endPoint y: 334, distance: 57.9
click at [58, 334] on div "Review" at bounding box center [125, 368] width 171 height 174
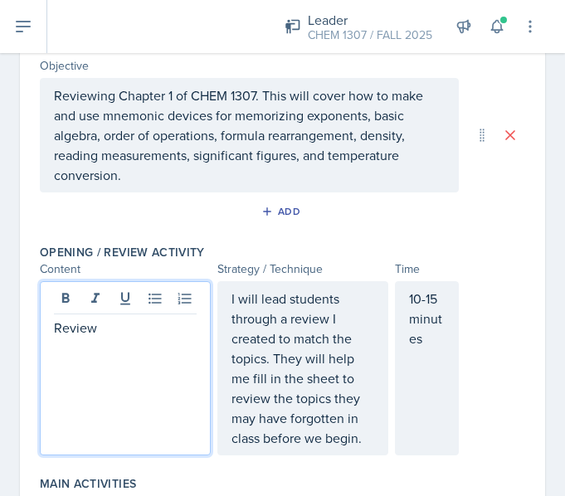
click at [58, 334] on p "Review" at bounding box center [125, 328] width 143 height 20
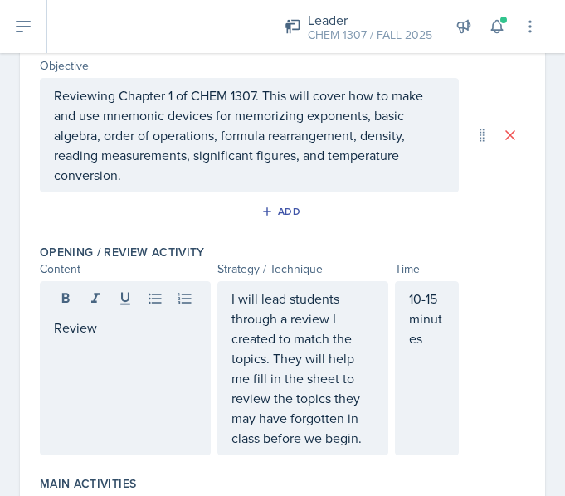
drag, startPoint x: 114, startPoint y: 339, endPoint x: 50, endPoint y: 335, distance: 64.0
click at [50, 335] on div "Review" at bounding box center [125, 368] width 171 height 174
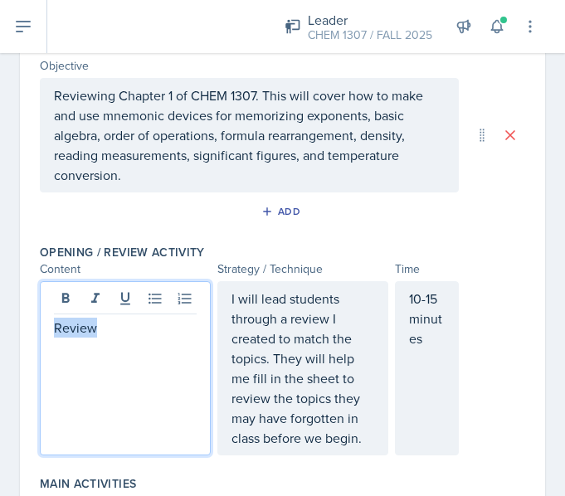
drag, startPoint x: 54, startPoint y: 332, endPoint x: 108, endPoint y: 335, distance: 54.0
click at [108, 335] on p "Review" at bounding box center [125, 328] width 143 height 20
copy p "Review"
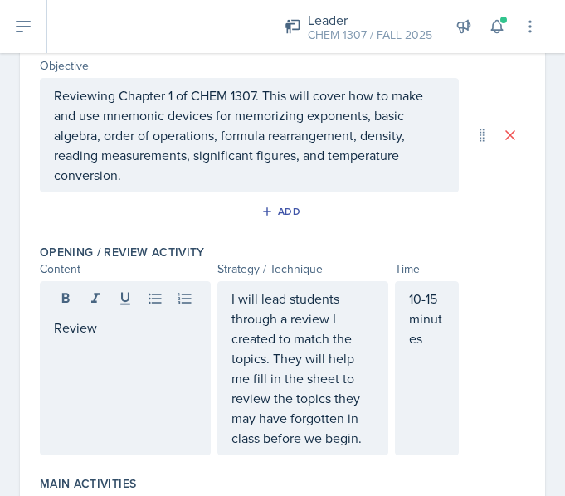
scroll to position [214, 0]
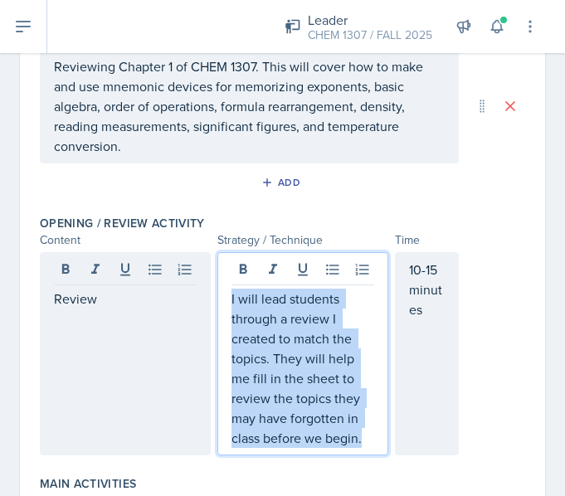
drag, startPoint x: 227, startPoint y: 300, endPoint x: 370, endPoint y: 456, distance: 211.5
click at [370, 456] on div "Opening / Review Activity Content Strategy / Technique Time Review I will lead …" at bounding box center [283, 338] width 486 height 261
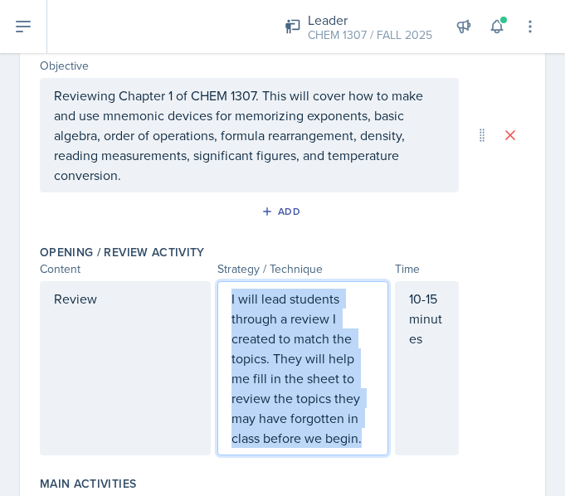
copy p "I will lead students through a review I created to match the topics. They will …"
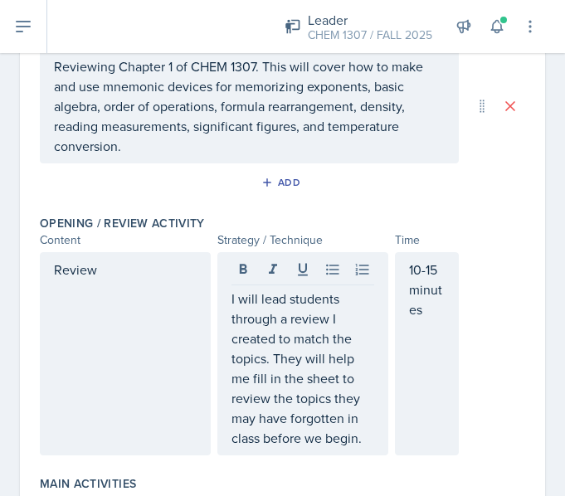
scroll to position [243, 0]
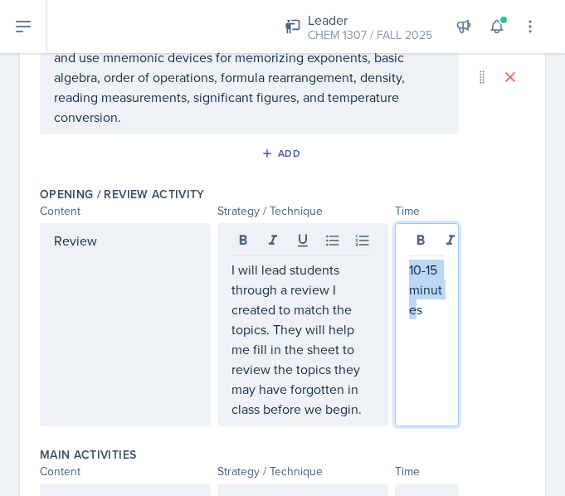
drag, startPoint x: 419, startPoint y: 353, endPoint x: 396, endPoint y: 261, distance: 95.0
click at [396, 261] on div "10-15 minutes" at bounding box center [427, 324] width 65 height 203
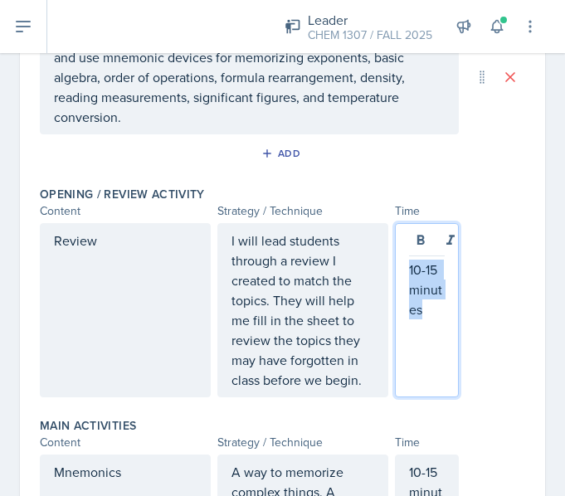
drag, startPoint x: 422, startPoint y: 314, endPoint x: 390, endPoint y: 267, distance: 56.2
click at [395, 267] on div "10-15 minutes" at bounding box center [427, 310] width 65 height 174
copy p "10-15 minutes"
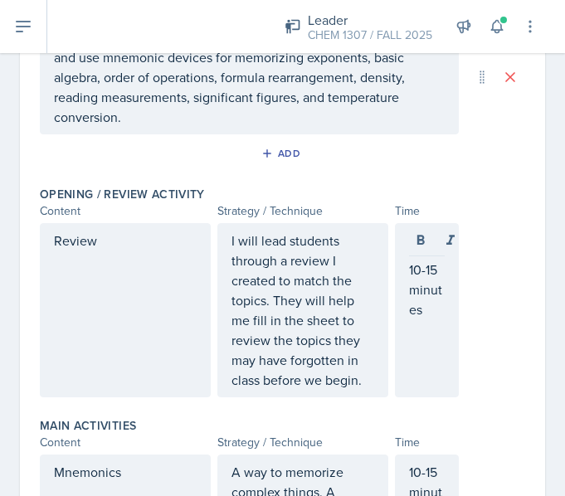
click at [481, 335] on div "Review I will lead students through a review I created to match the topics. The…" at bounding box center [283, 310] width 486 height 174
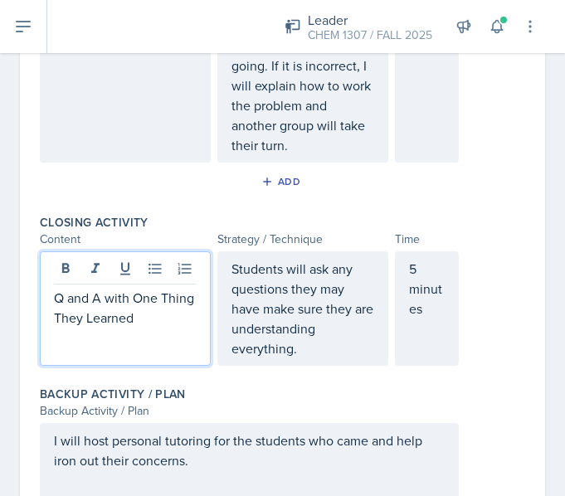
scroll to position [1039, 0]
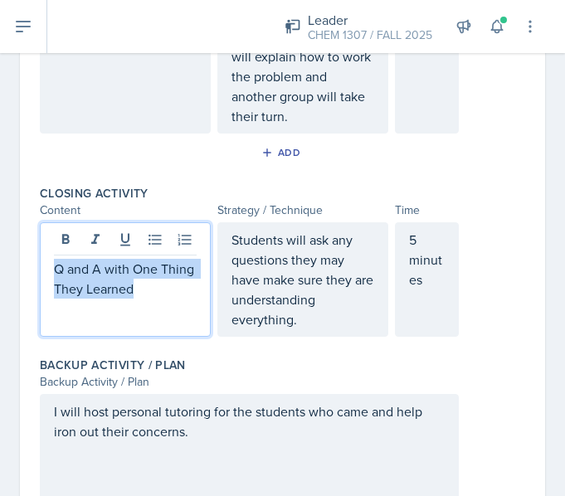
drag, startPoint x: 182, startPoint y: 294, endPoint x: 51, endPoint y: 264, distance: 134.5
click at [51, 264] on div "Q and A with One Thing They Learned" at bounding box center [125, 279] width 171 height 115
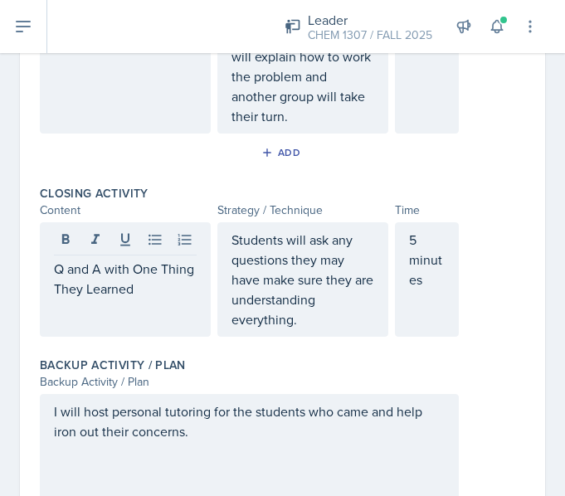
click at [51, 264] on div "Q and A with One Thing They Learned" at bounding box center [125, 279] width 171 height 115
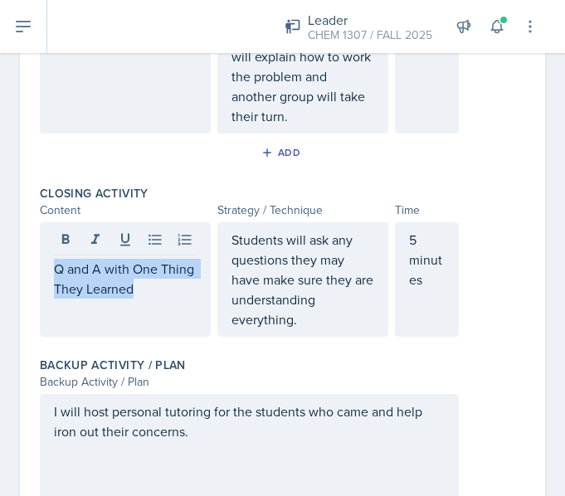
copy p "Q and A with One Thing They Learned"
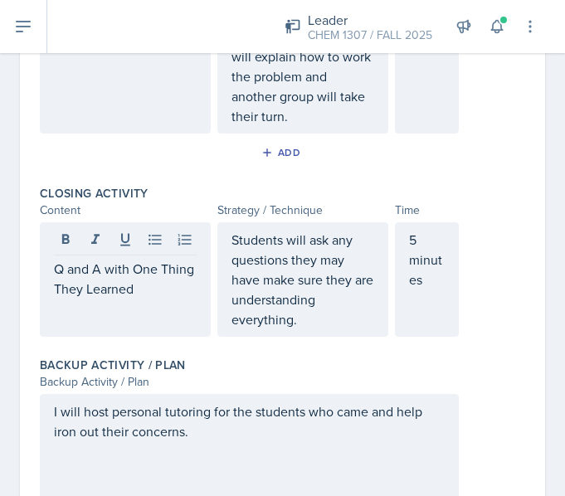
click at [310, 306] on p "Students will ask any questions they may have make sure they are understanding …" at bounding box center [303, 280] width 143 height 100
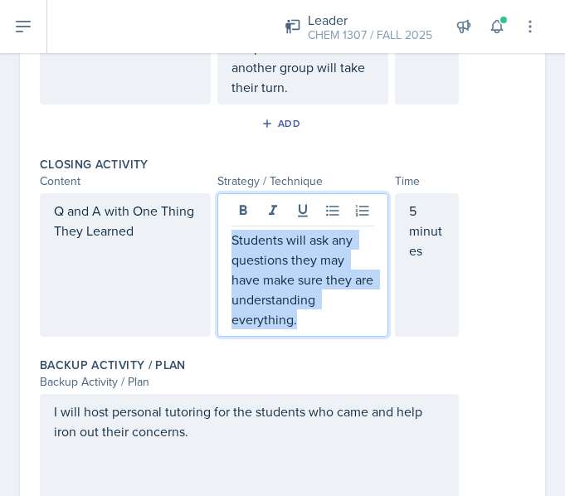
drag, startPoint x: 304, startPoint y: 321, endPoint x: 212, endPoint y: 243, distance: 120.7
click at [217, 243] on div "Students will ask any questions they may have make sure they are understanding …" at bounding box center [302, 265] width 171 height 144
copy p "Students will ask any questions they may have make sure they are understanding …"
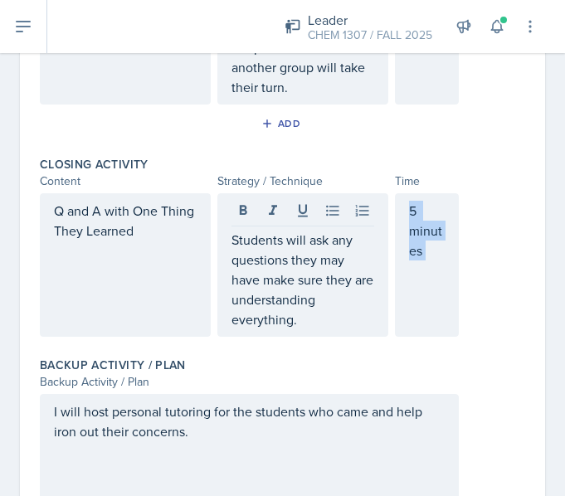
scroll to position [1097, 0]
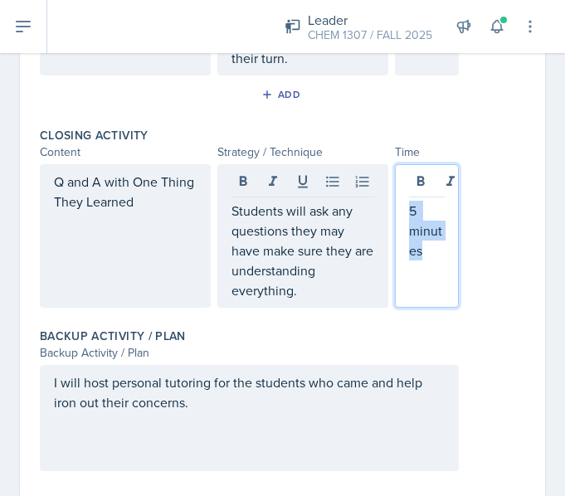
drag, startPoint x: 423, startPoint y: 291, endPoint x: 395, endPoint y: 204, distance: 90.8
click at [395, 204] on div "5 minutes" at bounding box center [427, 236] width 65 height 144
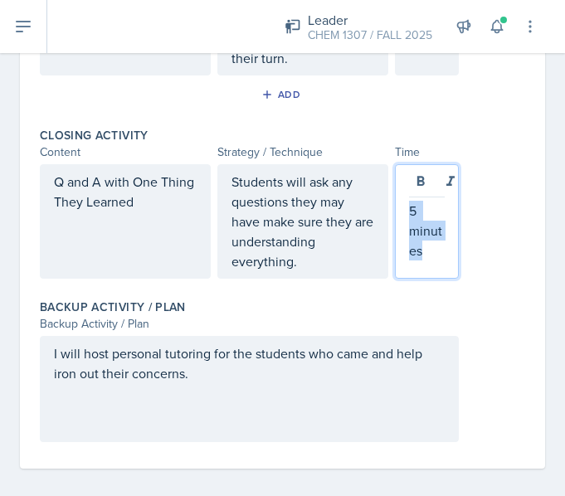
copy p "5 minutes"
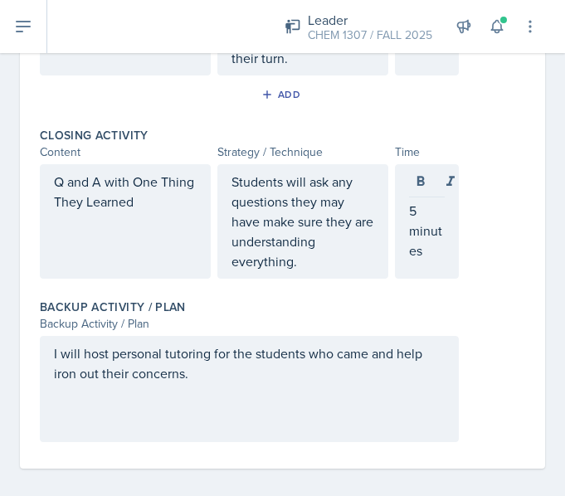
click at [413, 404] on div "I will host personal tutoring for the students who came and help iron out their…" at bounding box center [249, 389] width 419 height 106
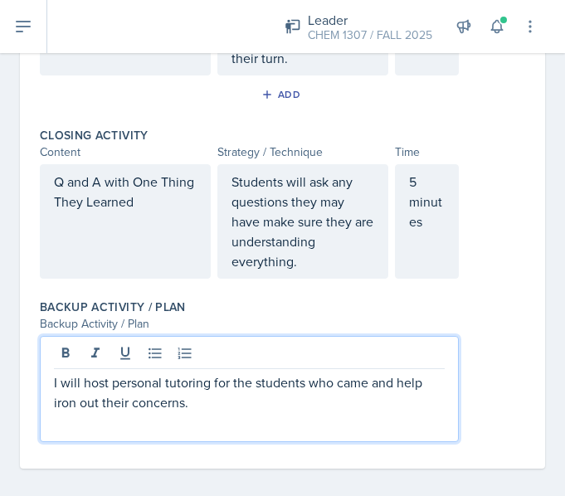
scroll to position [1110, 0]
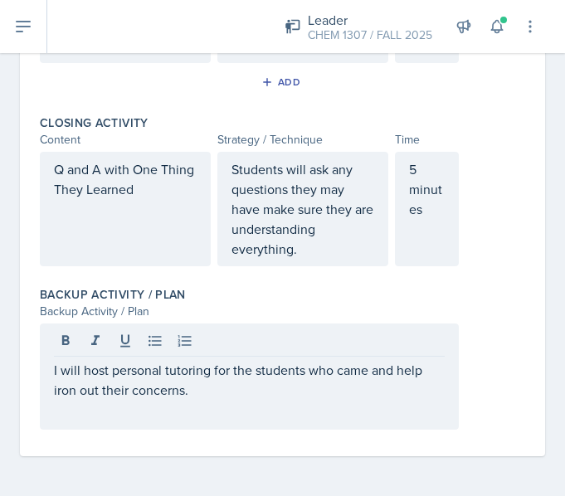
drag, startPoint x: 413, startPoint y: 404, endPoint x: 90, endPoint y: 366, distance: 325.1
click at [90, 366] on div "I will host personal tutoring for the students who came and help iron out their…" at bounding box center [249, 377] width 419 height 106
drag, startPoint x: 46, startPoint y: 377, endPoint x: 227, endPoint y: 413, distance: 183.8
click at [227, 413] on div "I will host personal tutoring for the students who came and help iron out their…" at bounding box center [249, 377] width 419 height 106
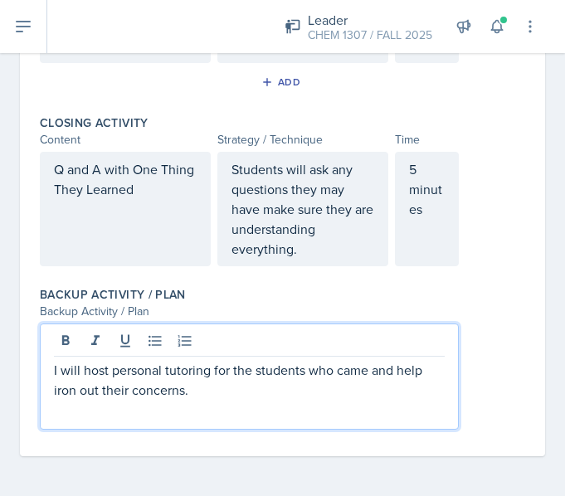
click at [218, 408] on div "I will host personal tutoring for the students who came and help iron out their…" at bounding box center [249, 377] width 419 height 106
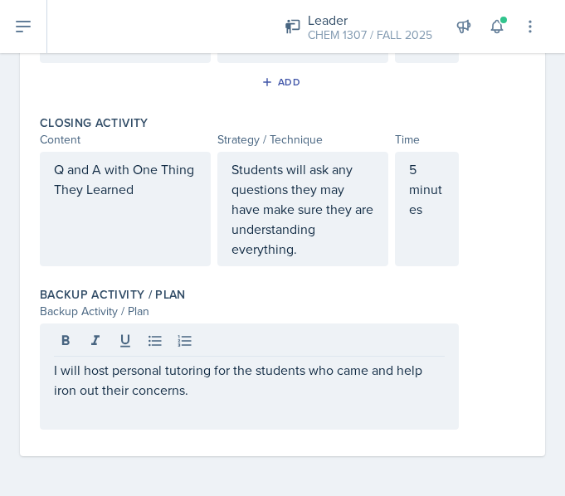
drag, startPoint x: 218, startPoint y: 408, endPoint x: 205, endPoint y: 408, distance: 13.3
click at [205, 408] on div "I will host personal tutoring for the students who came and help iron out their…" at bounding box center [249, 377] width 419 height 106
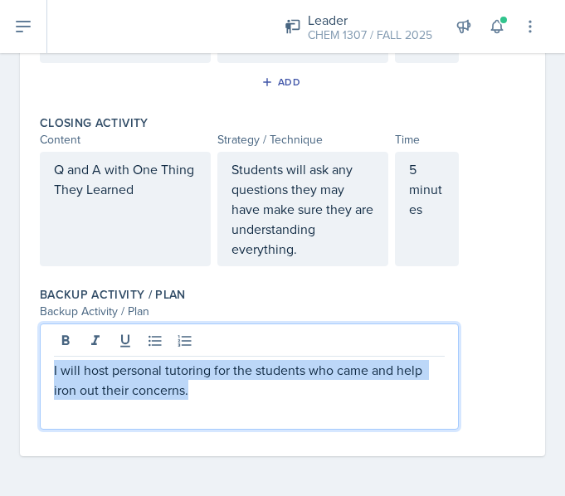
drag, startPoint x: 188, startPoint y: 393, endPoint x: 42, endPoint y: 373, distance: 147.6
click at [42, 373] on div "I will host personal tutoring for the students who came and help iron out their…" at bounding box center [249, 377] width 419 height 106
copy p "I will host personal tutoring for the students who came and help iron out their…"
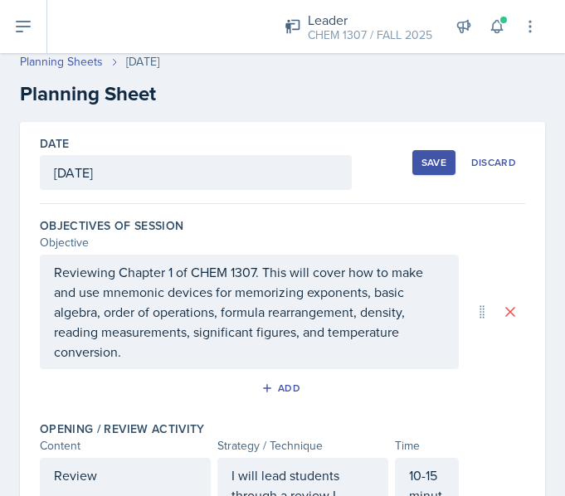
scroll to position [0, 0]
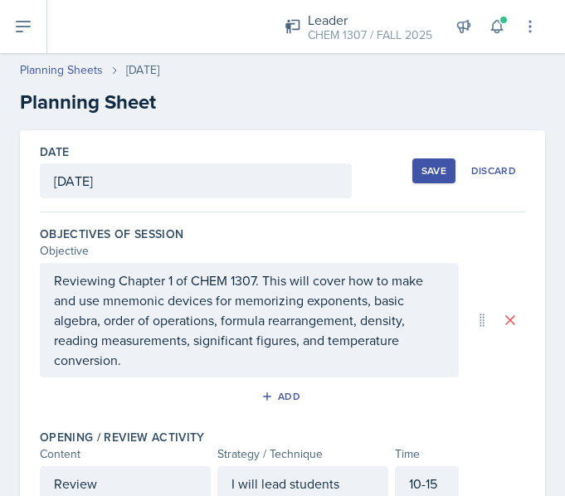
click at [413, 158] on div "Save Discard" at bounding box center [469, 171] width 113 height 38
click at [422, 164] on div "Save" at bounding box center [434, 170] width 25 height 13
